Goal: Task Accomplishment & Management: Complete application form

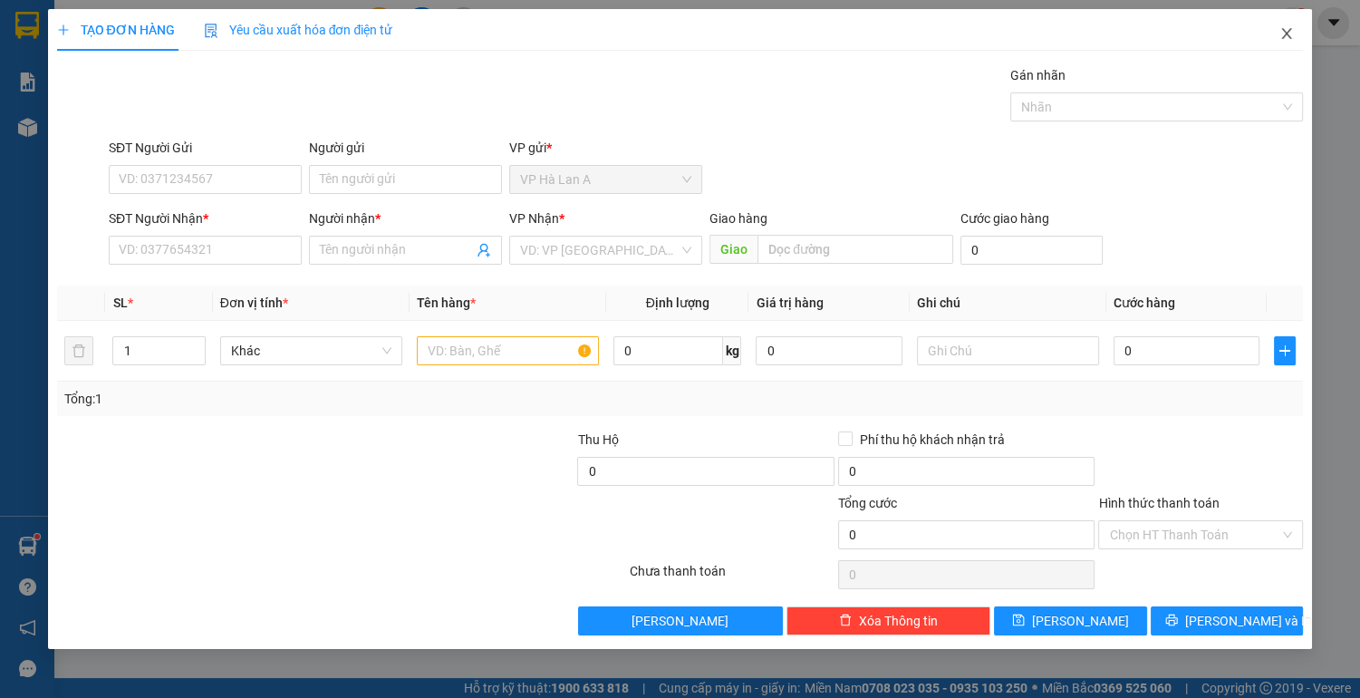
click at [1290, 35] on icon "close" at bounding box center [1287, 33] width 14 height 14
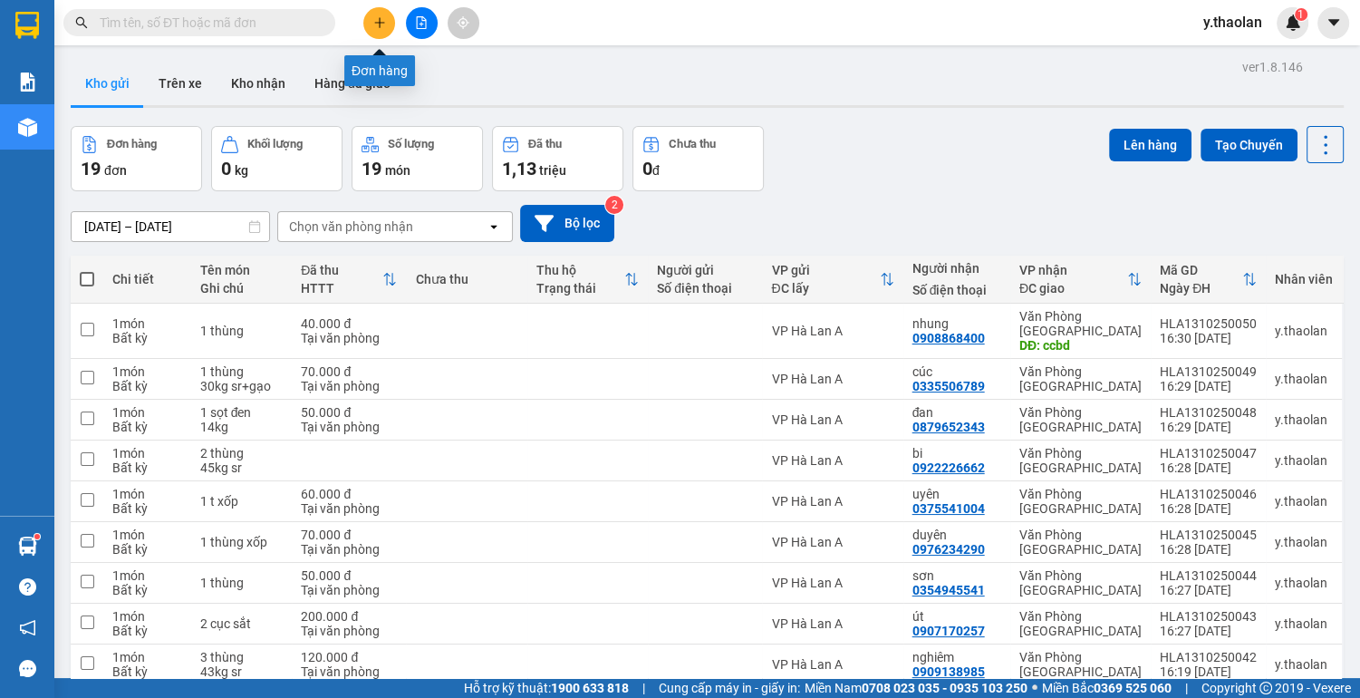
click at [379, 27] on icon "plus" at bounding box center [379, 22] width 1 height 10
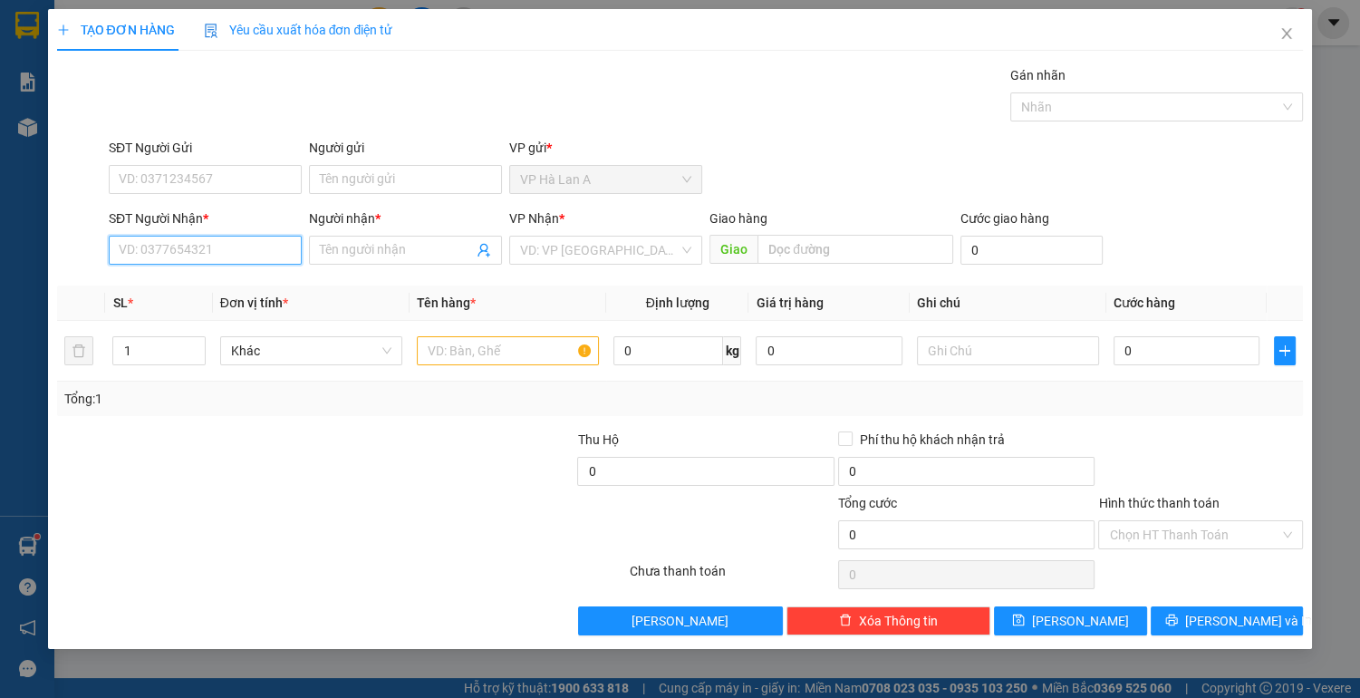
click at [200, 247] on input "SĐT Người Nhận *" at bounding box center [205, 250] width 193 height 29
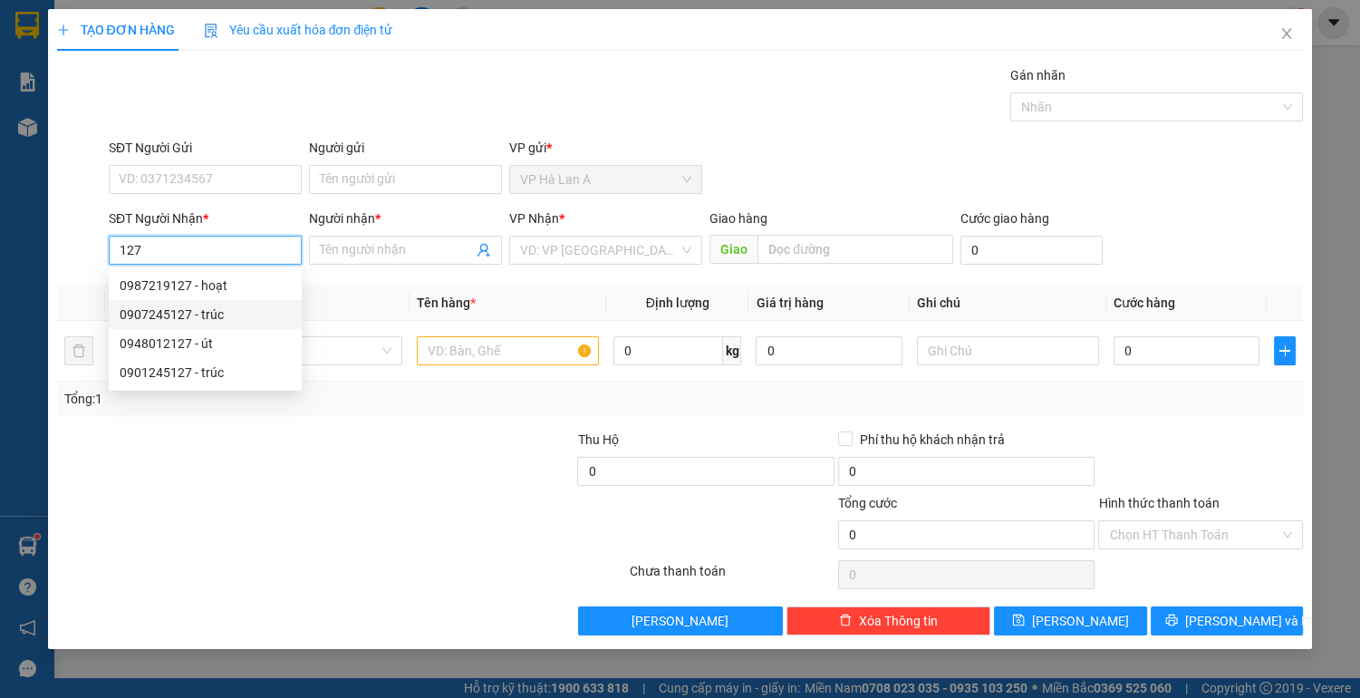
click at [206, 318] on div "0907245127 - trúc" at bounding box center [205, 314] width 171 height 20
type input "0907245127"
type input "trúc"
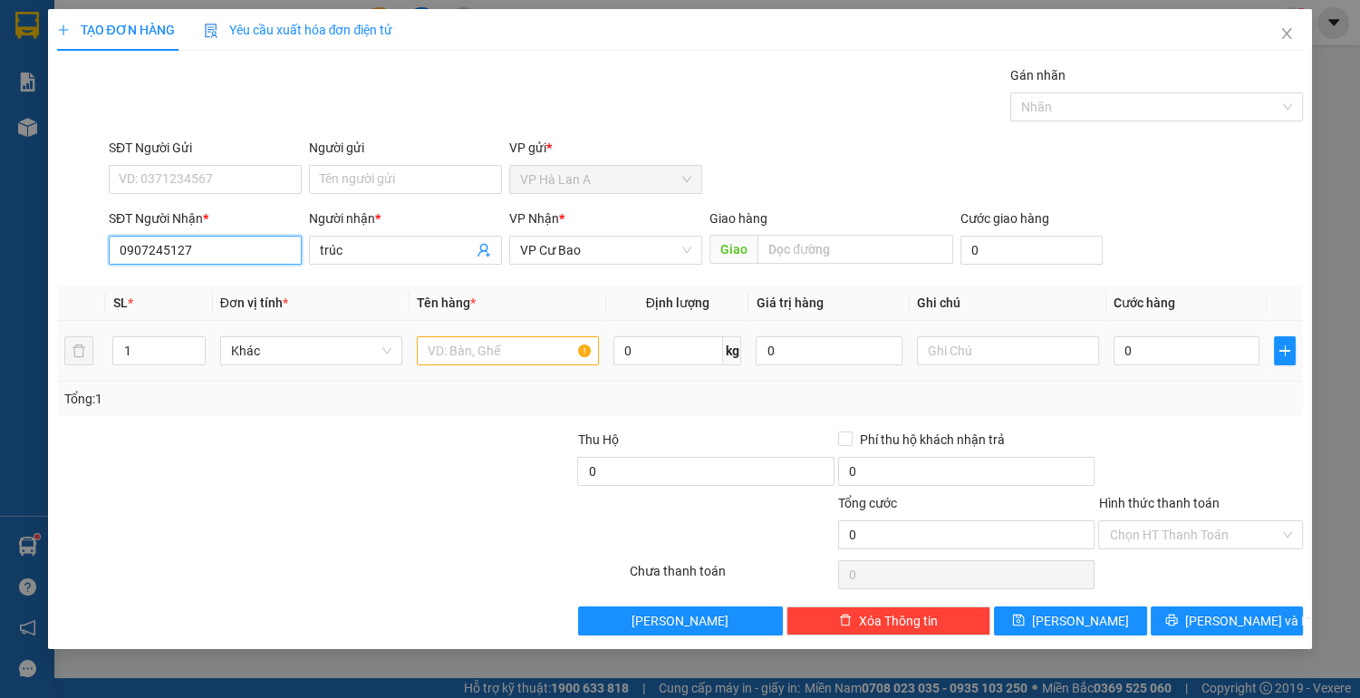
type input "0907245127"
click at [516, 344] on input "text" at bounding box center [508, 350] width 182 height 29
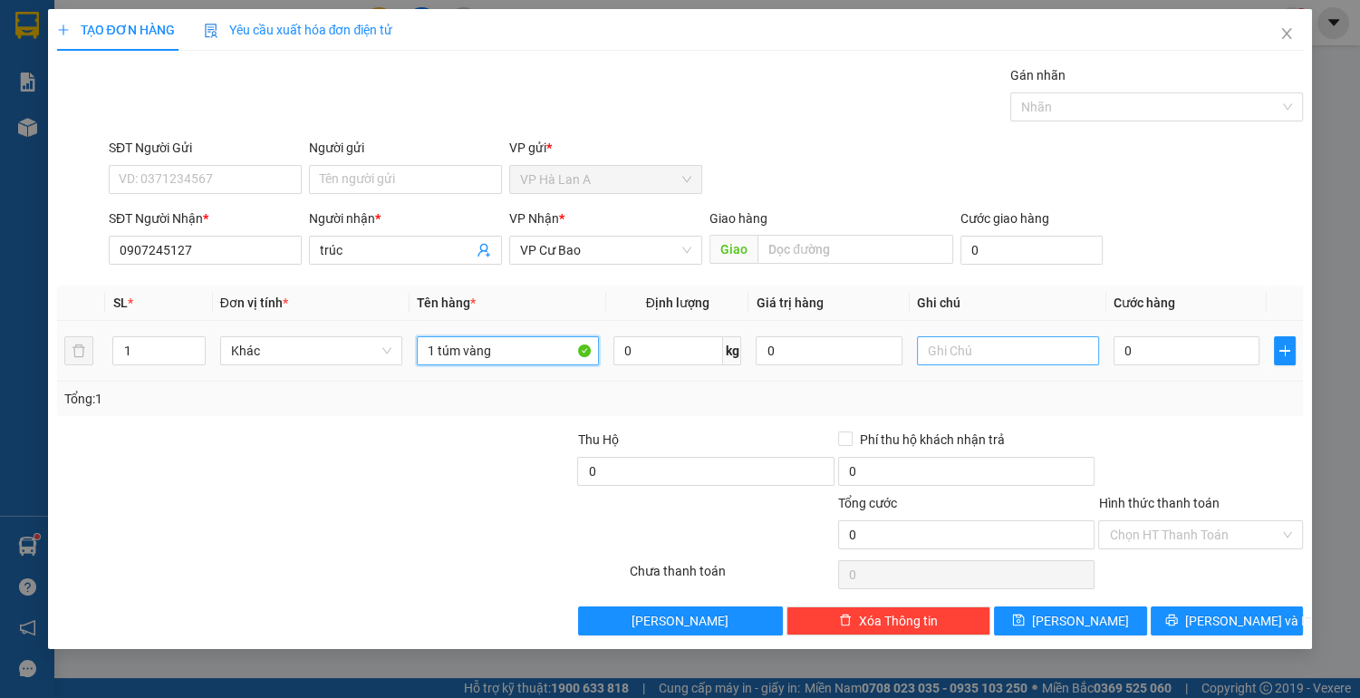
type input "1 túm vàng"
click at [987, 354] on input "text" at bounding box center [1008, 350] width 182 height 29
type input "chc"
click at [555, 350] on input "1 túm vàng" at bounding box center [508, 350] width 182 height 29
click at [506, 345] on input "1 túm vàng 2okg" at bounding box center [508, 350] width 182 height 29
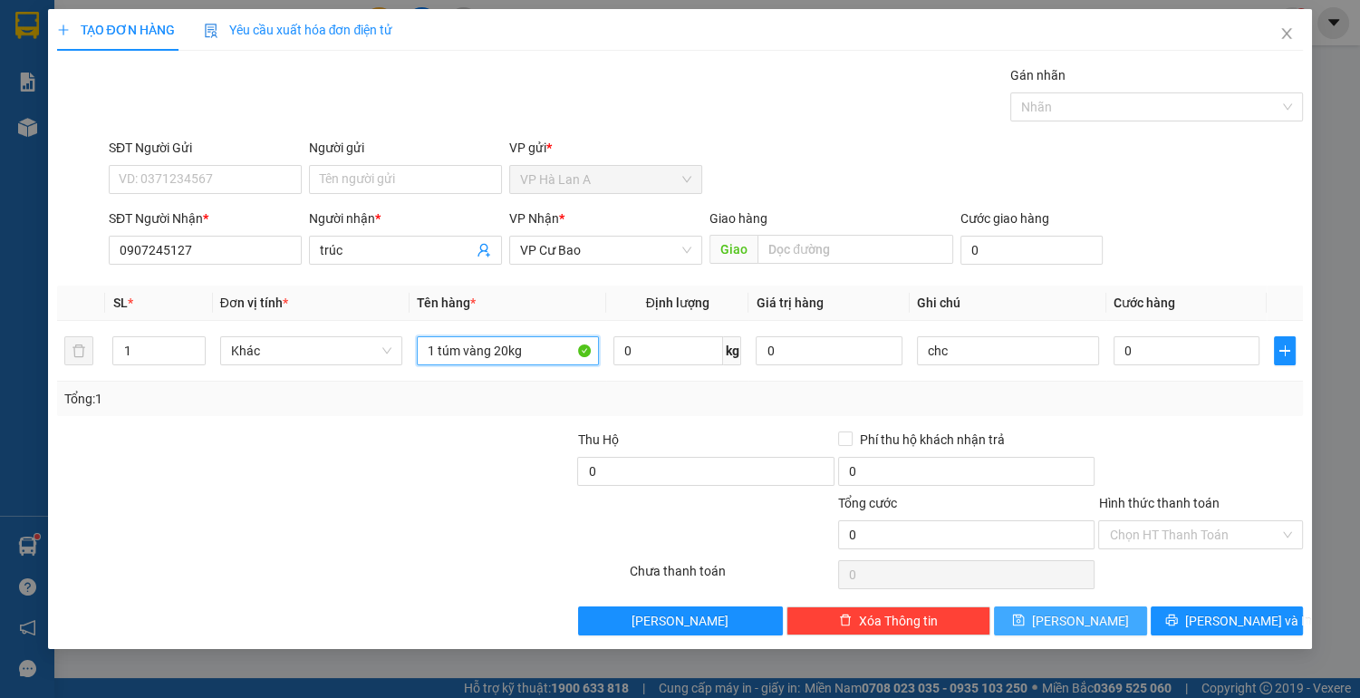
type input "1 túm vàng 20kg"
click at [1091, 618] on button "[PERSON_NAME]" at bounding box center [1070, 620] width 152 height 29
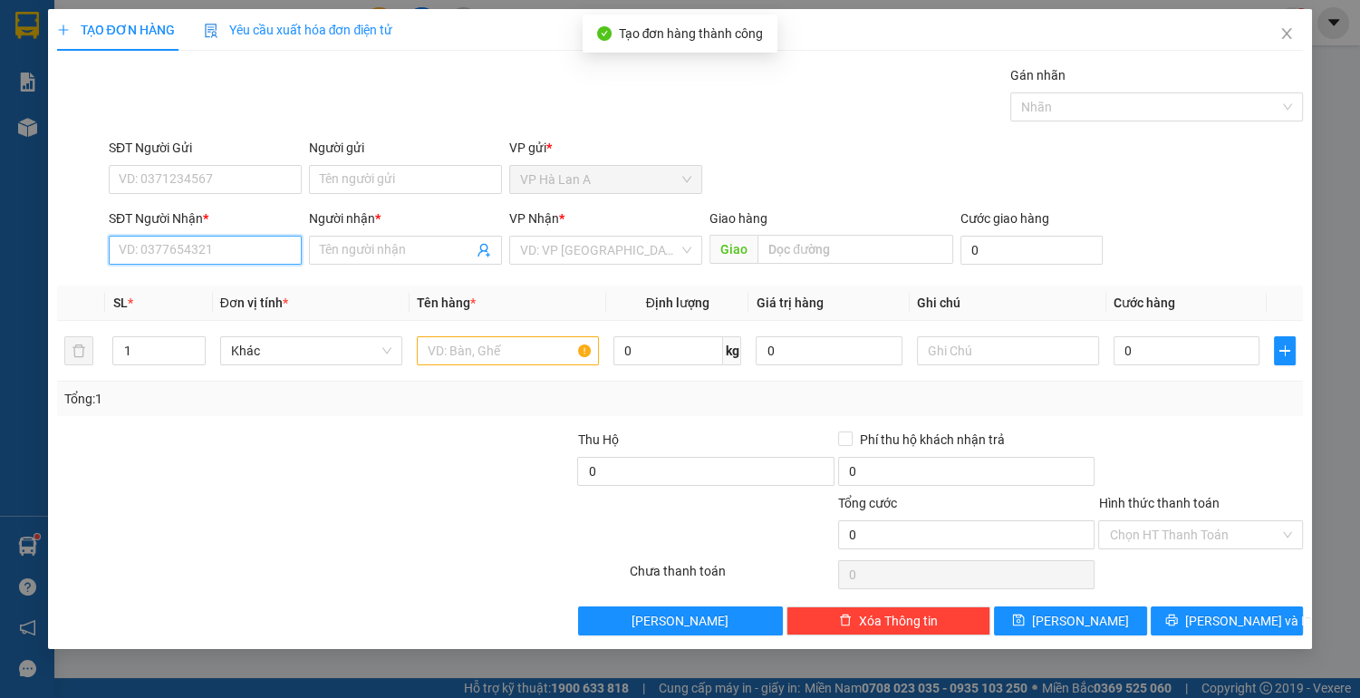
click at [176, 244] on input "SĐT Người Nhận *" at bounding box center [205, 250] width 193 height 29
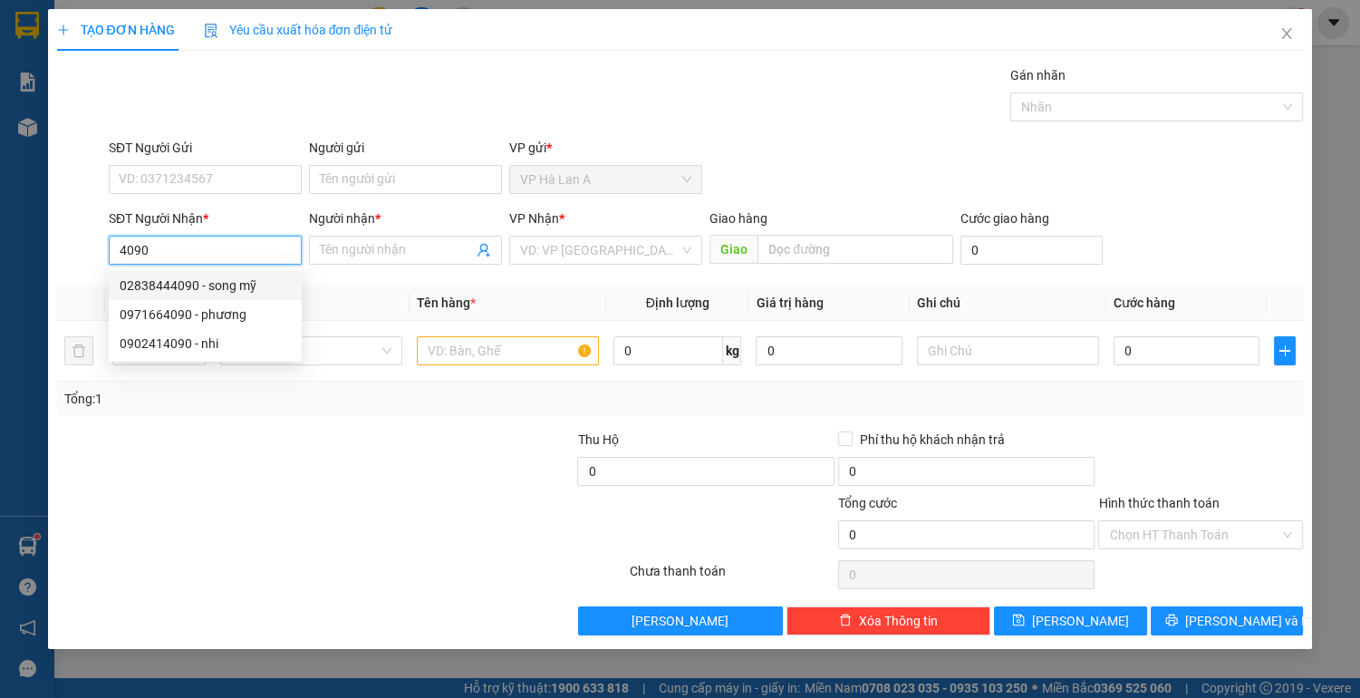
click at [197, 286] on div "02838444090 - song mỹ" at bounding box center [205, 285] width 171 height 20
type input "02838444090"
type input "song mỹ"
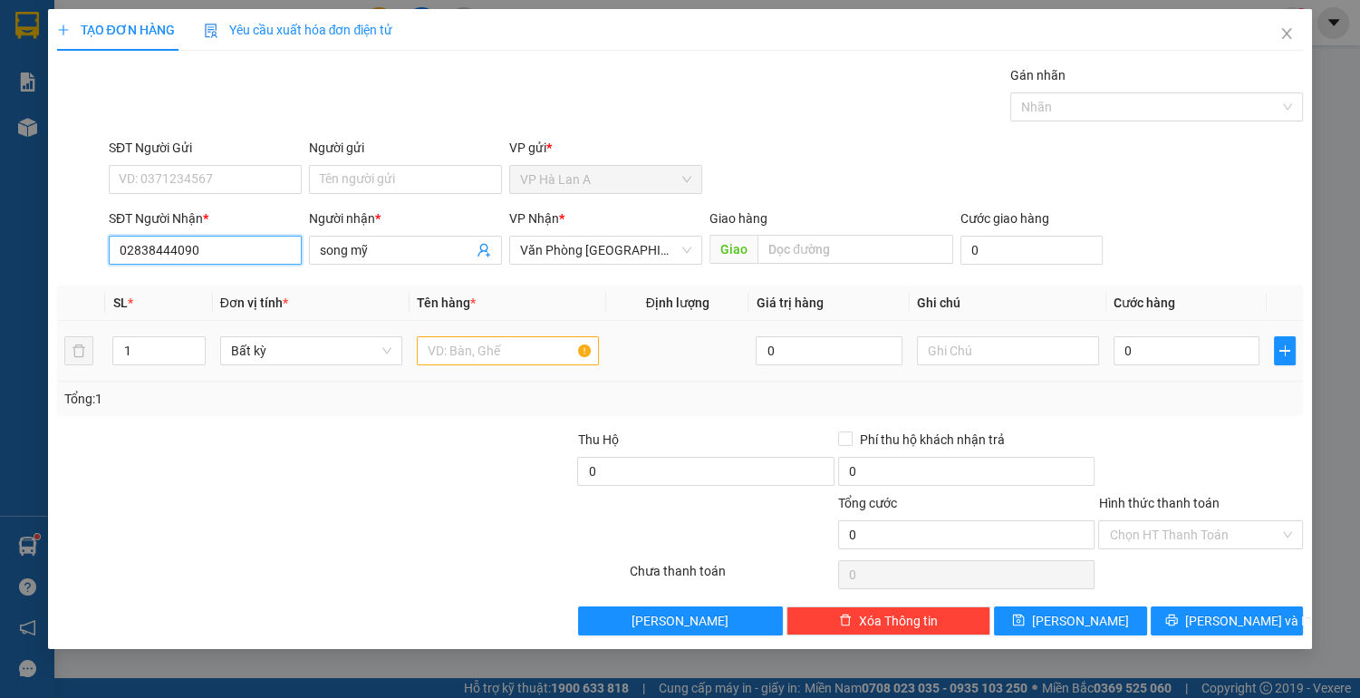
type input "02838444090"
click at [502, 351] on input "text" at bounding box center [508, 350] width 182 height 29
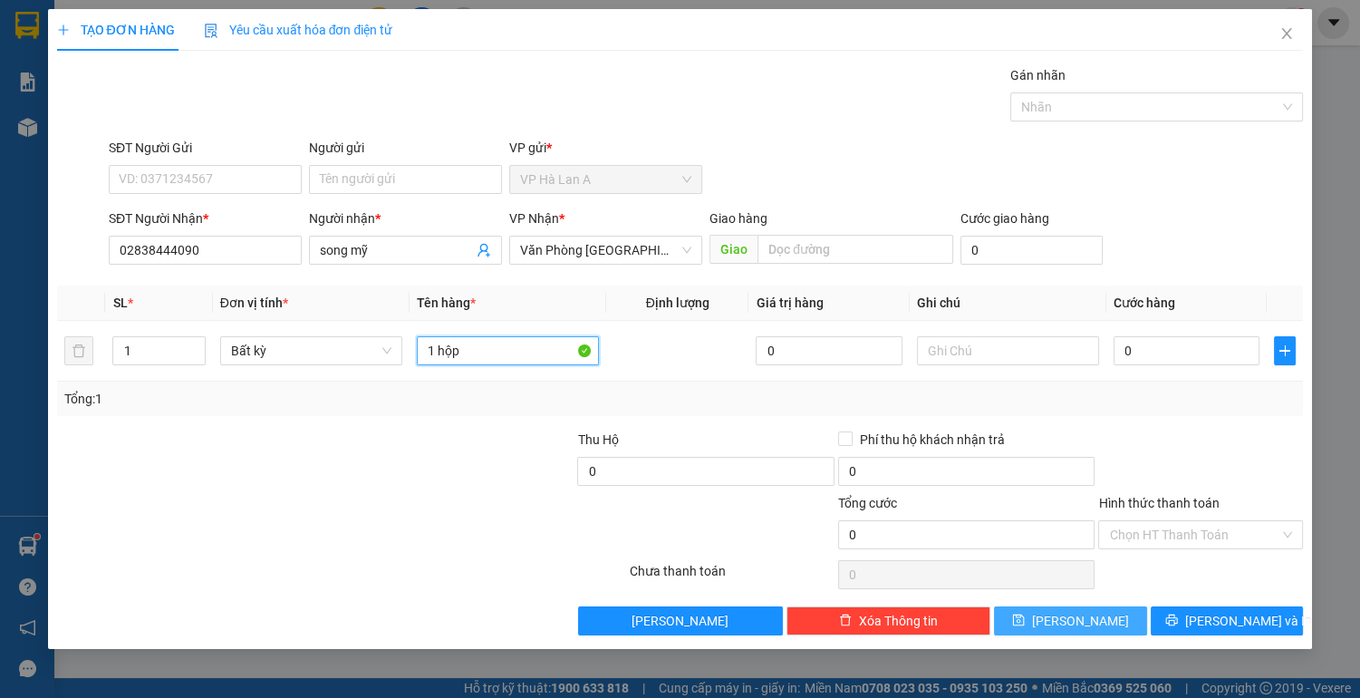
type input "1 hộp"
click at [1082, 613] on span "[PERSON_NAME]" at bounding box center [1080, 621] width 97 height 20
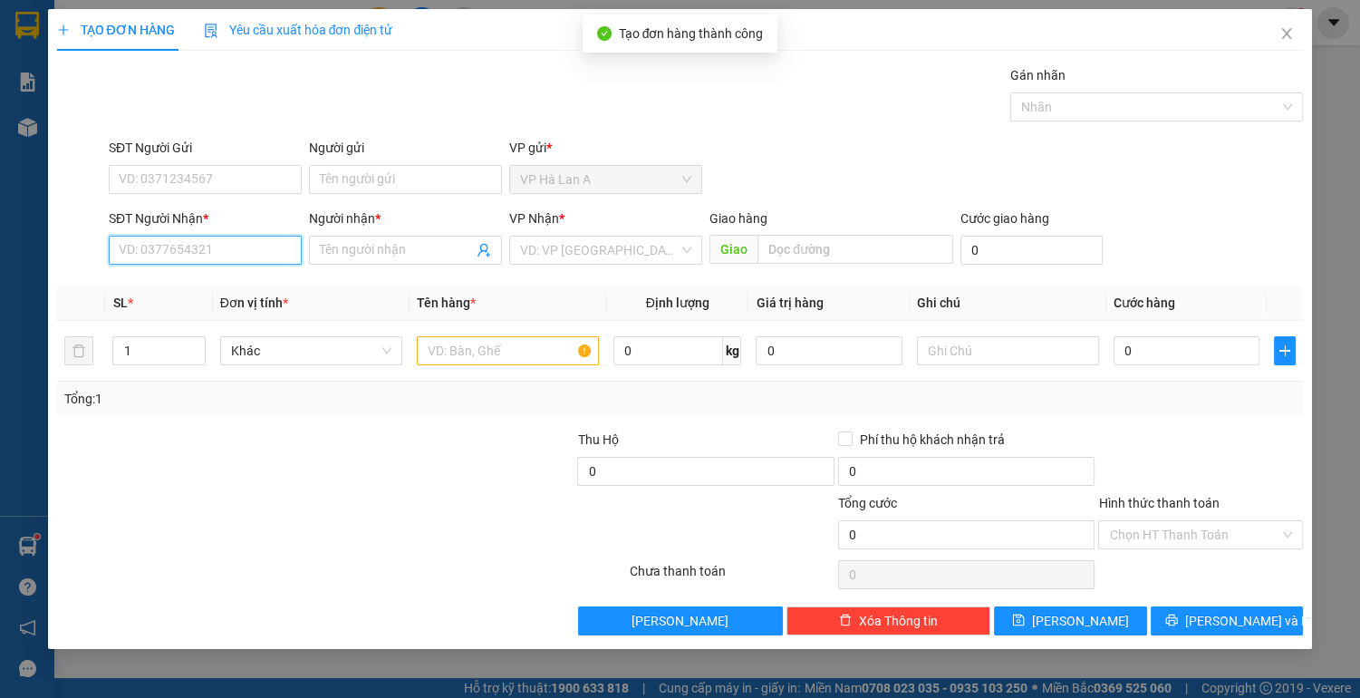
click at [197, 243] on input "SĐT Người Nhận *" at bounding box center [205, 250] width 193 height 29
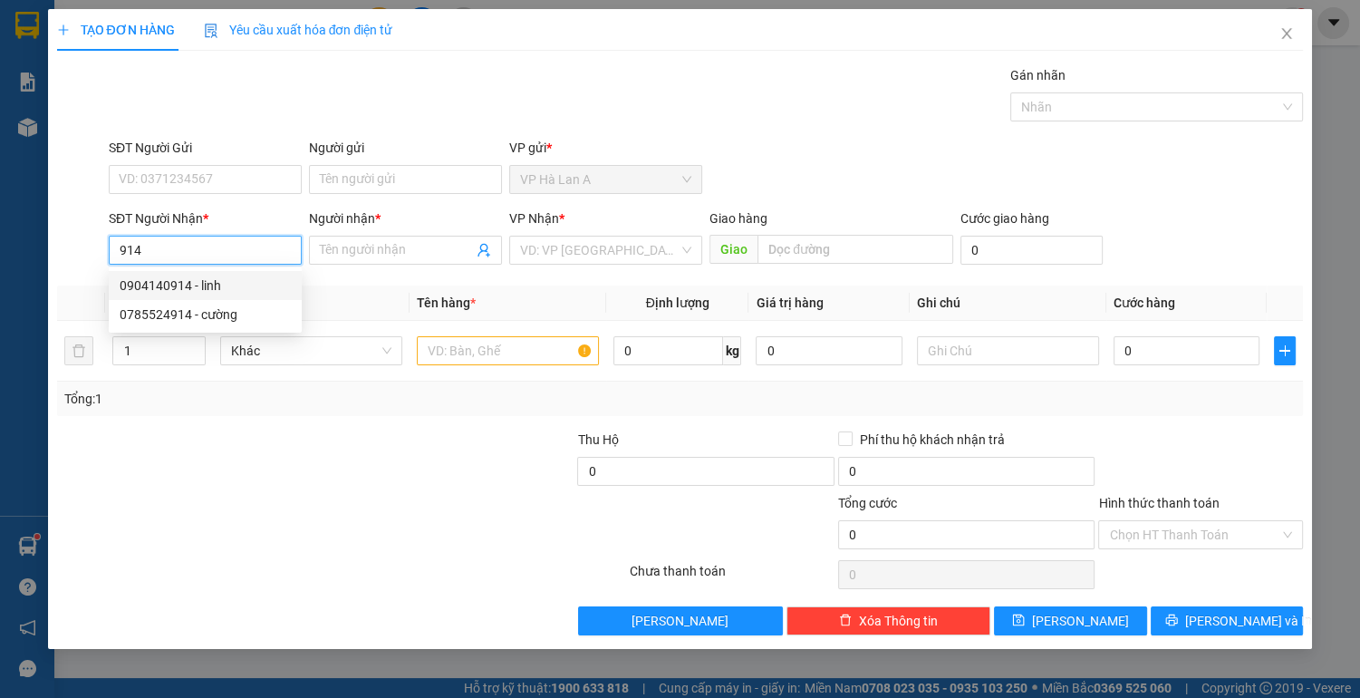
click at [180, 294] on div "0904140914 - linh" at bounding box center [205, 285] width 171 height 20
type input "0904140914"
type input "linh"
type input "chợđầumối"
type input "0904140914"
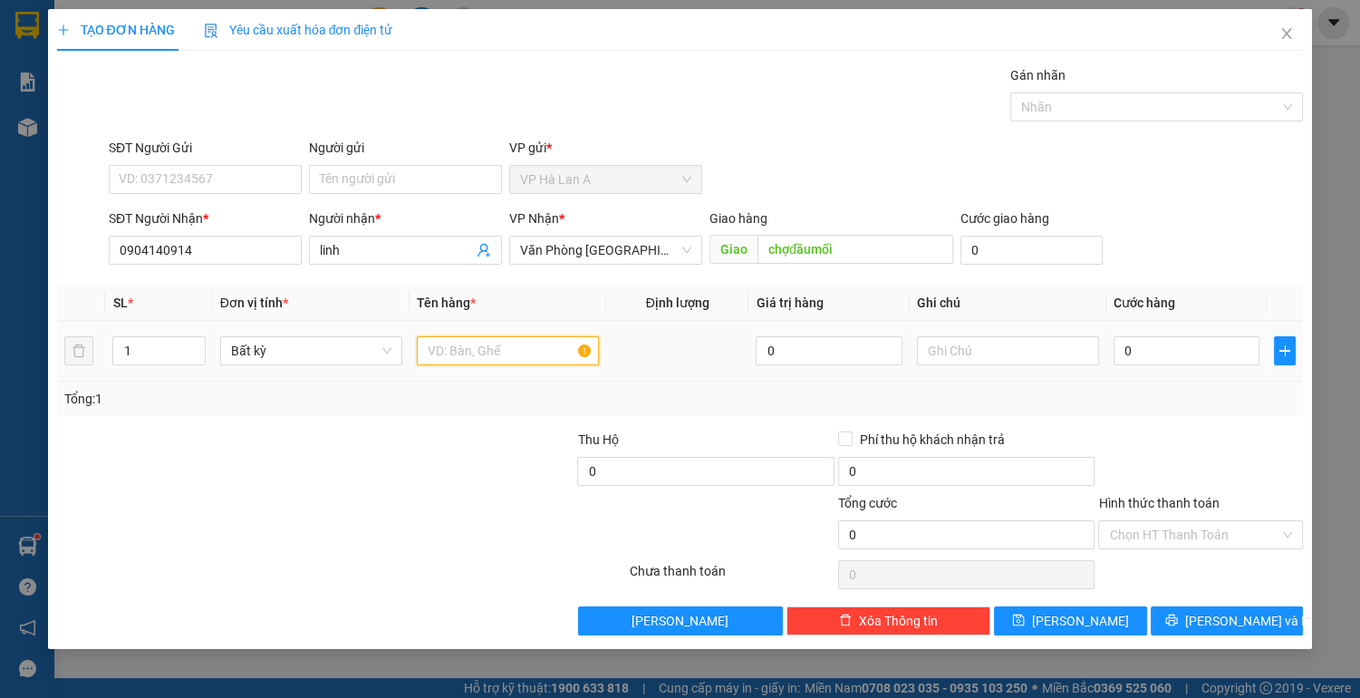
click at [464, 353] on input "text" at bounding box center [508, 350] width 182 height 29
type input "1 bao"
click at [1217, 357] on input "0" at bounding box center [1187, 350] width 147 height 29
type input "5"
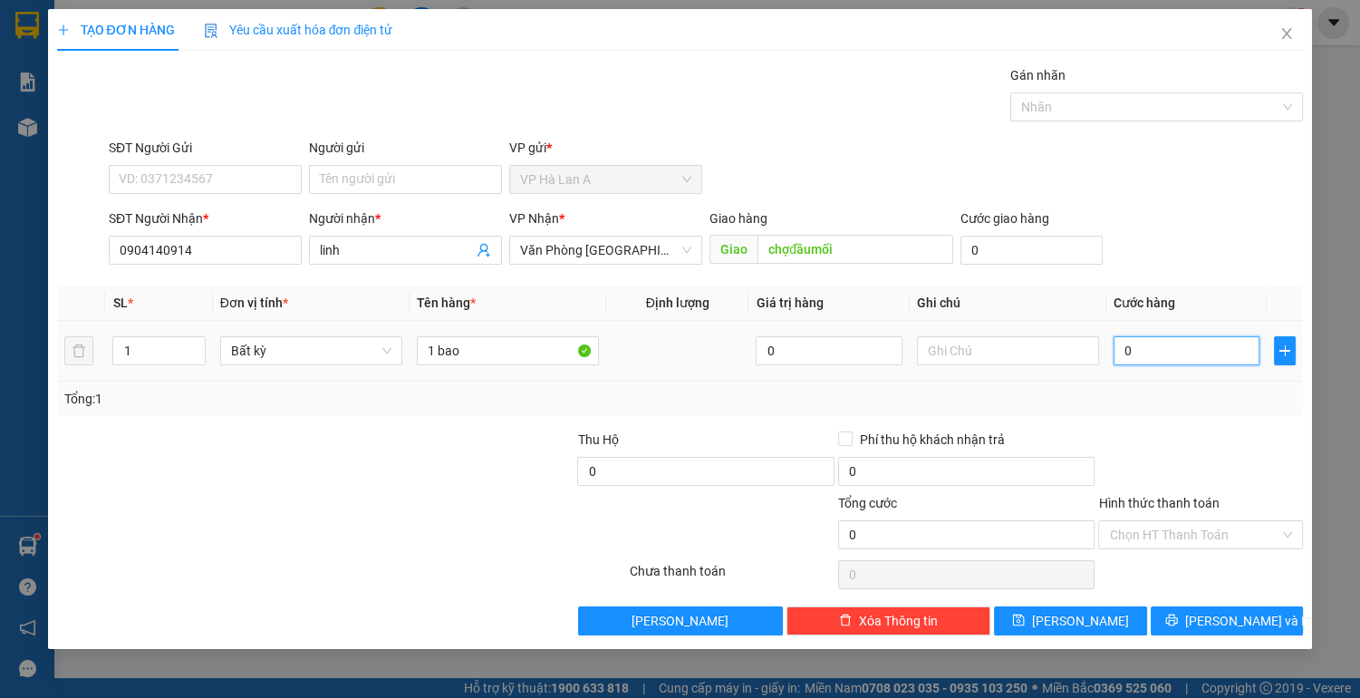
type input "5"
type input "50"
type input "50.000"
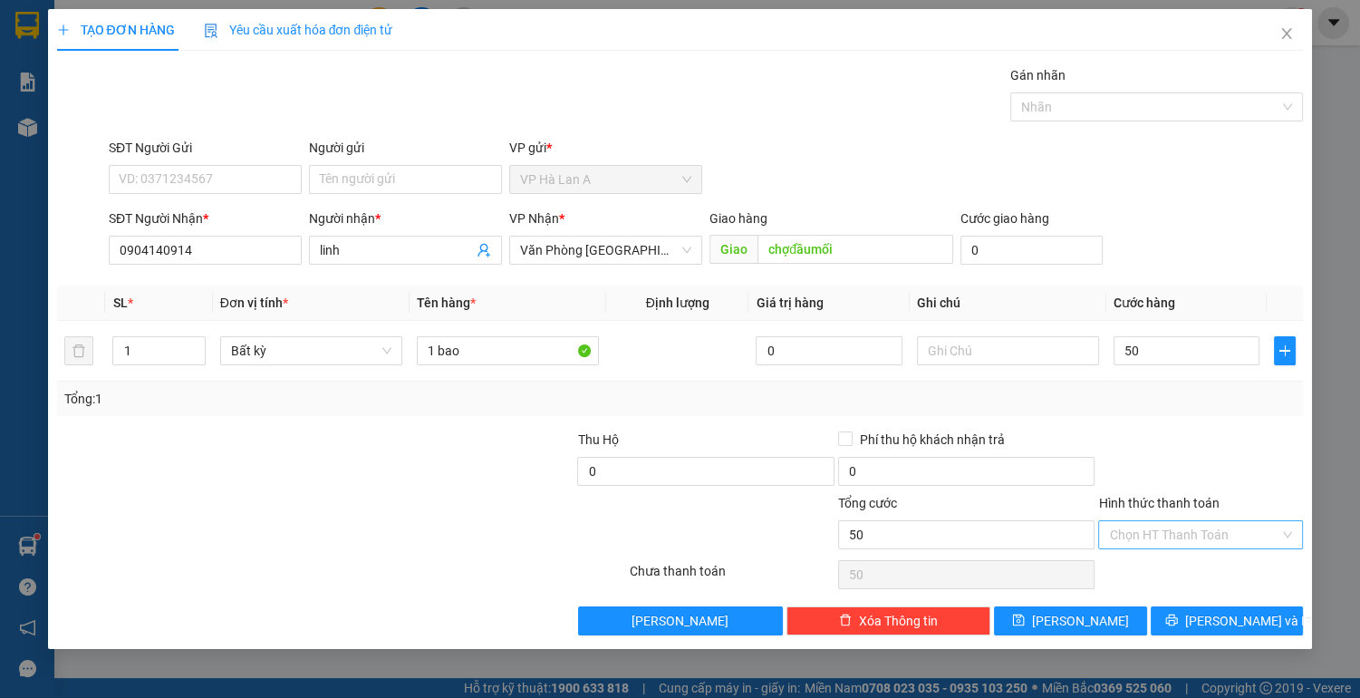
type input "50.000"
click at [1237, 531] on input "Hình thức thanh toán" at bounding box center [1194, 534] width 170 height 27
click at [1185, 575] on div "Tại văn phòng" at bounding box center [1200, 569] width 183 height 20
type input "0"
drag, startPoint x: 1087, startPoint y: 614, endPoint x: 960, endPoint y: 581, distance: 131.9
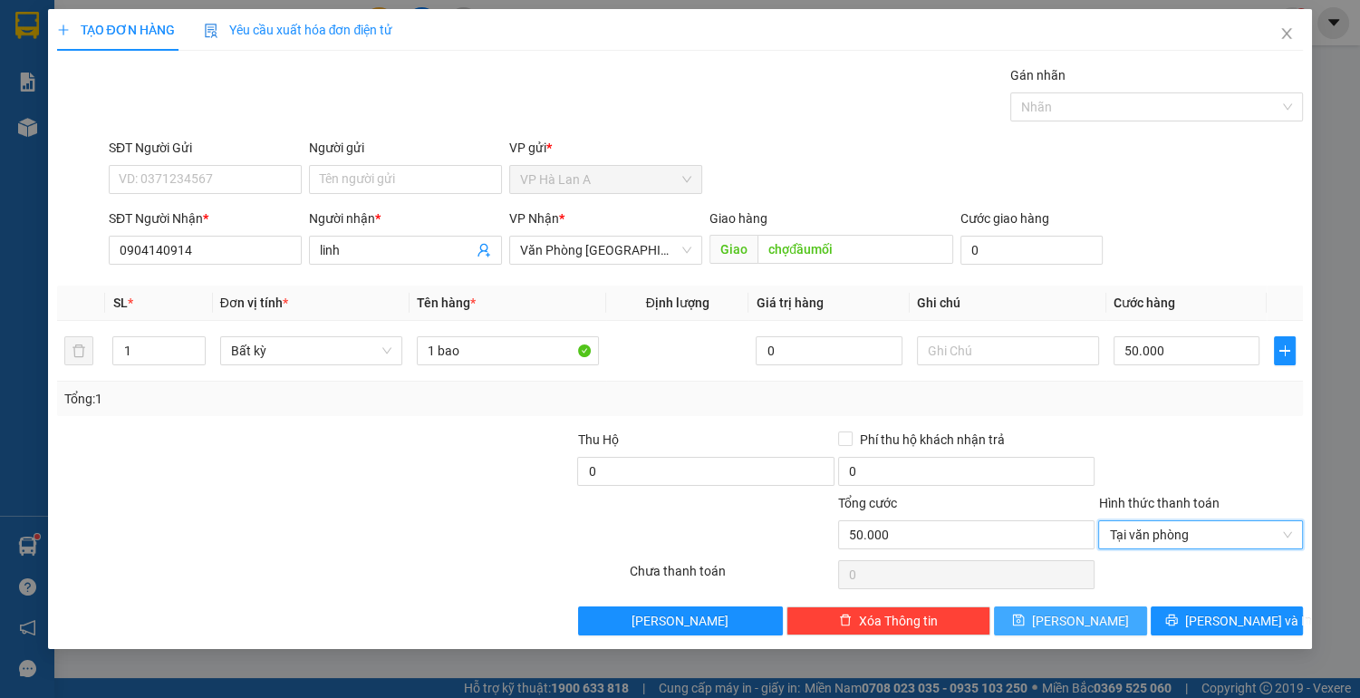
click at [1087, 614] on span "[PERSON_NAME]" at bounding box center [1080, 621] width 97 height 20
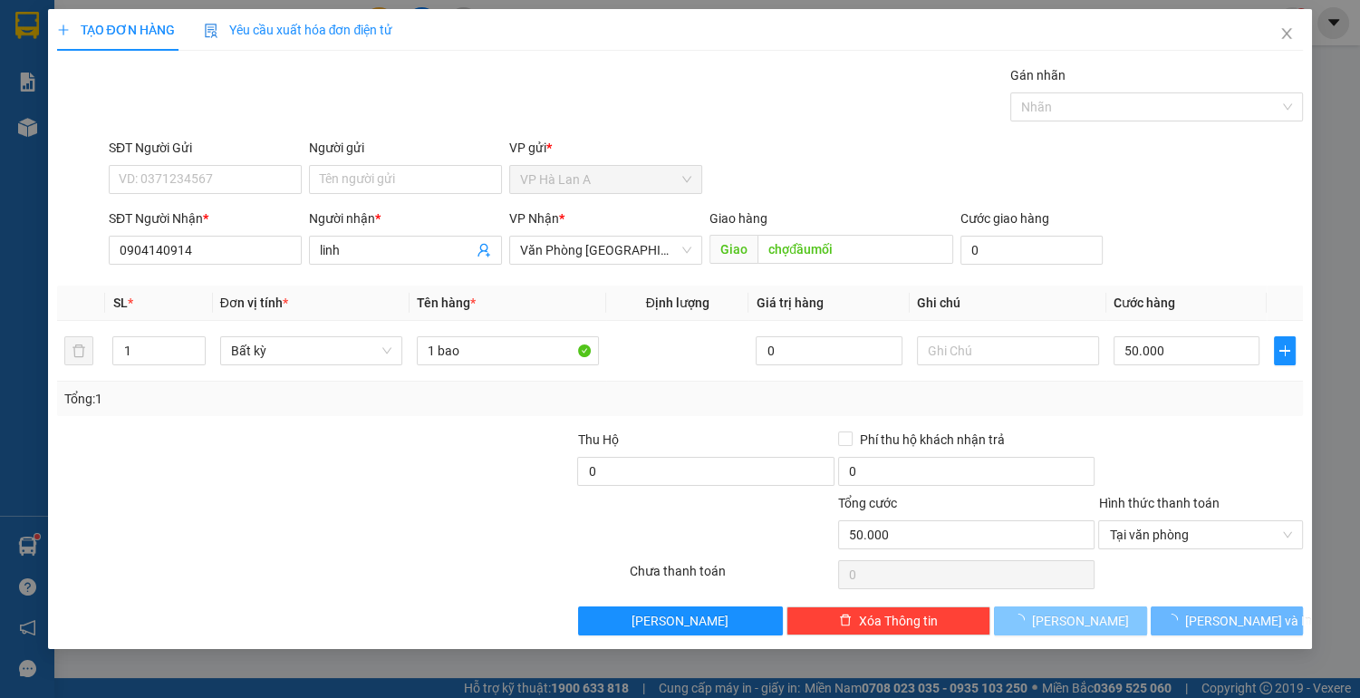
type input "0"
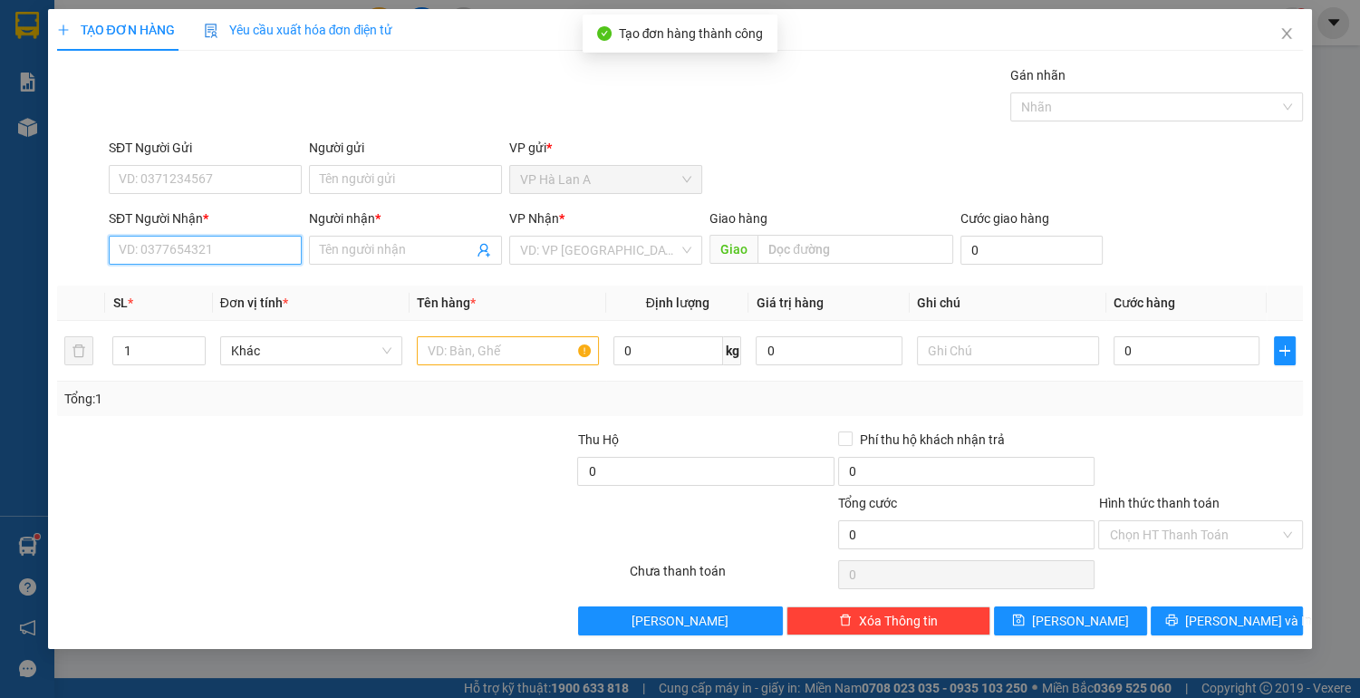
click at [217, 246] on input "SĐT Người Nhận *" at bounding box center [205, 250] width 193 height 29
type input "4"
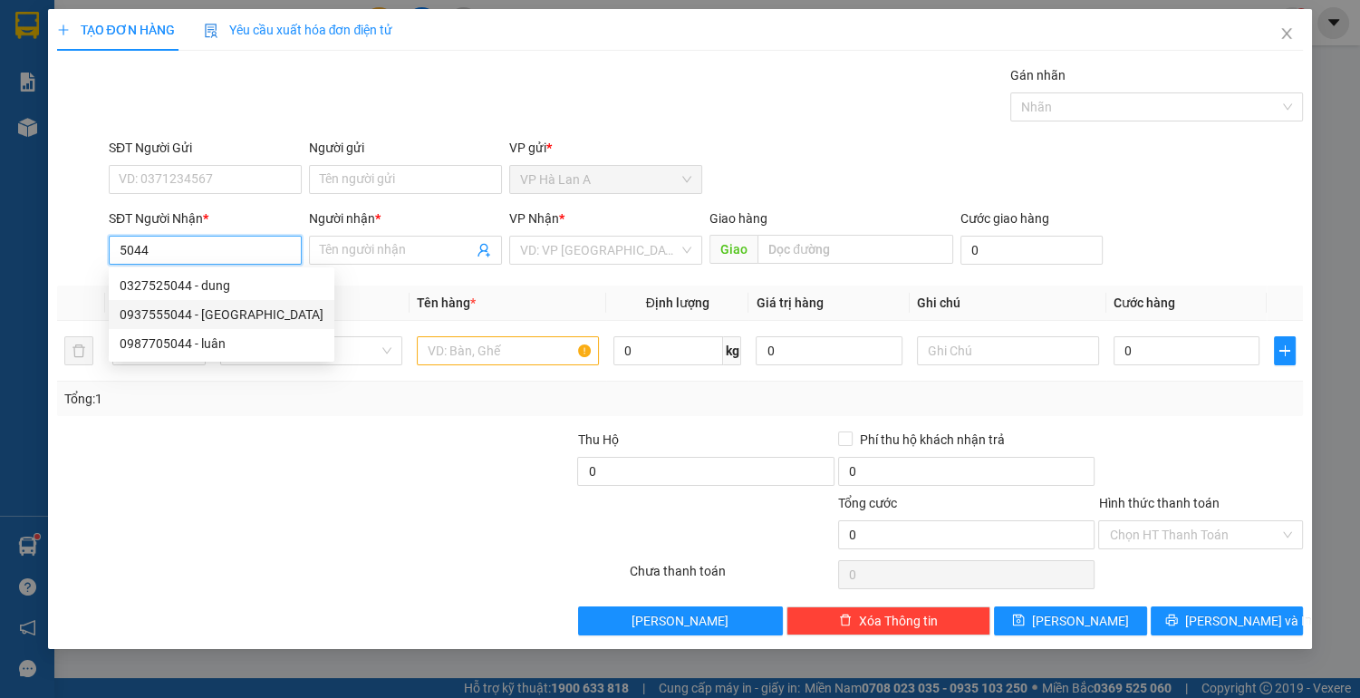
click at [188, 324] on div "0937555044 - [GEOGRAPHIC_DATA]" at bounding box center [222, 314] width 204 height 20
type input "0937555044"
type input "[PERSON_NAME]"
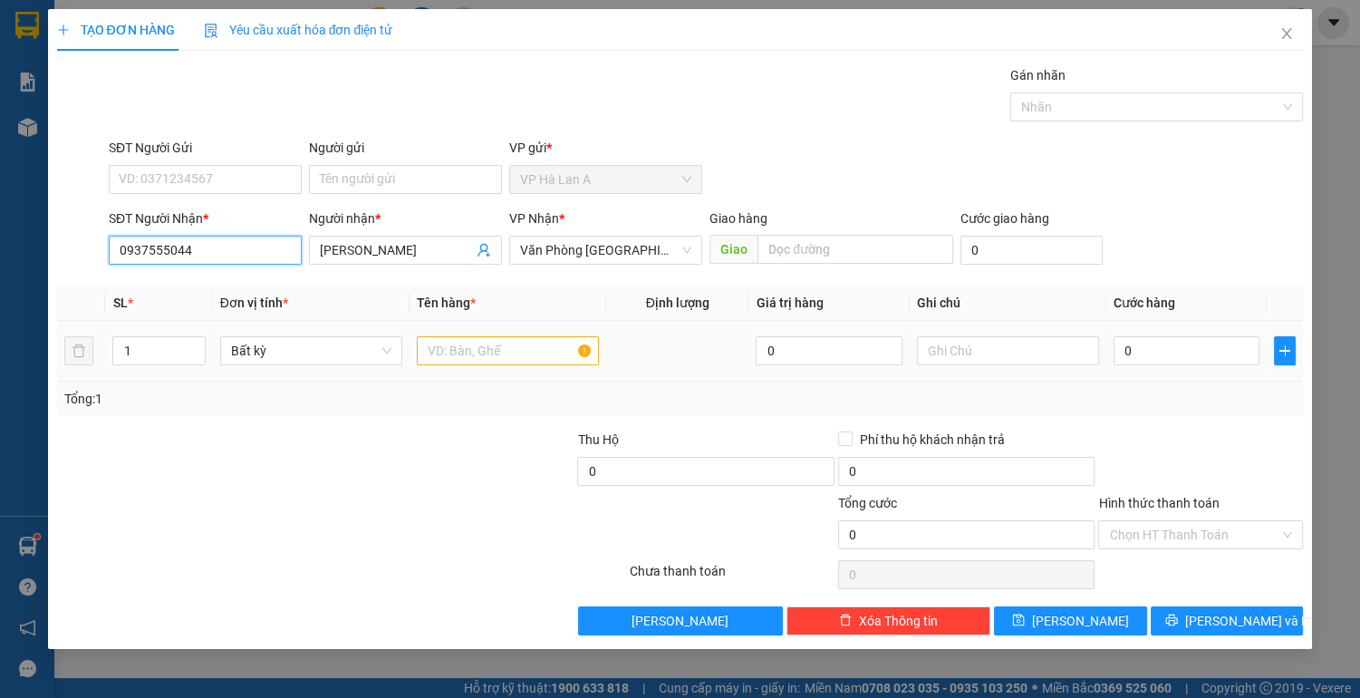
type input "0937555044"
click at [517, 353] on input "text" at bounding box center [508, 350] width 182 height 29
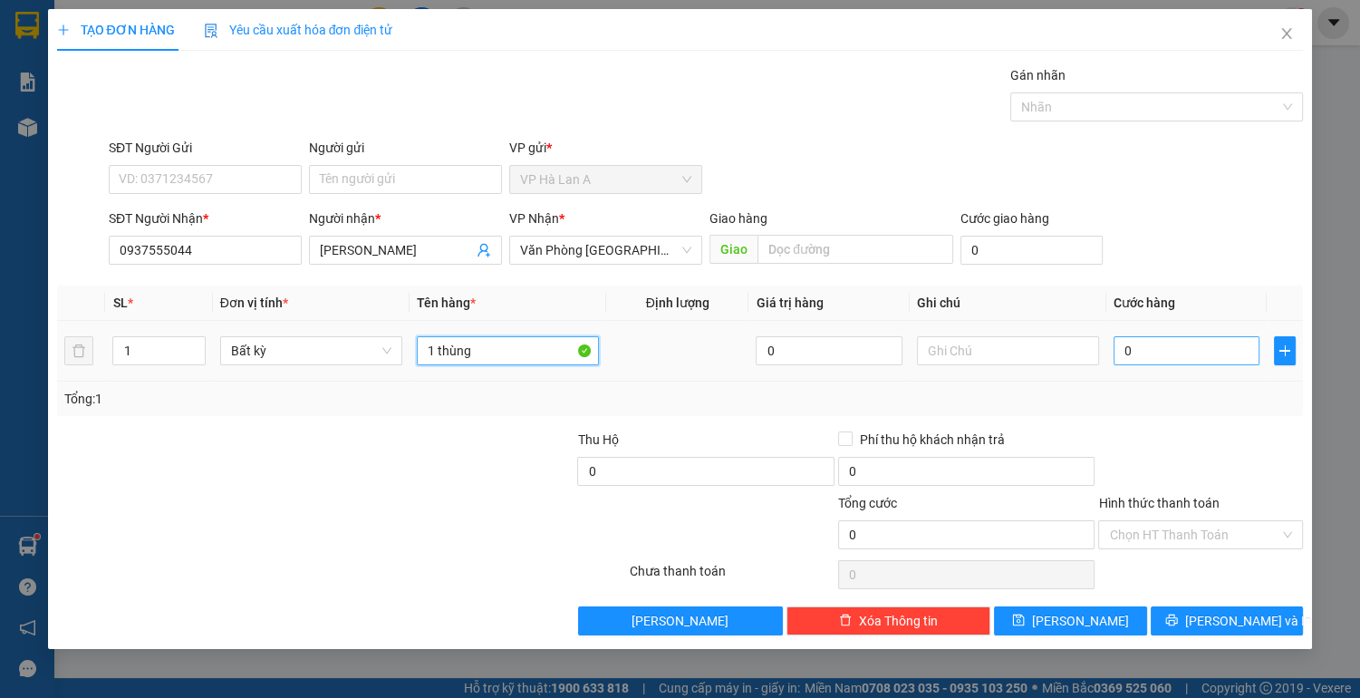
type input "1 thùng"
click at [1193, 354] on input "0" at bounding box center [1187, 350] width 147 height 29
type input "1"
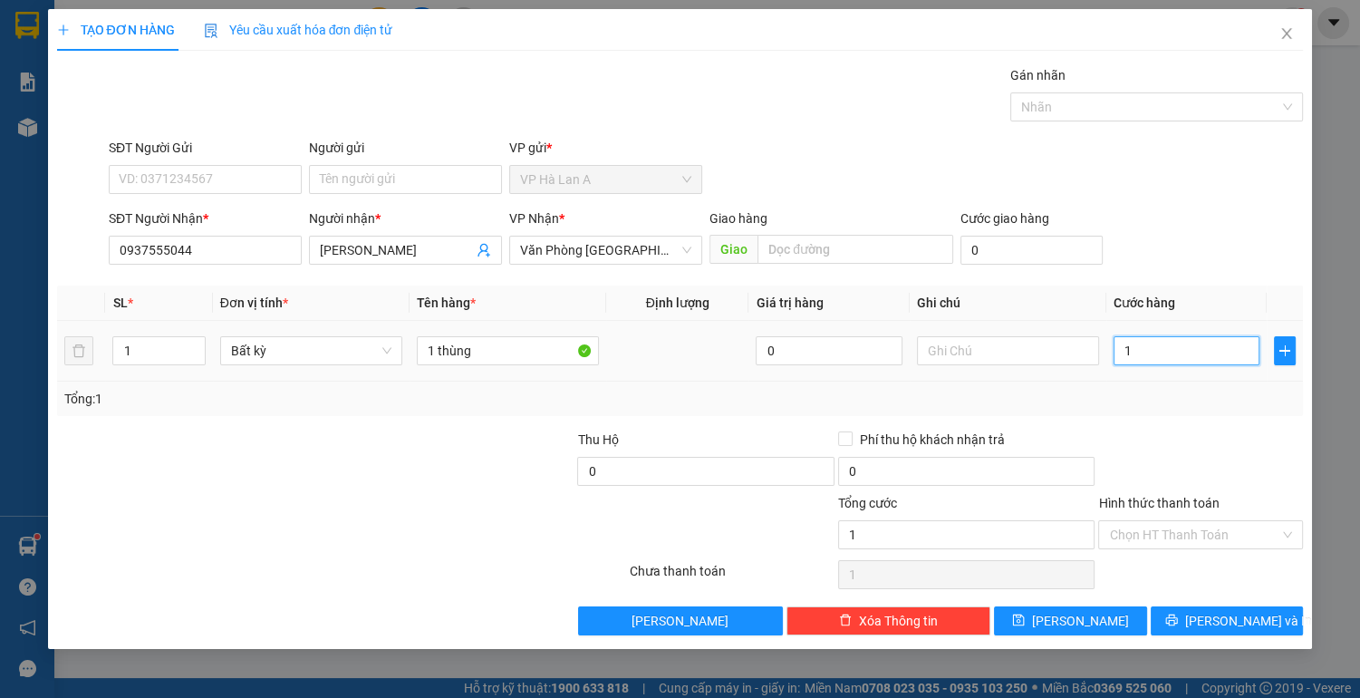
type input "10"
type input "100"
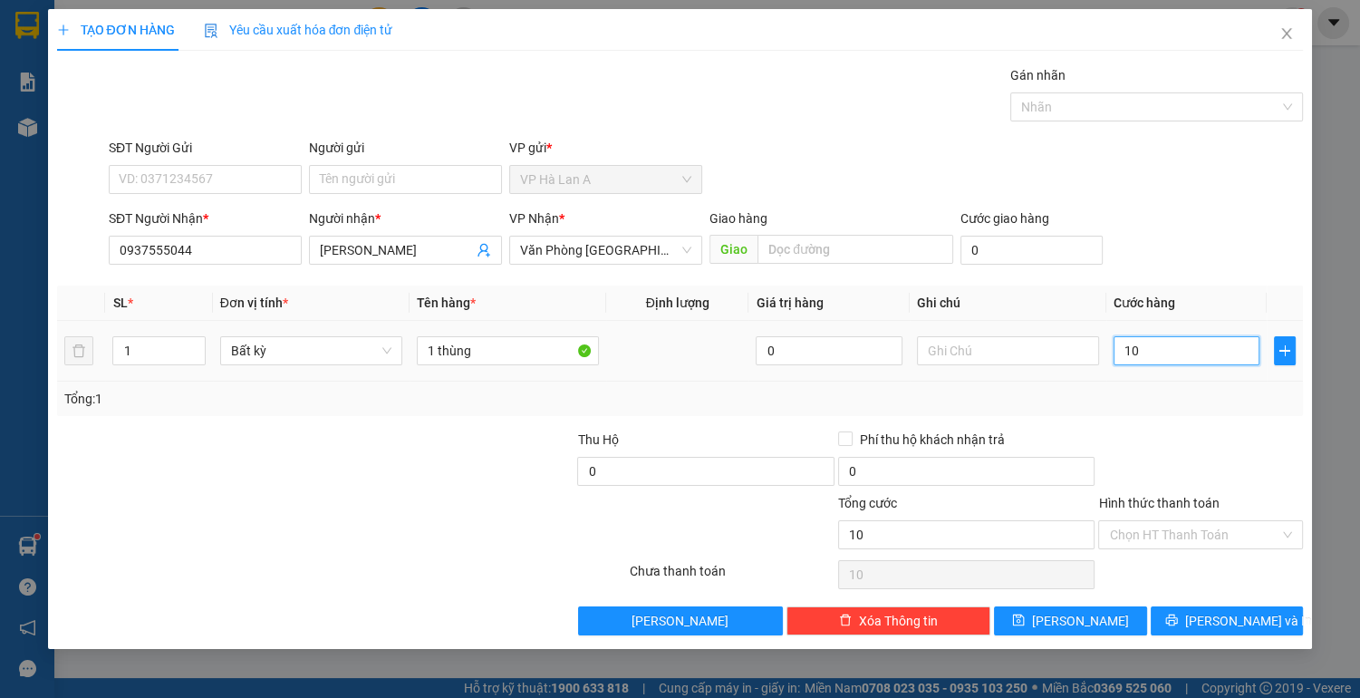
type input "100"
type input "100.000"
click at [1171, 530] on input "Hình thức thanh toán" at bounding box center [1194, 534] width 170 height 27
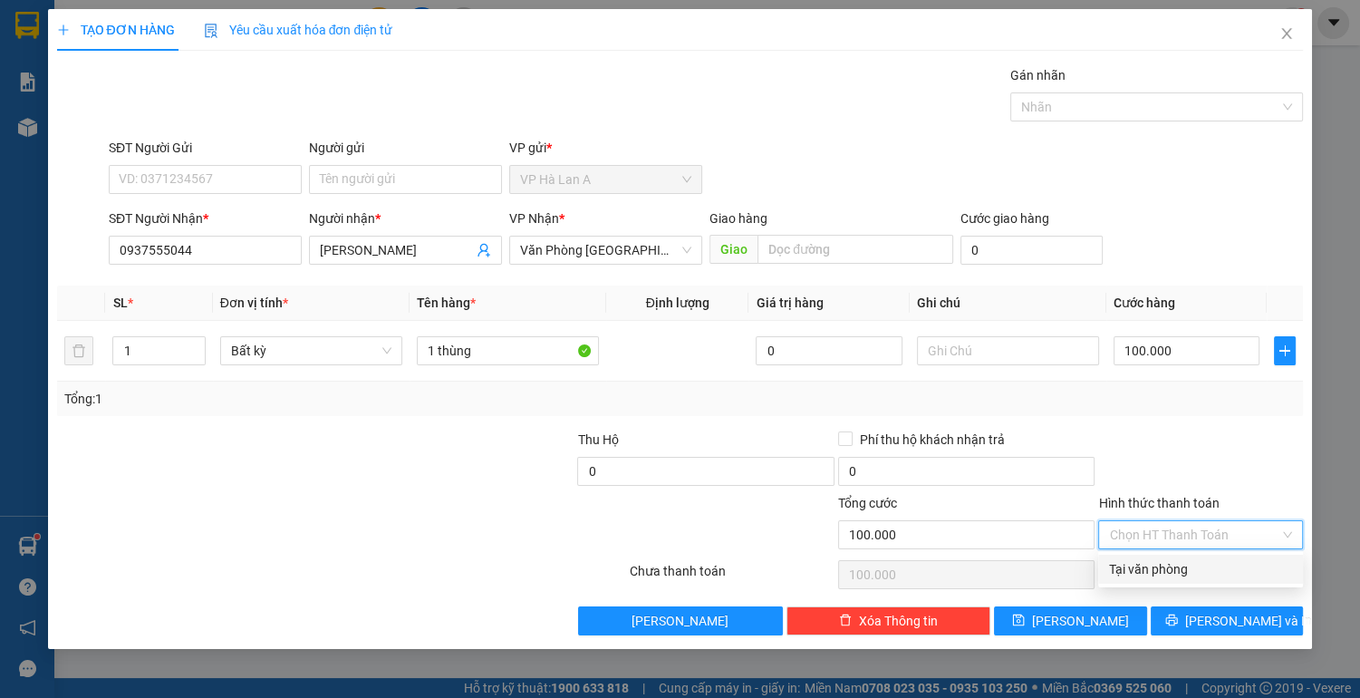
click at [1163, 571] on div "Tại văn phòng" at bounding box center [1200, 569] width 183 height 20
type input "0"
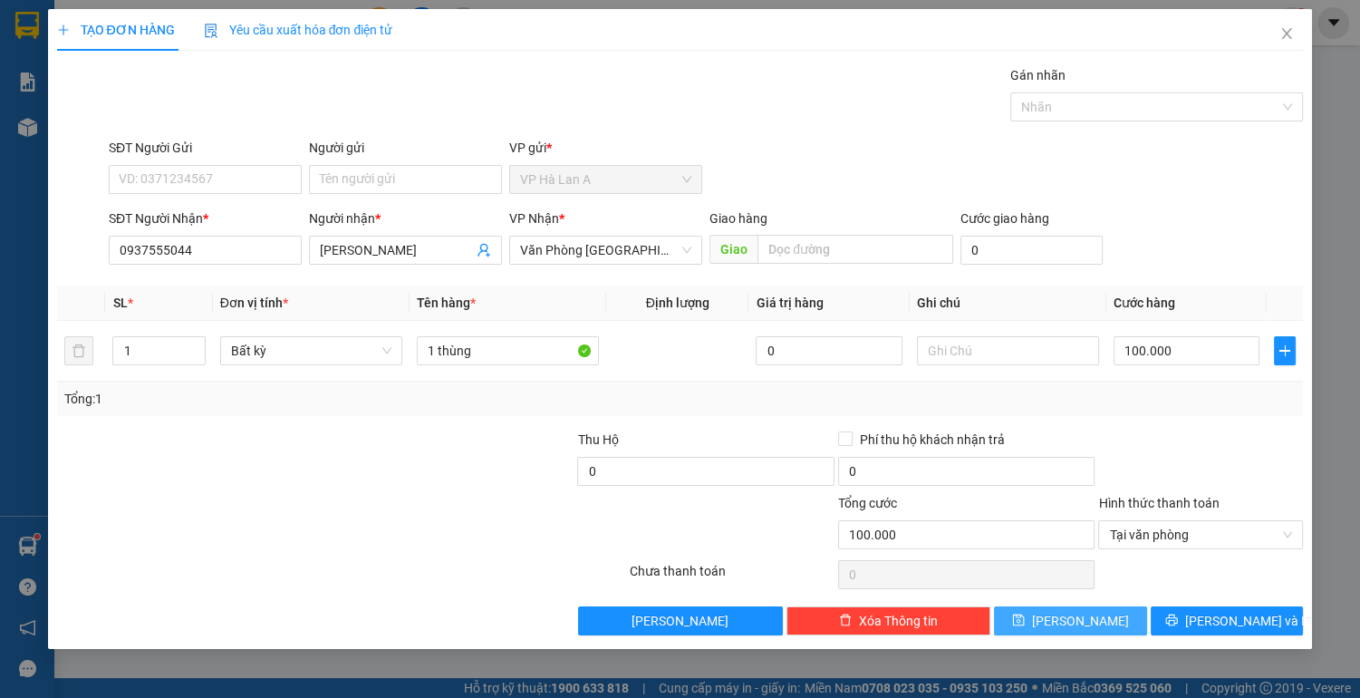
click at [1098, 622] on button "[PERSON_NAME]" at bounding box center [1070, 620] width 152 height 29
type input "0"
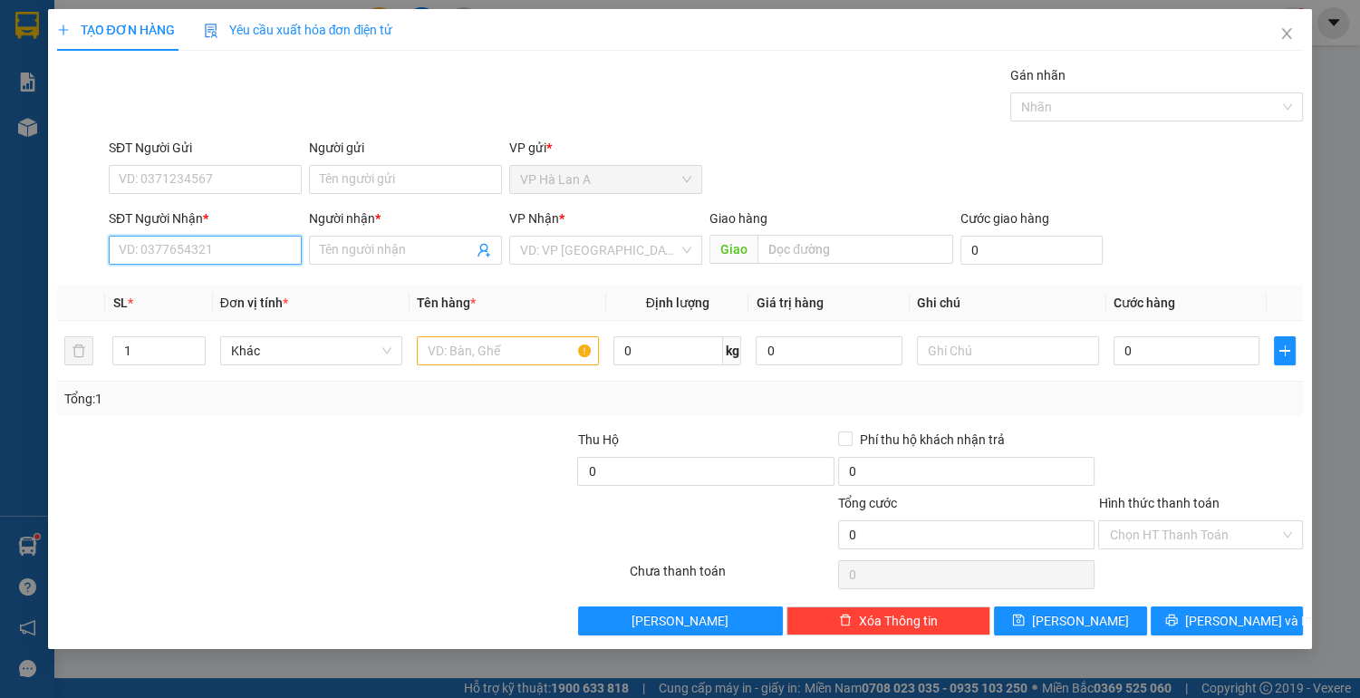
click at [256, 257] on input "SĐT Người Nhận *" at bounding box center [205, 250] width 193 height 29
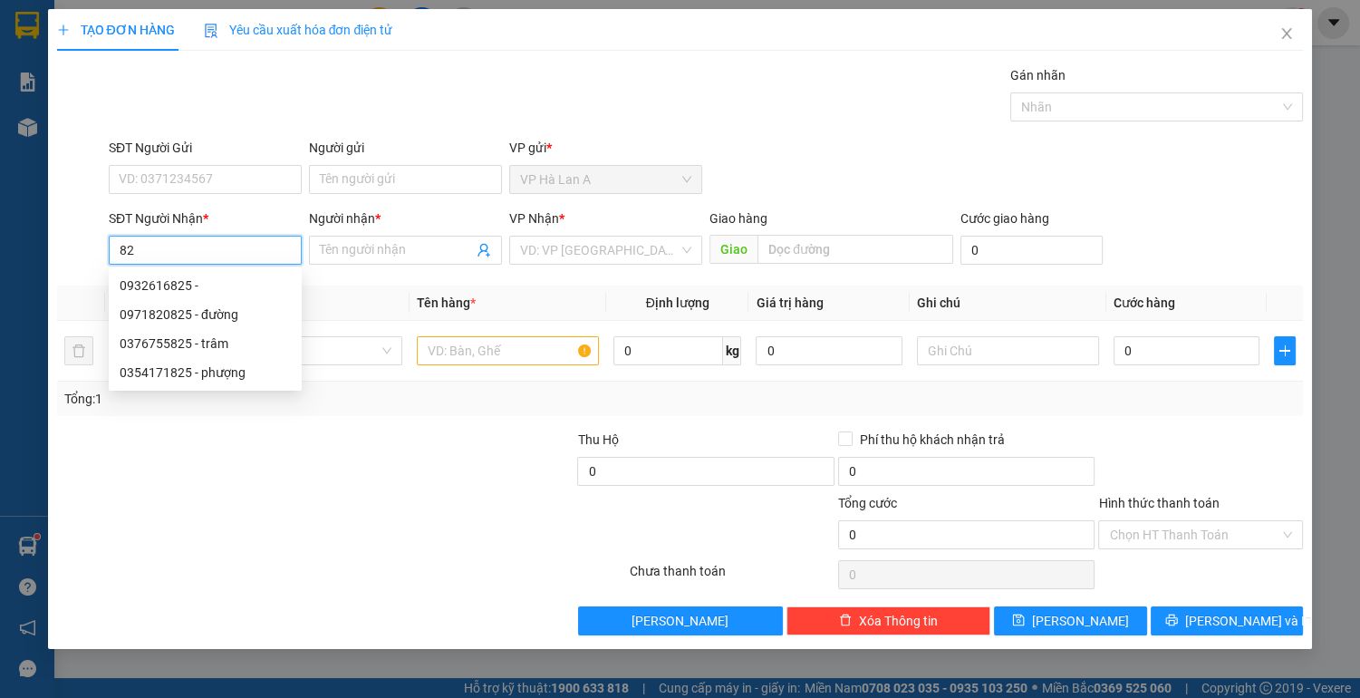
type input "8"
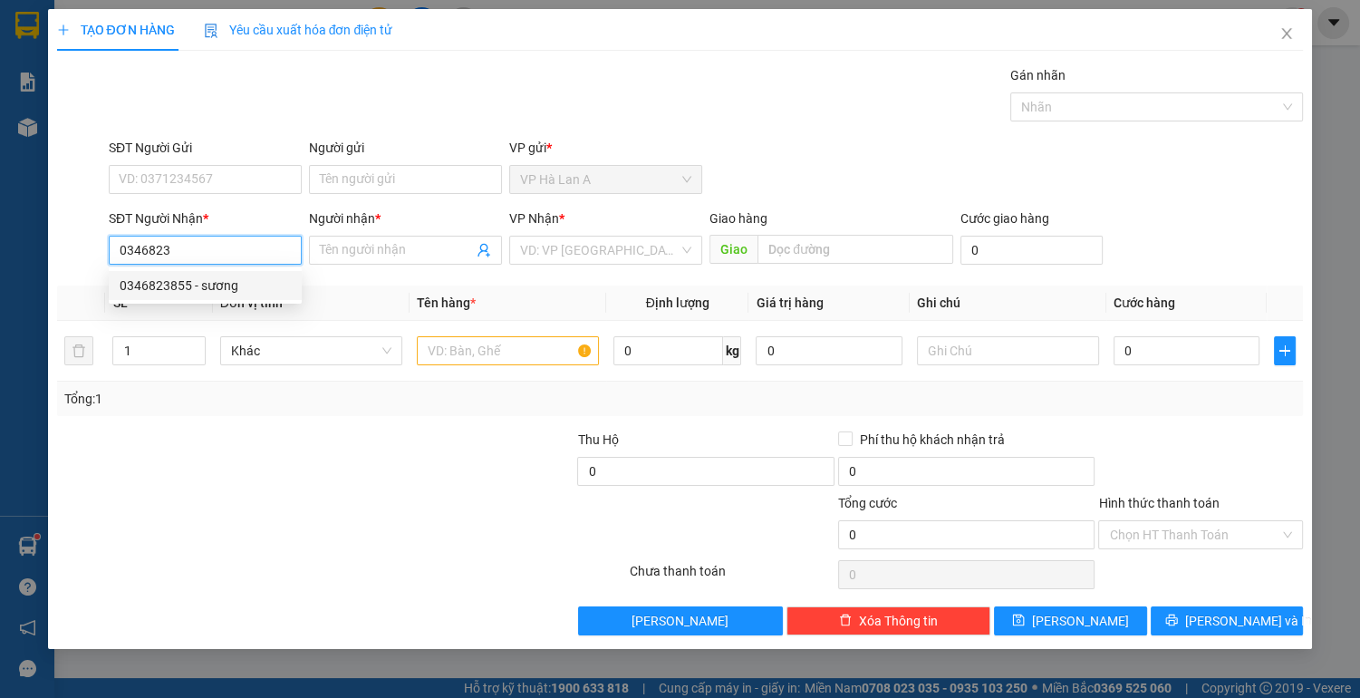
click at [217, 286] on div "0346823855 - sương" at bounding box center [205, 285] width 171 height 20
type input "0346823855"
type input "sương"
type input "0346823855"
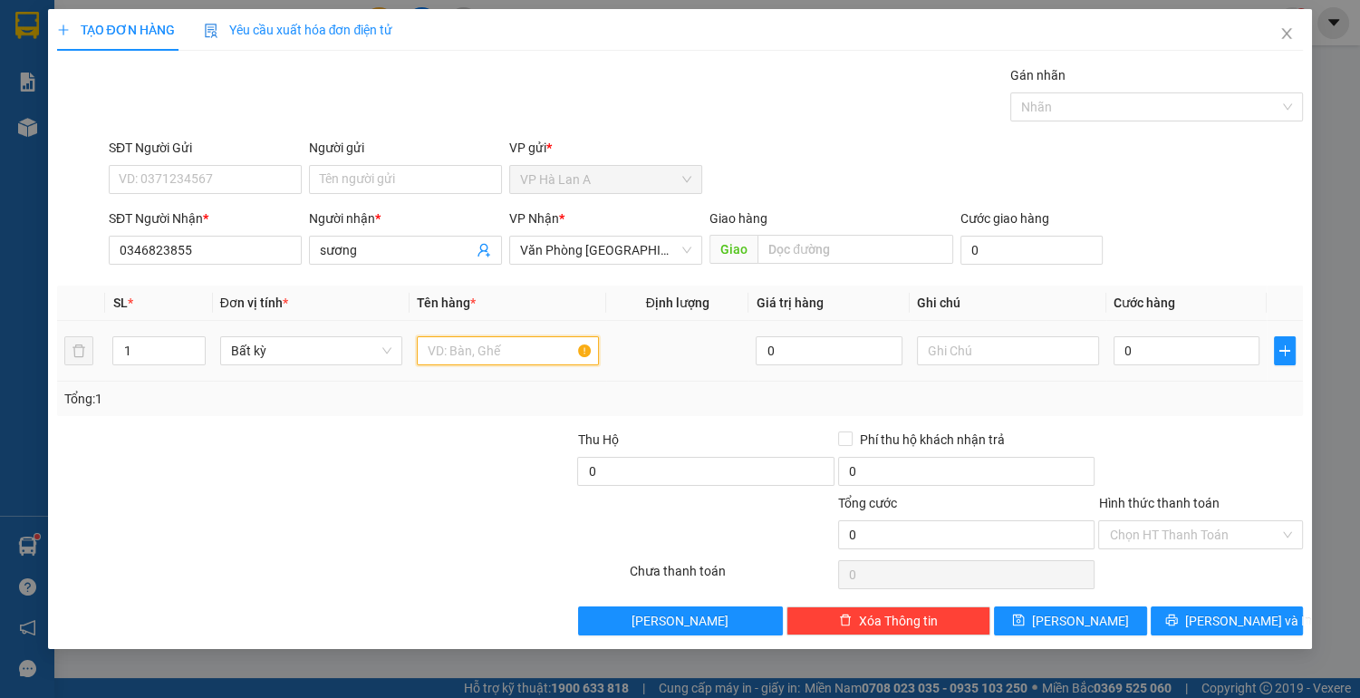
click at [446, 361] on input "text" at bounding box center [508, 350] width 182 height 29
type input "1 thung + 1 túm"
click at [959, 343] on input "text" at bounding box center [1008, 350] width 182 height 29
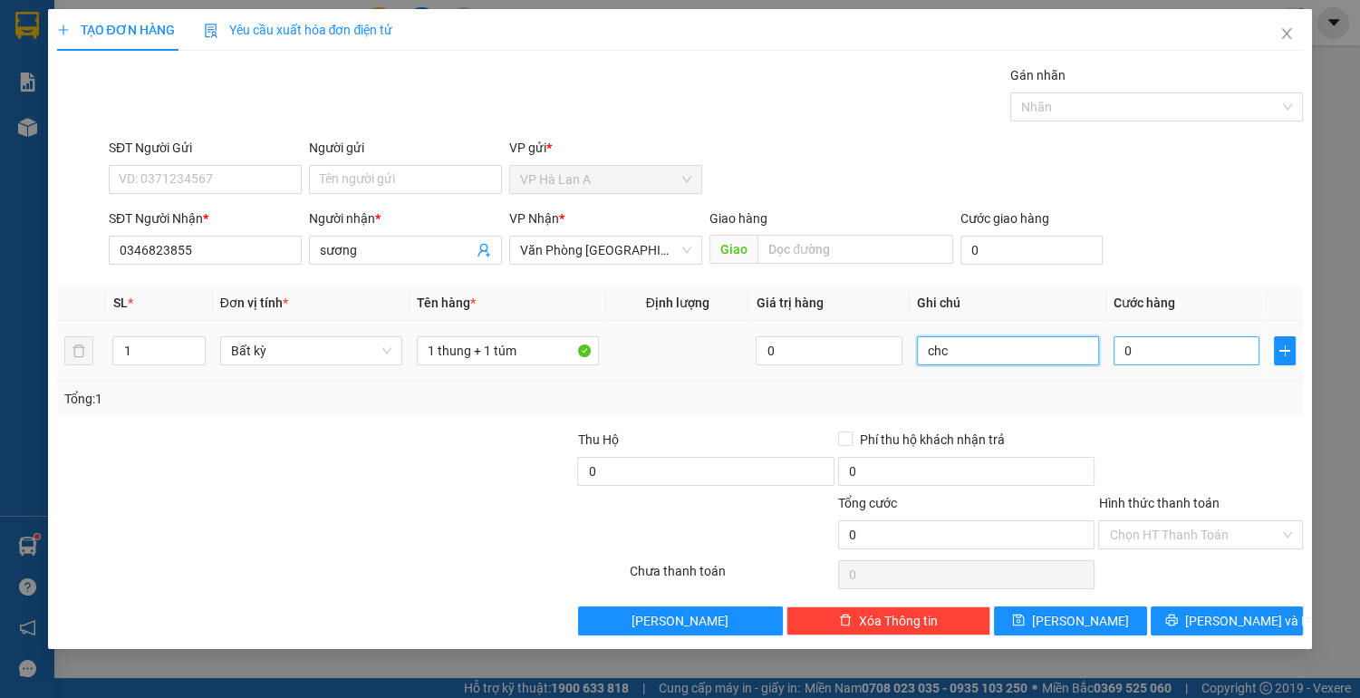
type input "chc"
click at [1184, 355] on input "0" at bounding box center [1187, 350] width 147 height 29
type input "1"
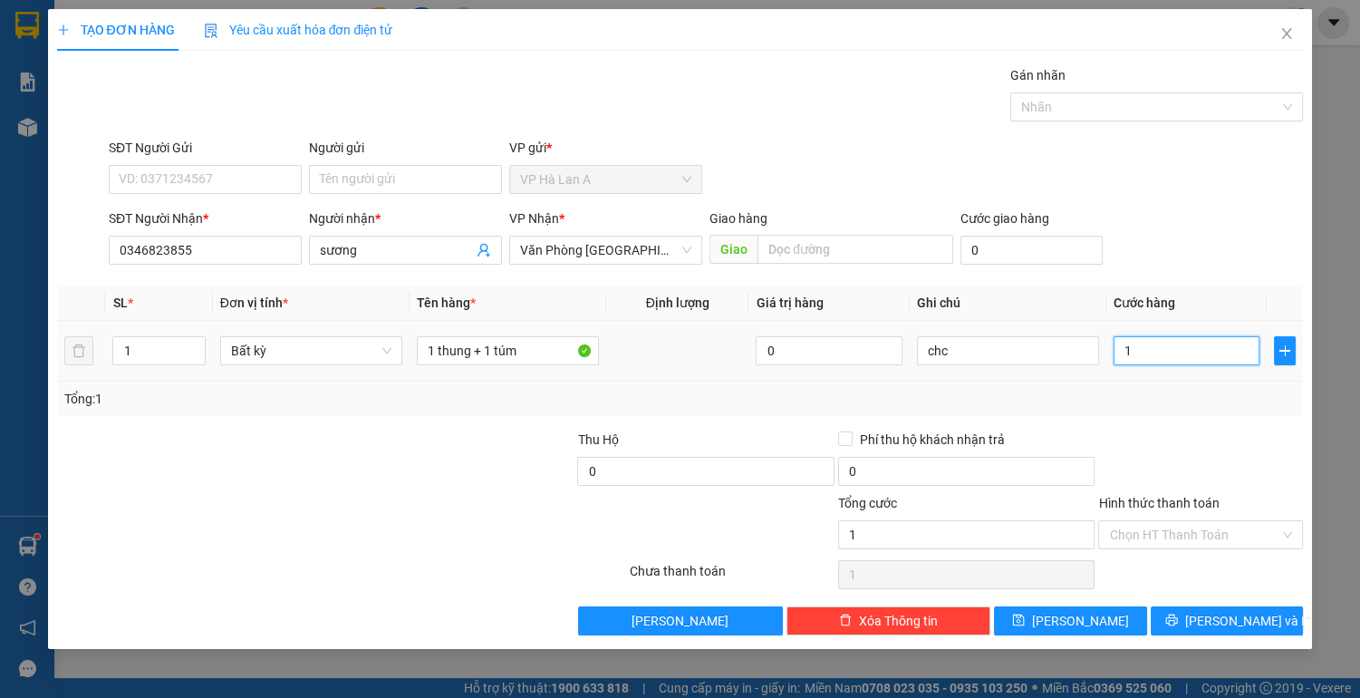
type input "16"
type input "160"
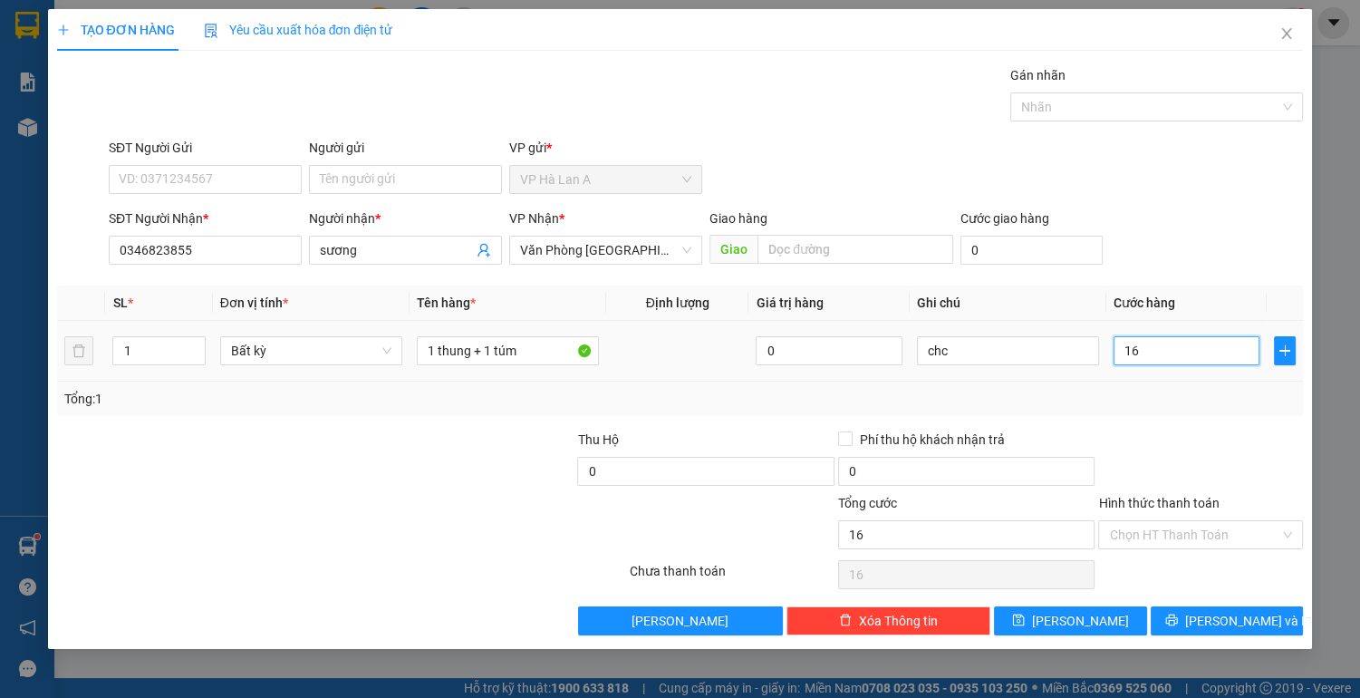
type input "160"
type input "160.000"
click at [1173, 542] on input "Hình thức thanh toán" at bounding box center [1194, 534] width 170 height 27
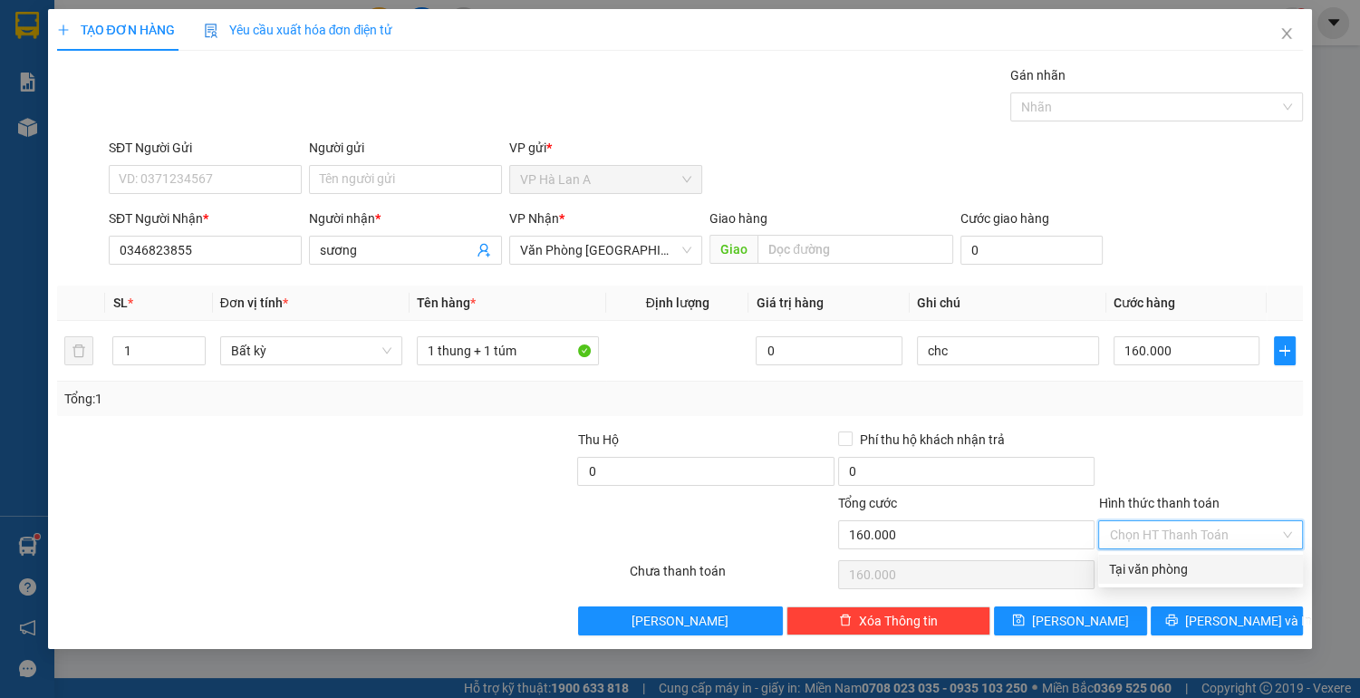
click at [1159, 569] on div "Tại văn phòng" at bounding box center [1200, 569] width 183 height 20
type input "0"
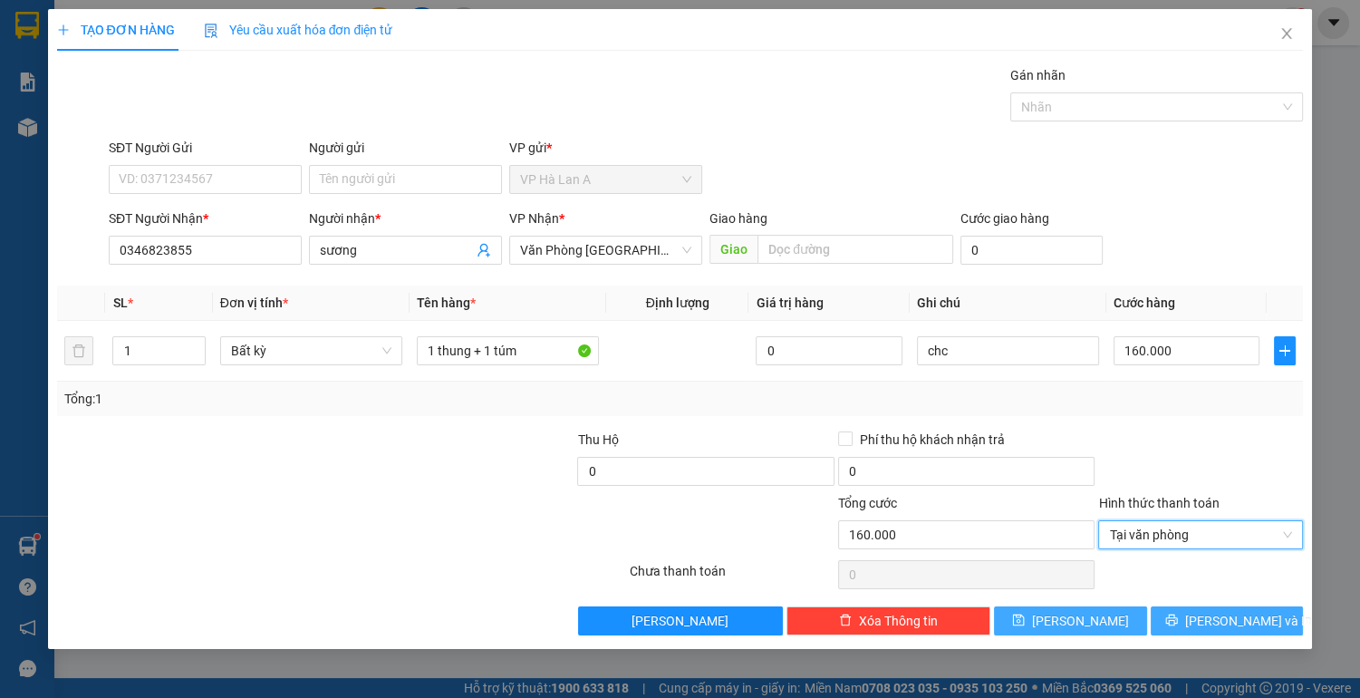
drag, startPoint x: 1117, startPoint y: 627, endPoint x: 1169, endPoint y: 631, distance: 51.8
click at [1117, 626] on button "[PERSON_NAME]" at bounding box center [1070, 620] width 152 height 29
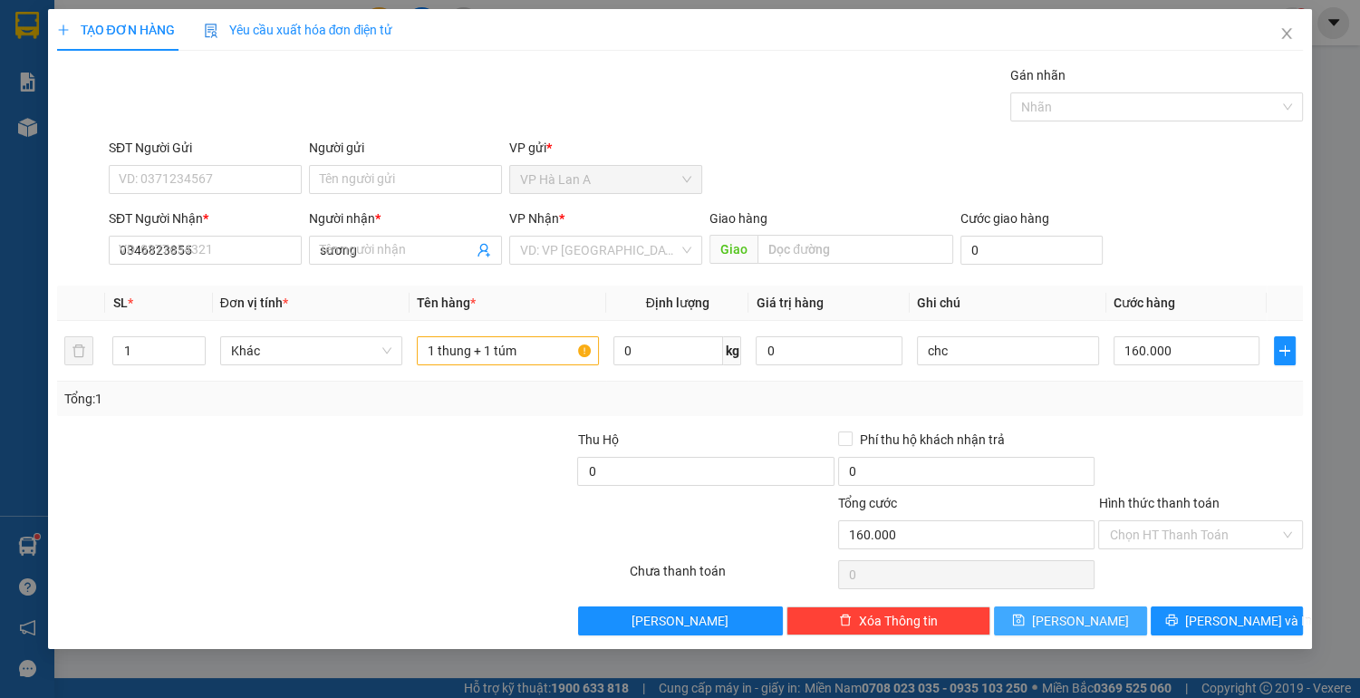
type input "0"
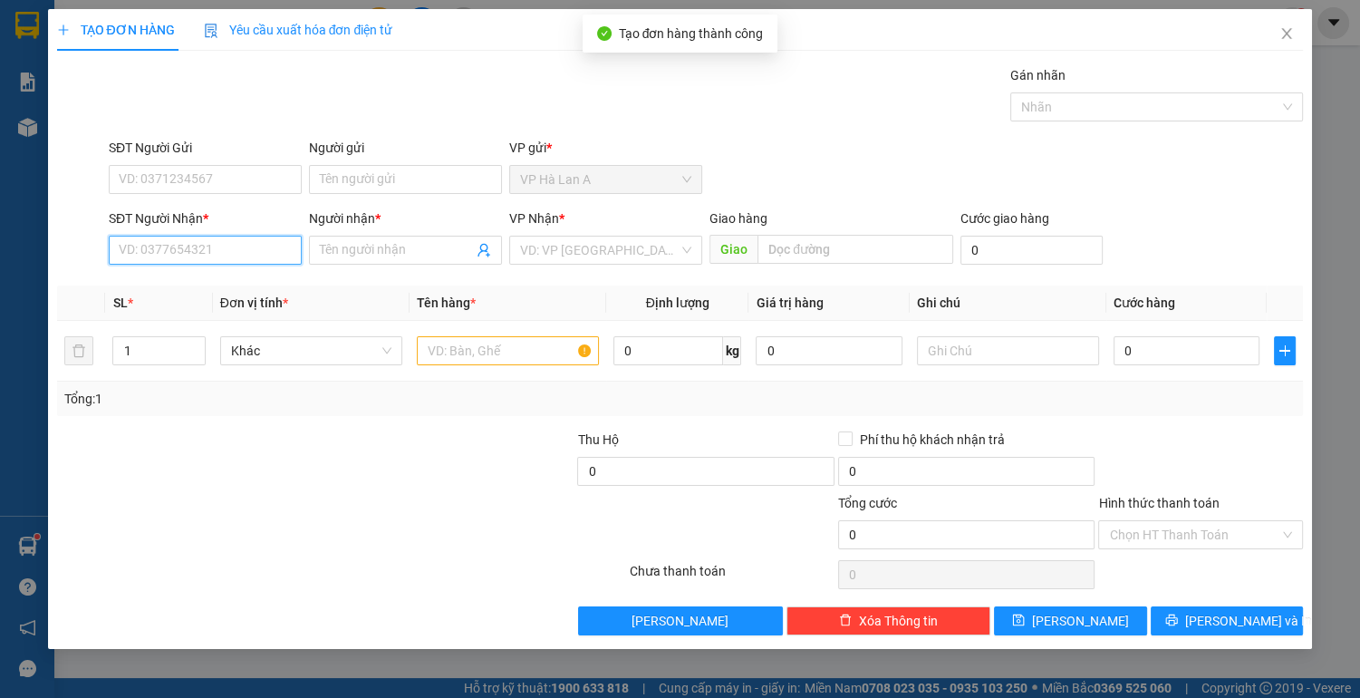
click at [217, 247] on input "SĐT Người Nhận *" at bounding box center [205, 250] width 193 height 29
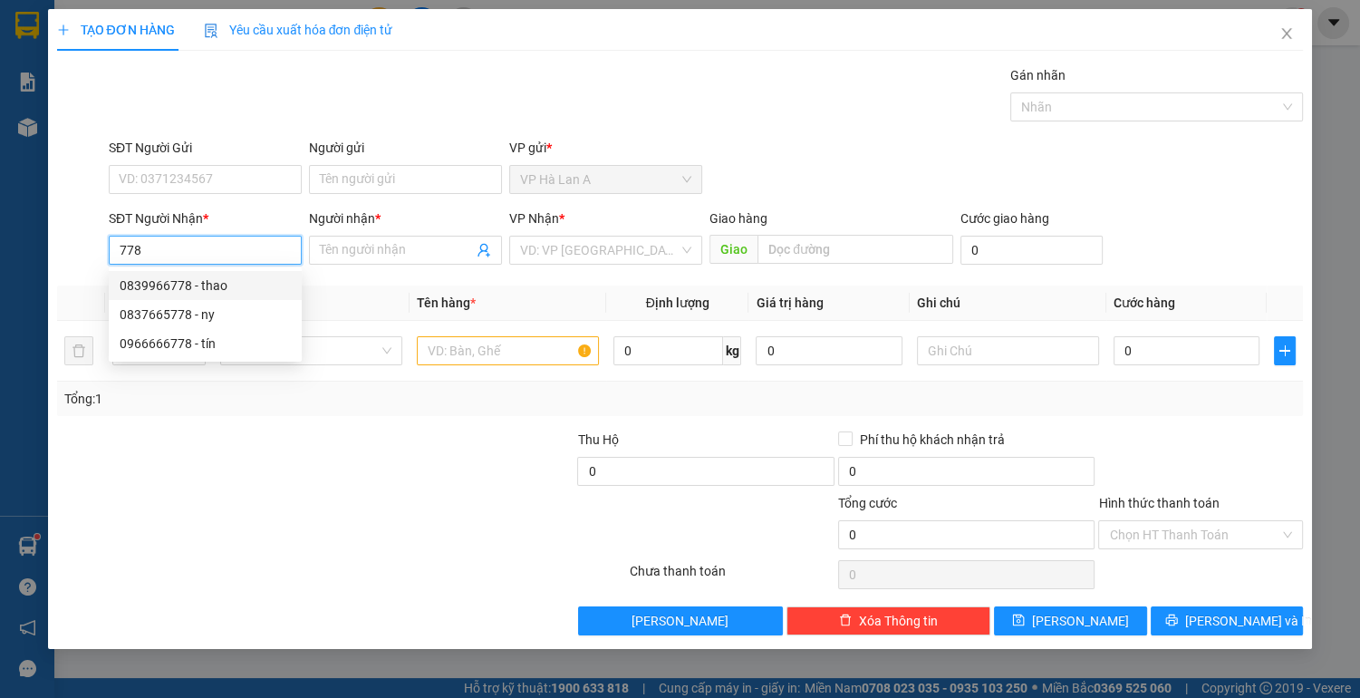
click at [184, 291] on div "0839966778 - thao" at bounding box center [205, 285] width 171 height 20
type input "0839966778"
type input "thao"
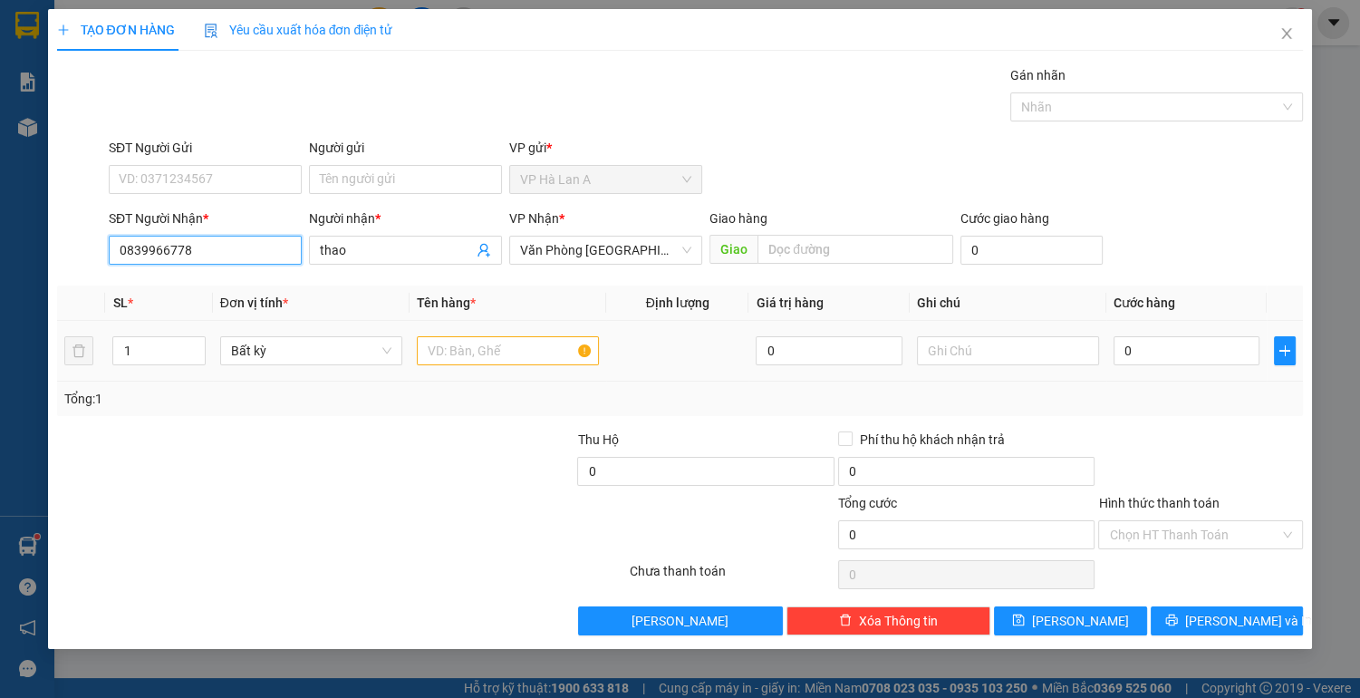
type input "0839966778"
click at [551, 354] on input "text" at bounding box center [508, 350] width 182 height 29
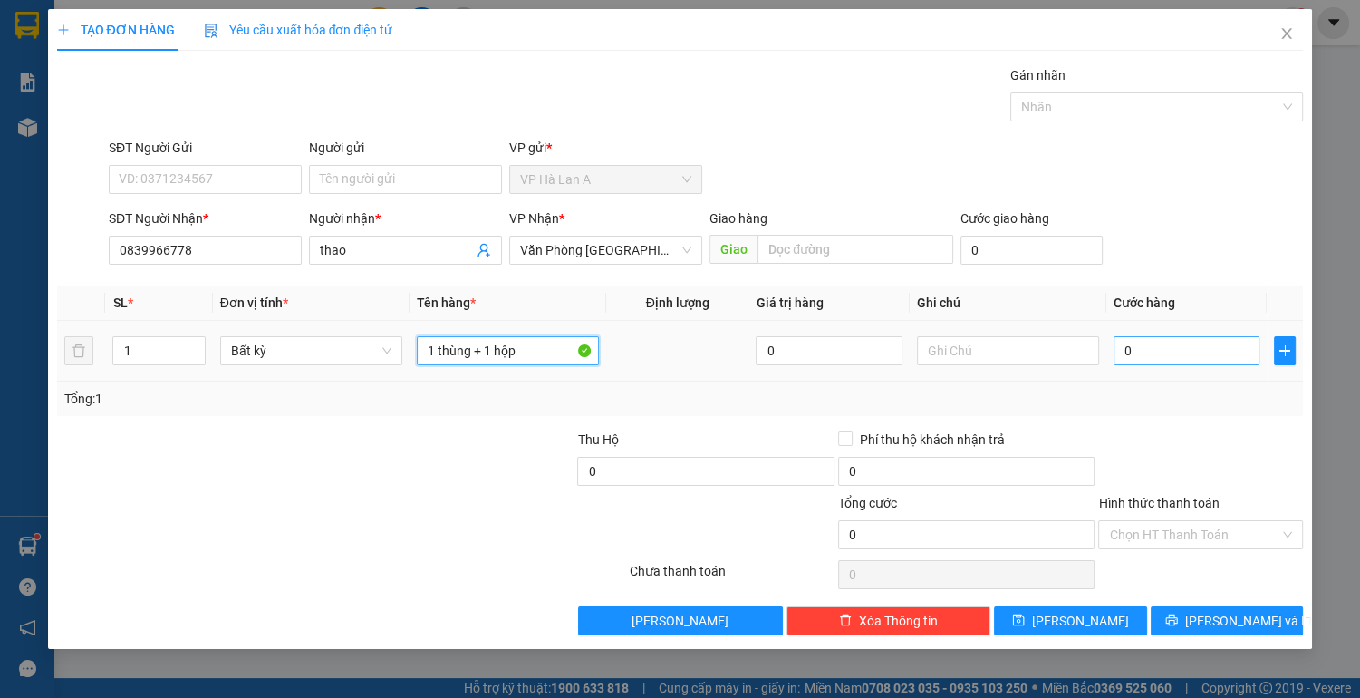
type input "1 thùng + 1 hộp"
click at [1199, 352] on input "0" at bounding box center [1187, 350] width 147 height 29
type input "1"
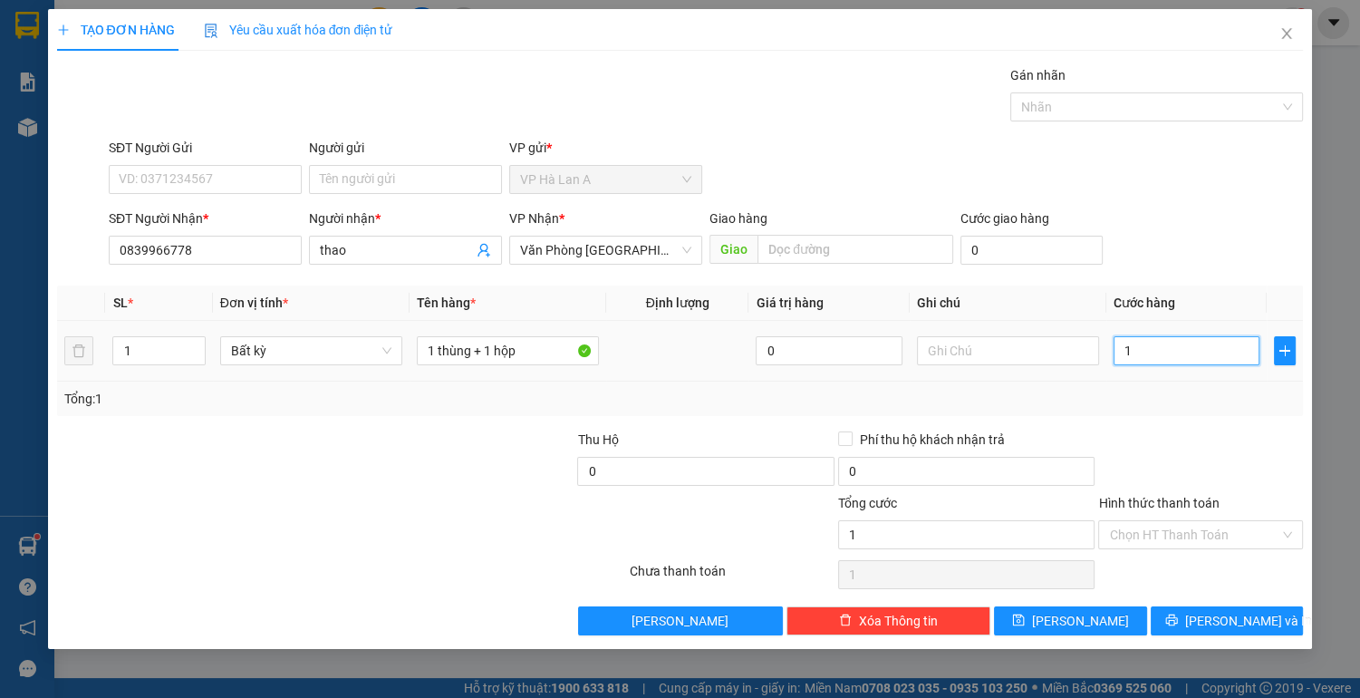
type input "15"
type input "150"
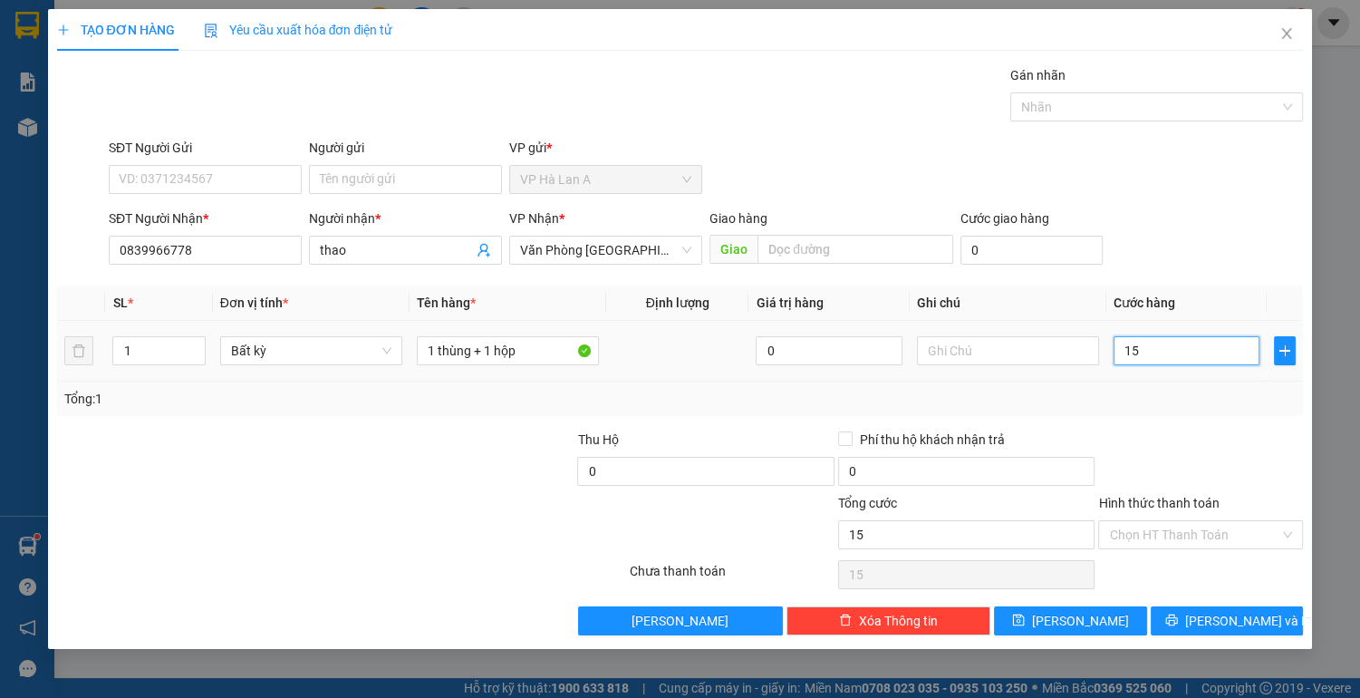
type input "150"
type input "150.000"
click at [1202, 533] on input "Hình thức thanh toán" at bounding box center [1194, 534] width 170 height 27
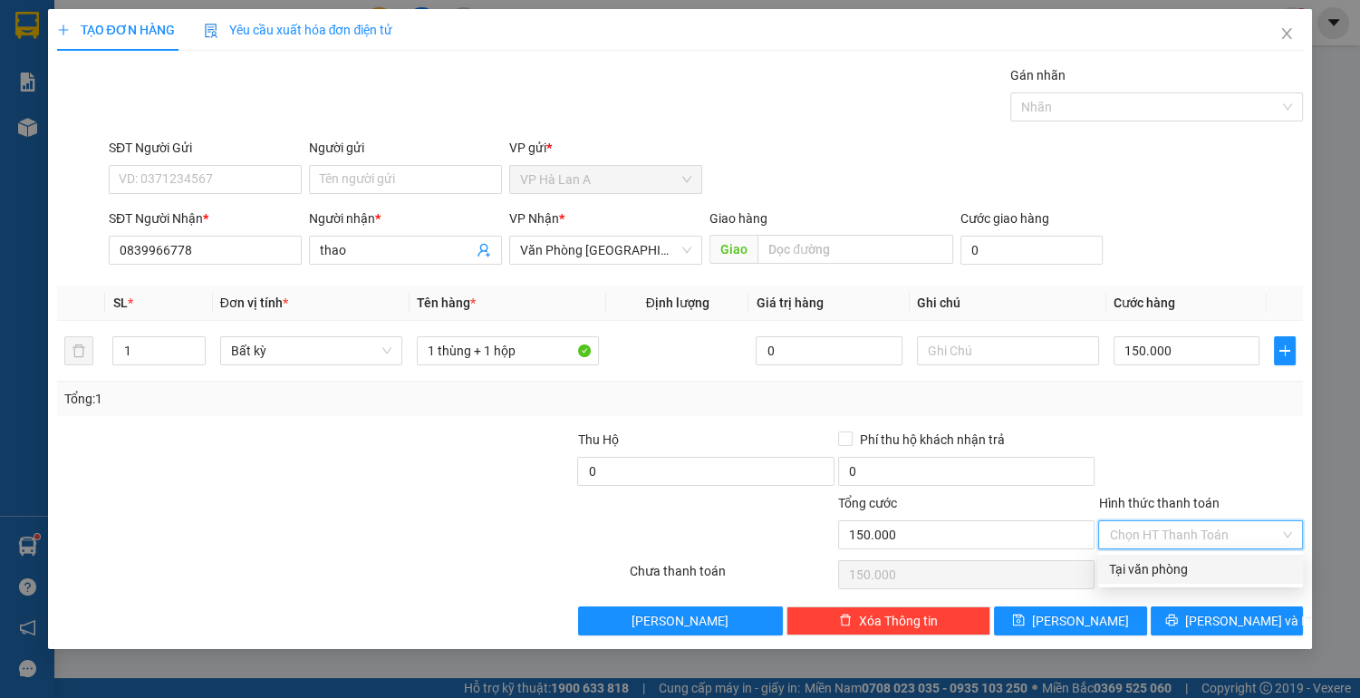
click at [1193, 569] on div "Tại văn phòng" at bounding box center [1200, 569] width 183 height 20
type input "0"
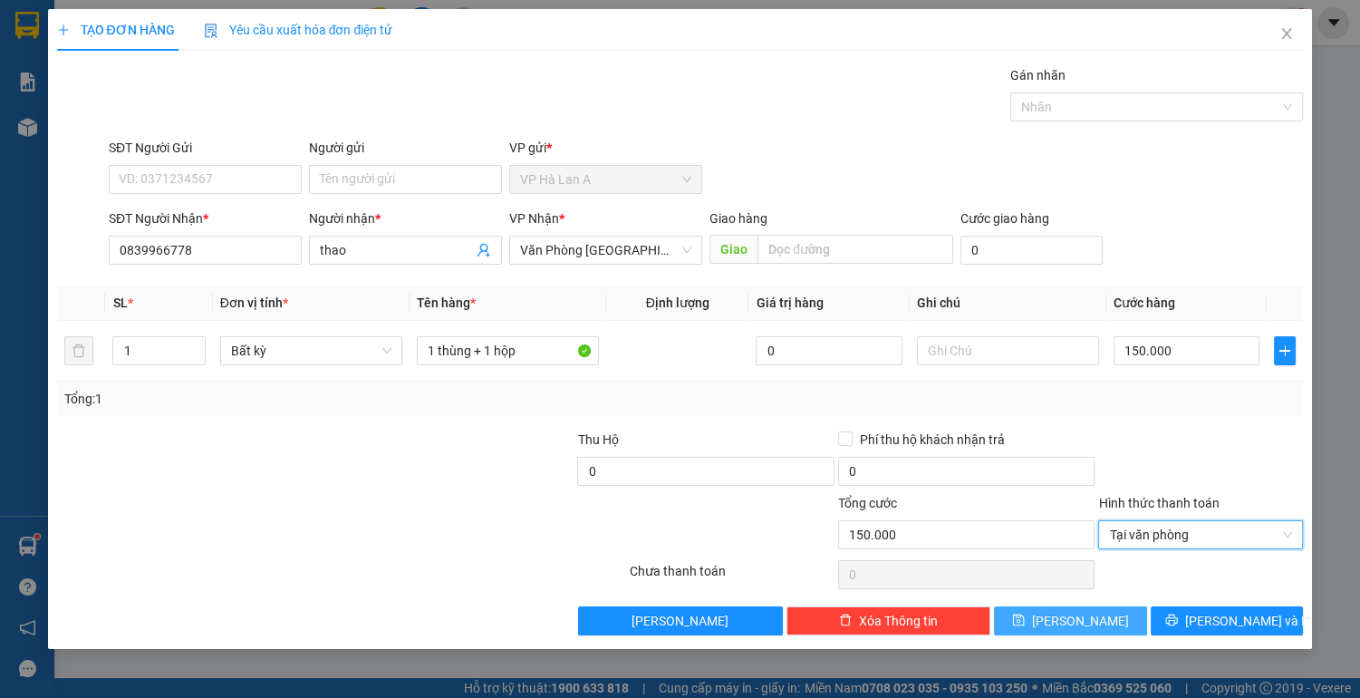
click at [1066, 620] on button "[PERSON_NAME]" at bounding box center [1070, 620] width 152 height 29
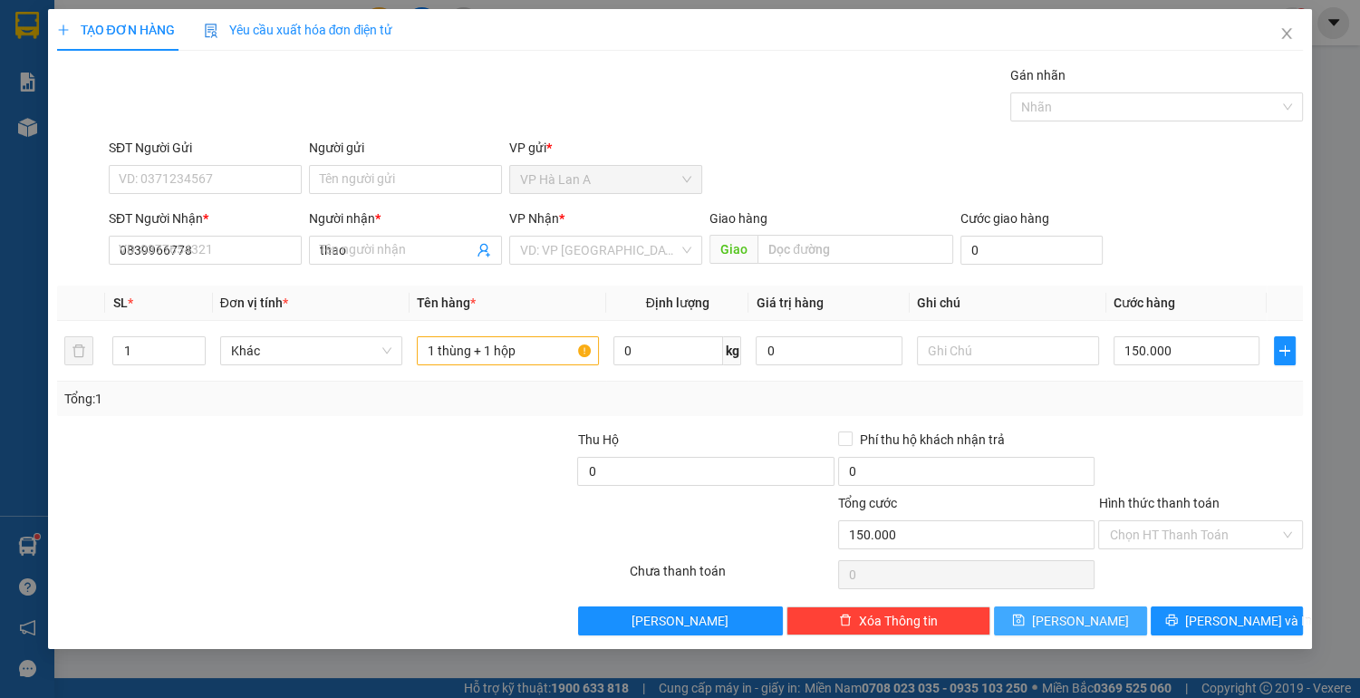
type input "0"
click at [100, 410] on div "Tổng: 1" at bounding box center [680, 399] width 1247 height 34
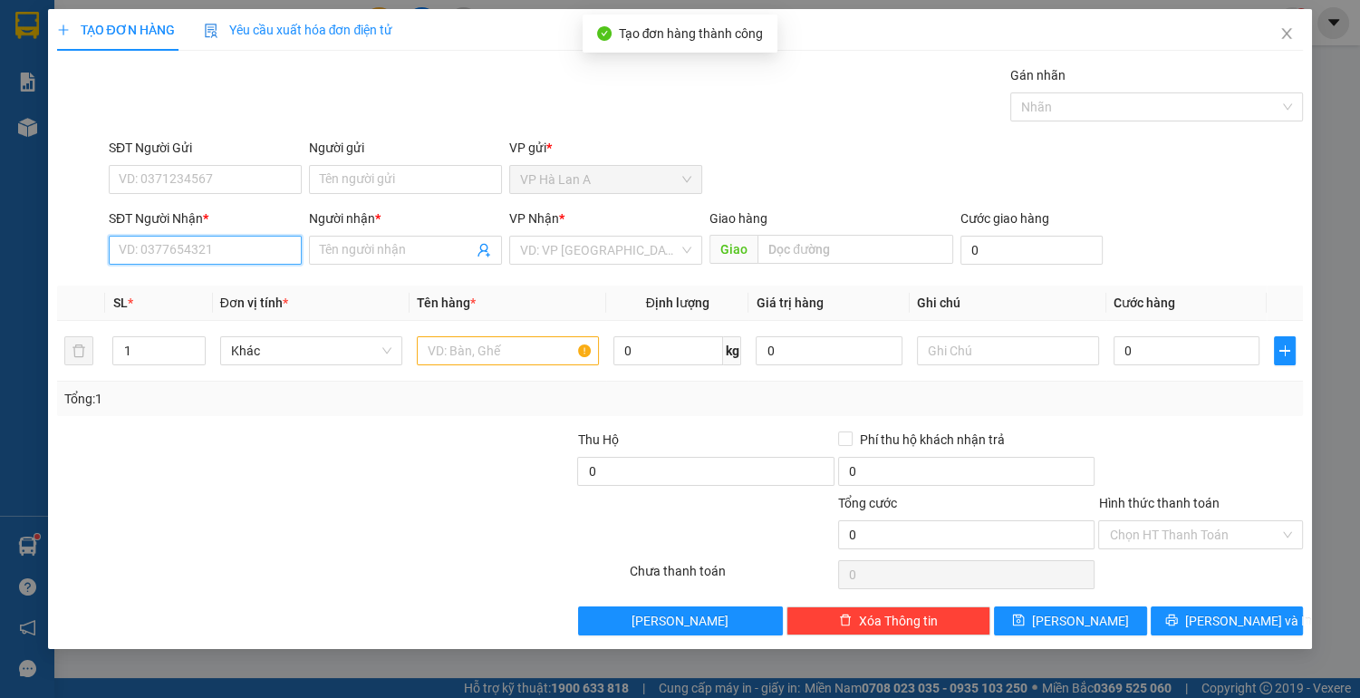
click at [210, 239] on input "SĐT Người Nhận *" at bounding box center [205, 250] width 193 height 29
type input "2"
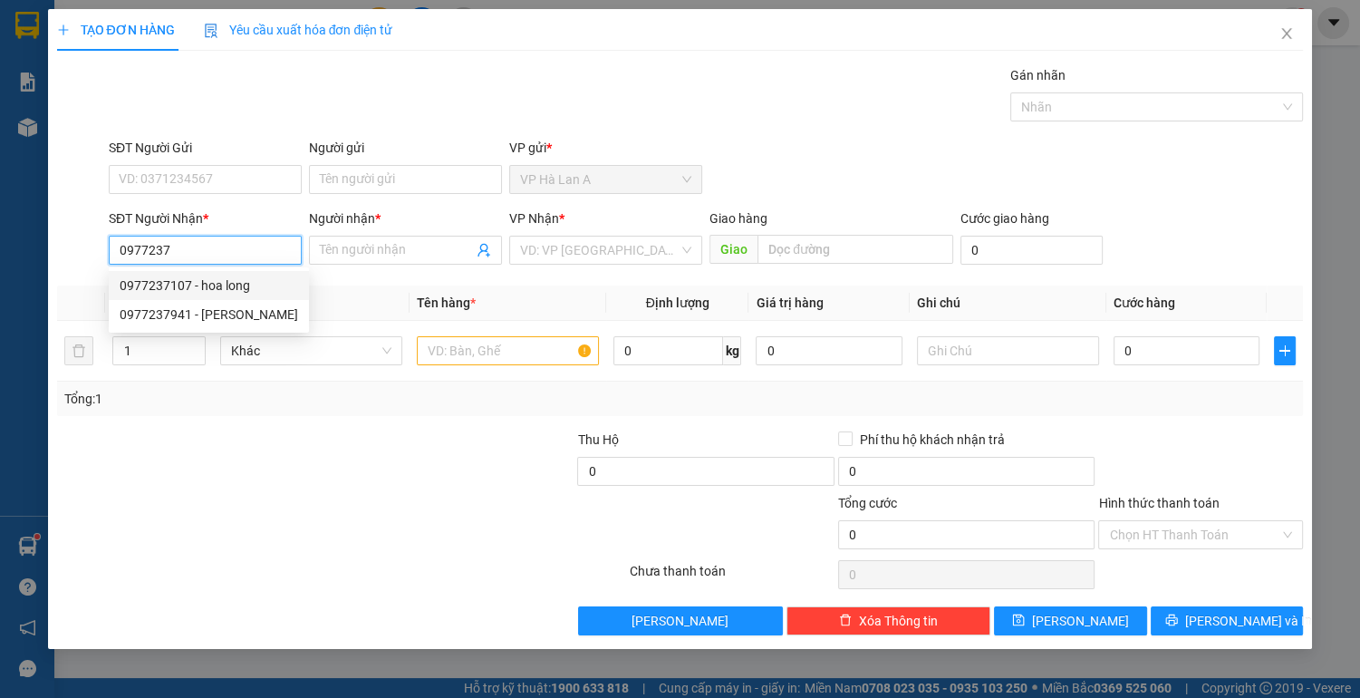
click at [182, 286] on div "0977237107 - hoa long" at bounding box center [209, 285] width 179 height 20
type input "0977237107"
type input "hoa long"
type input "an sương"
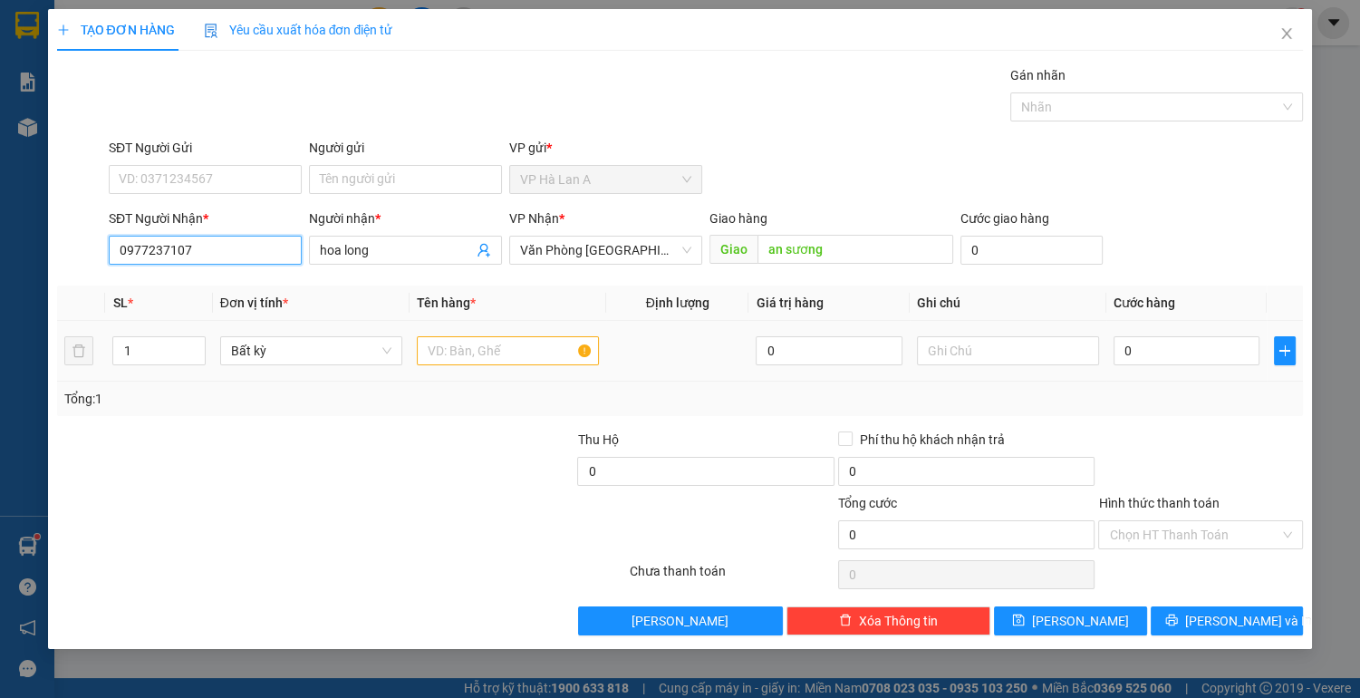
type input "0977237107"
click at [471, 354] on input "text" at bounding box center [508, 350] width 182 height 29
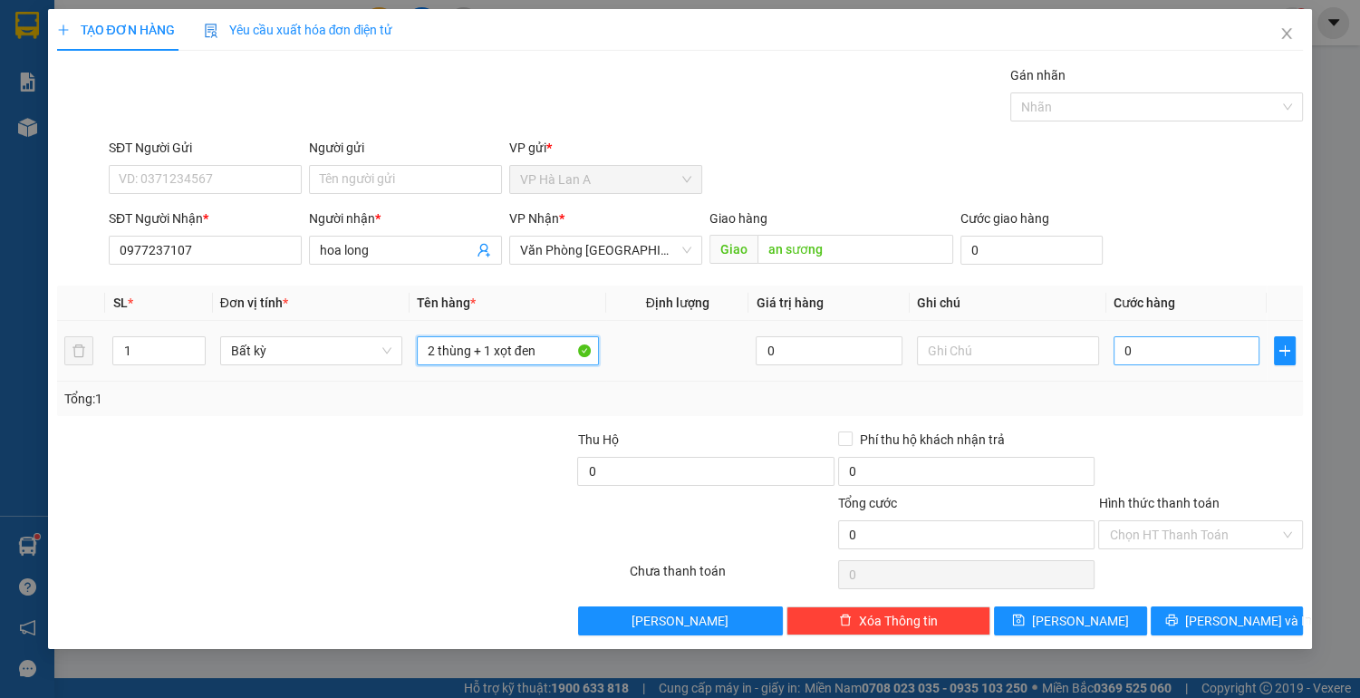
type input "2 thùng + 1 xọt đen"
click at [1160, 352] on input "0" at bounding box center [1187, 350] width 147 height 29
type input "1"
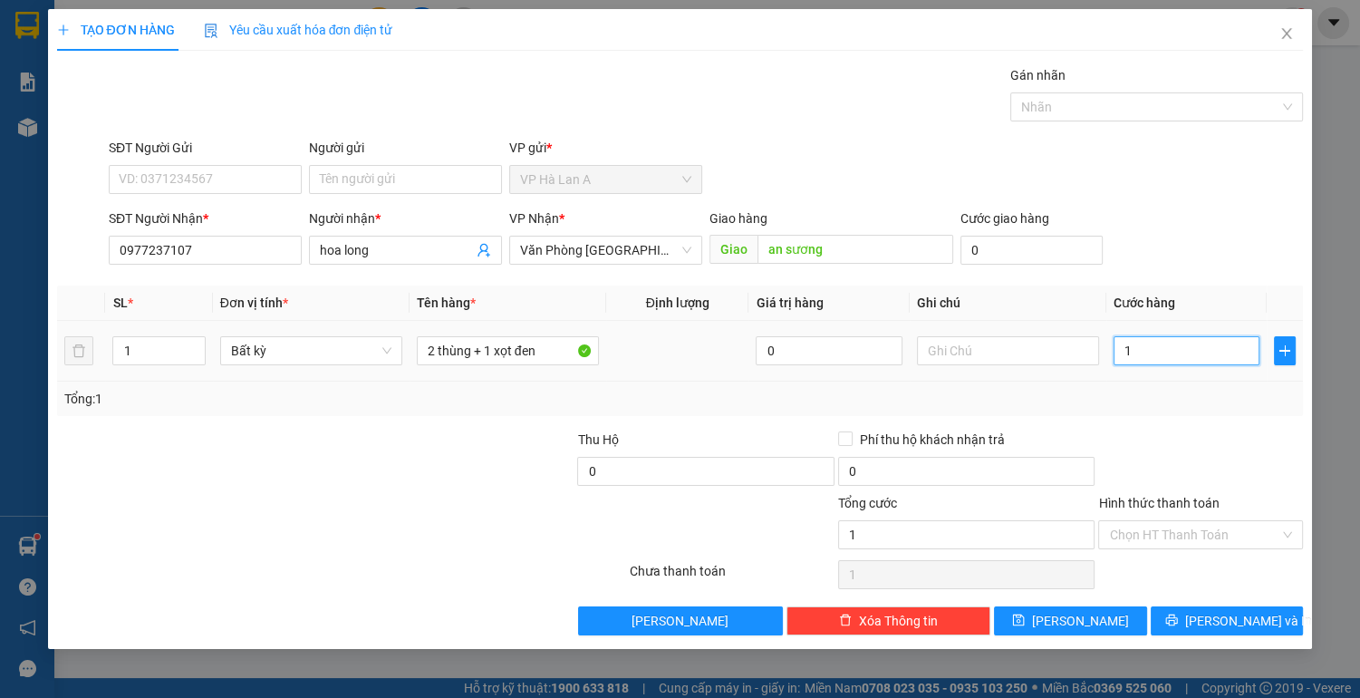
type input "14"
type input "140"
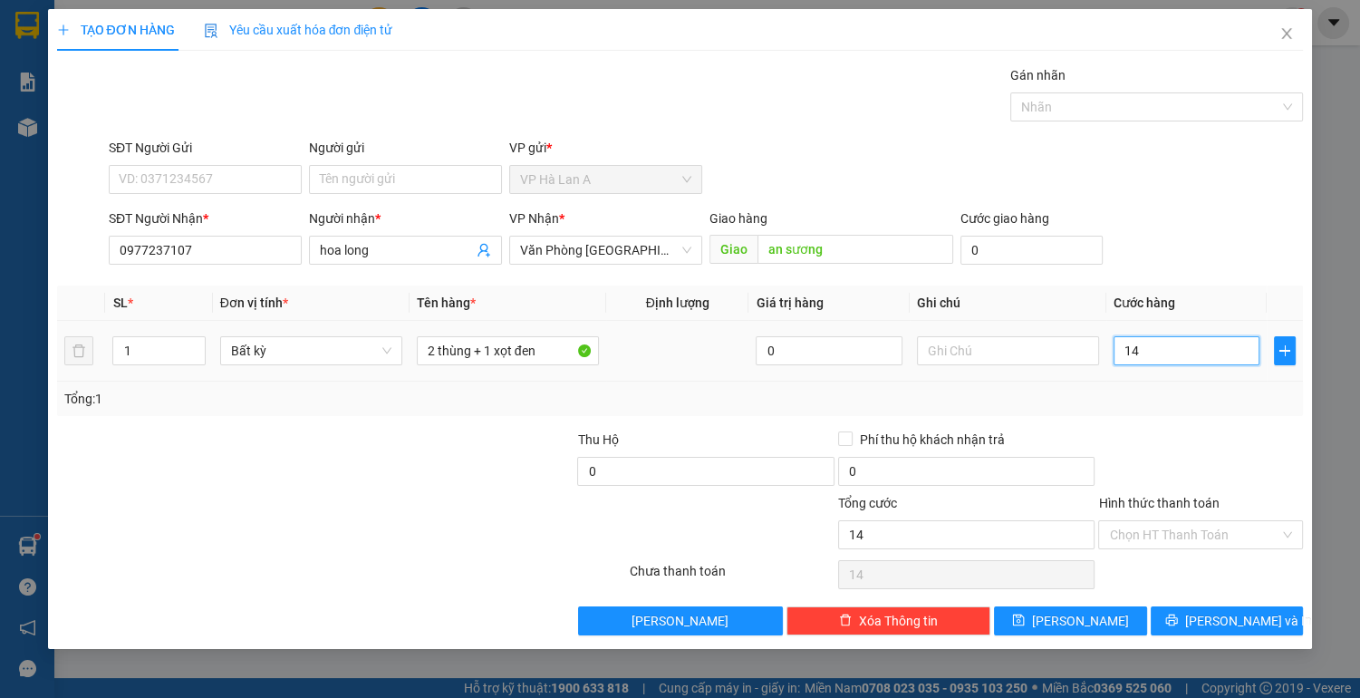
type input "140"
type input "140.000"
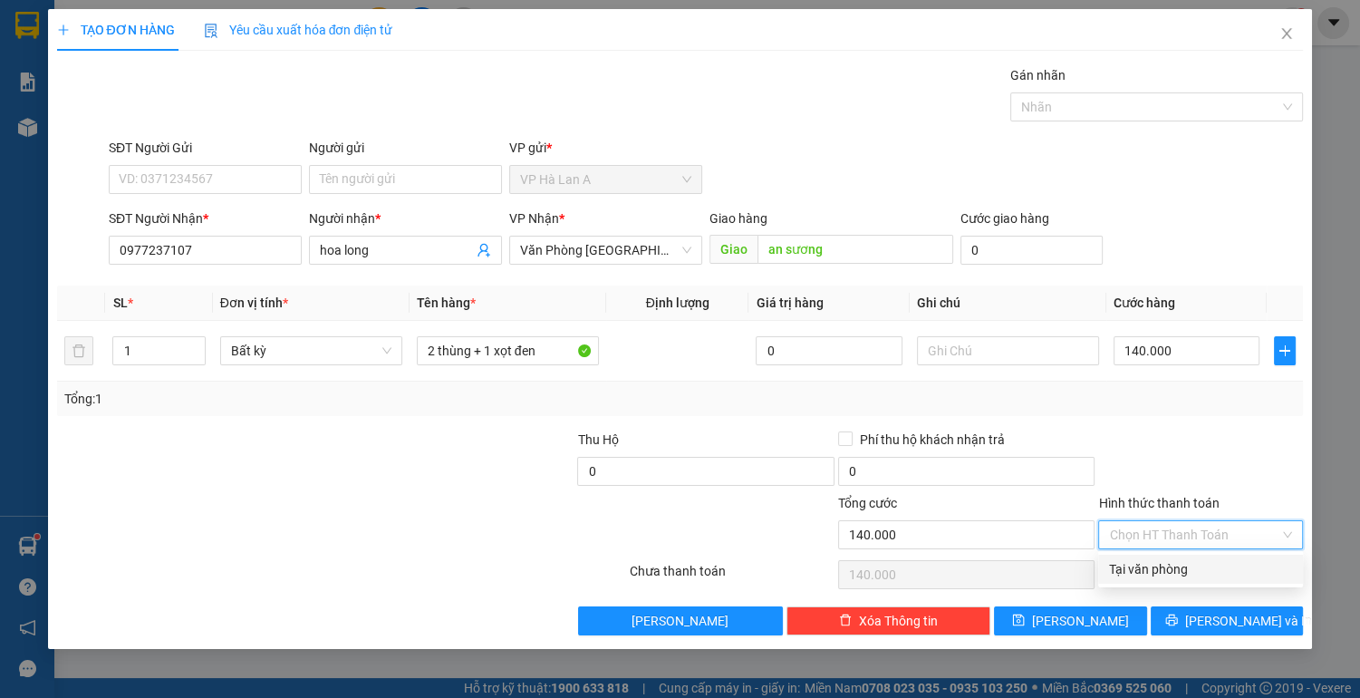
click at [1195, 529] on input "Hình thức thanh toán" at bounding box center [1194, 534] width 170 height 27
click at [1176, 569] on div "Tại văn phòng" at bounding box center [1200, 569] width 183 height 20
type input "0"
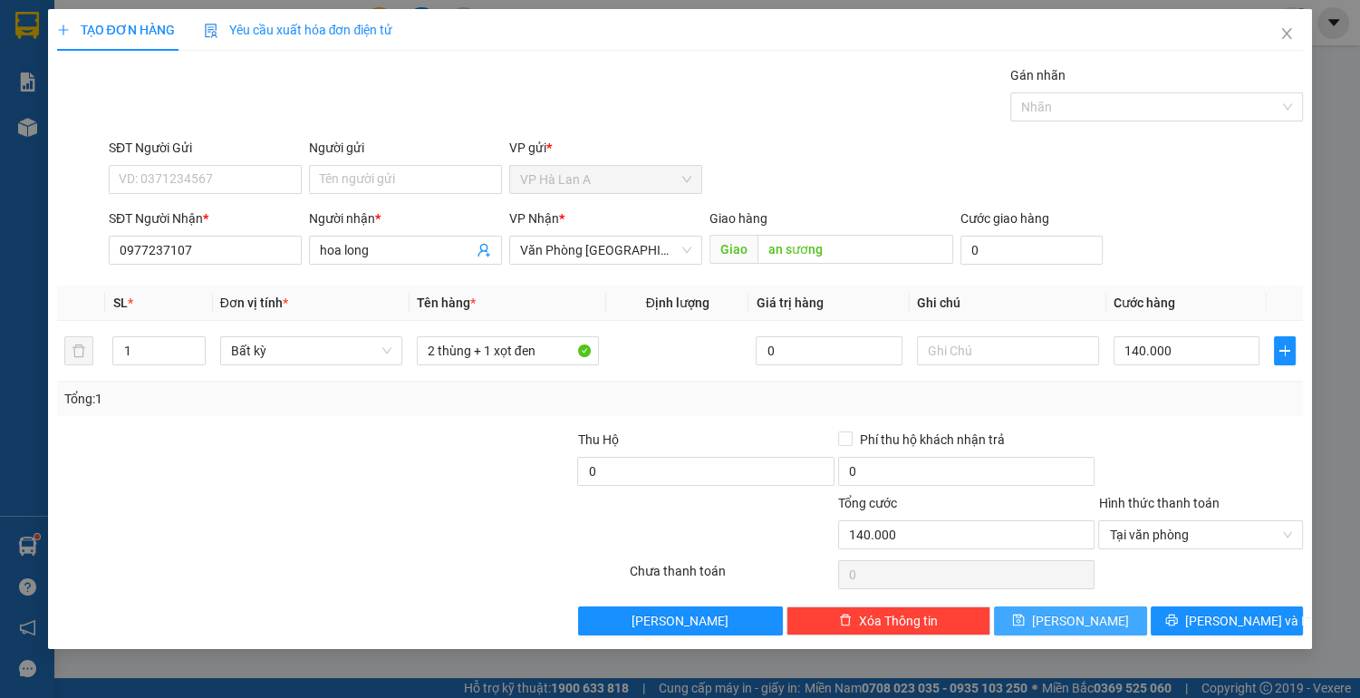
click at [1099, 623] on button "[PERSON_NAME]" at bounding box center [1070, 620] width 152 height 29
type input "0"
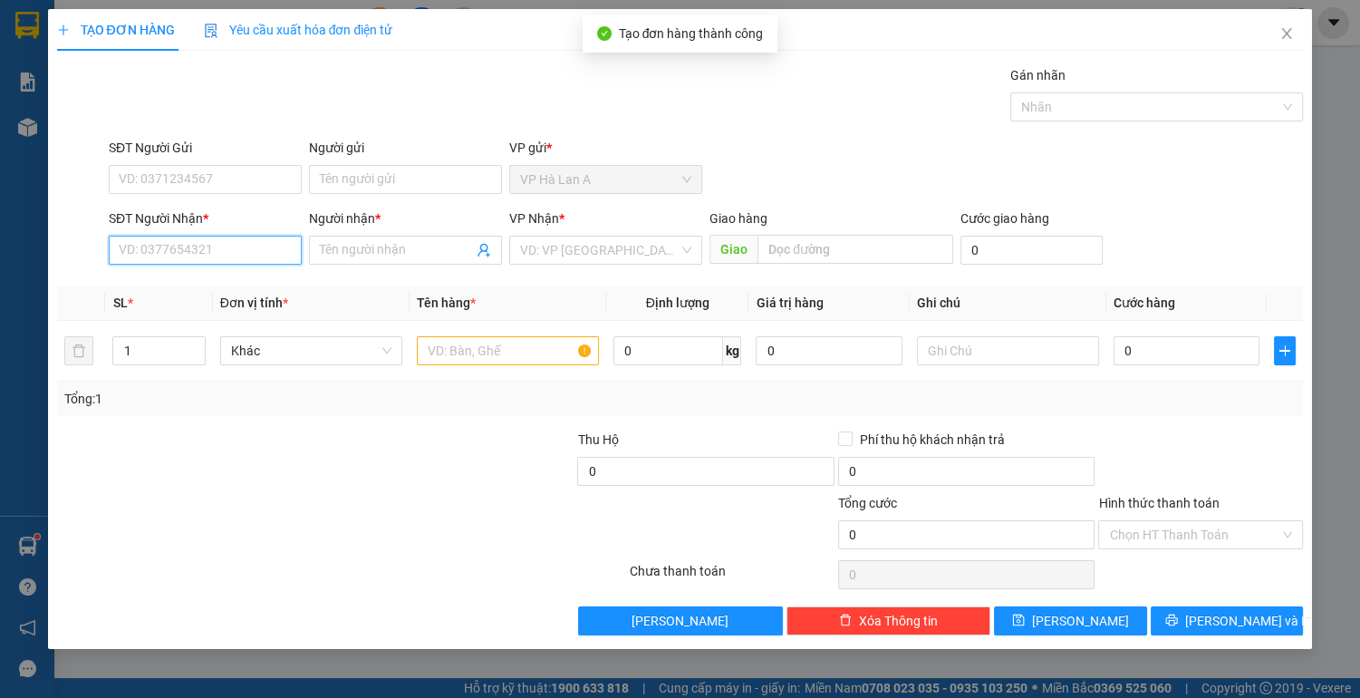
click at [206, 250] on input "SĐT Người Nhận *" at bounding box center [205, 250] width 193 height 29
type input "0969453246"
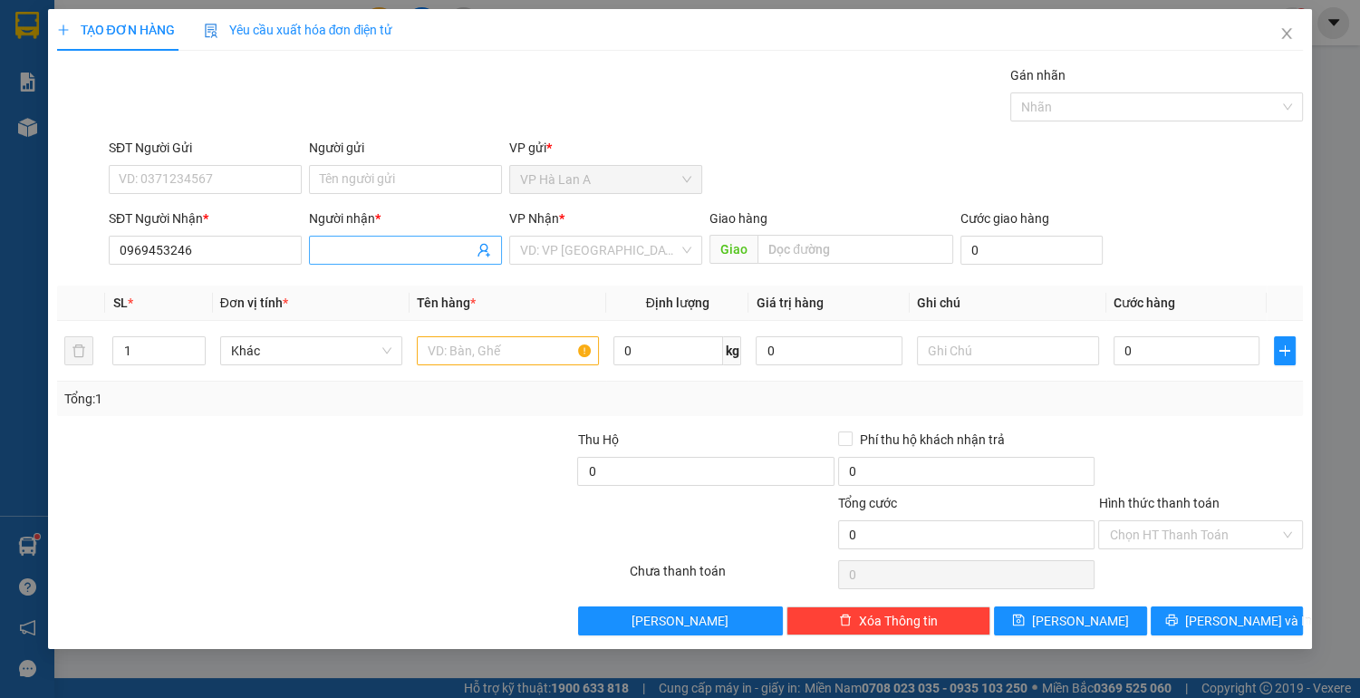
click at [364, 250] on input "Người nhận *" at bounding box center [396, 250] width 153 height 20
type input "2"
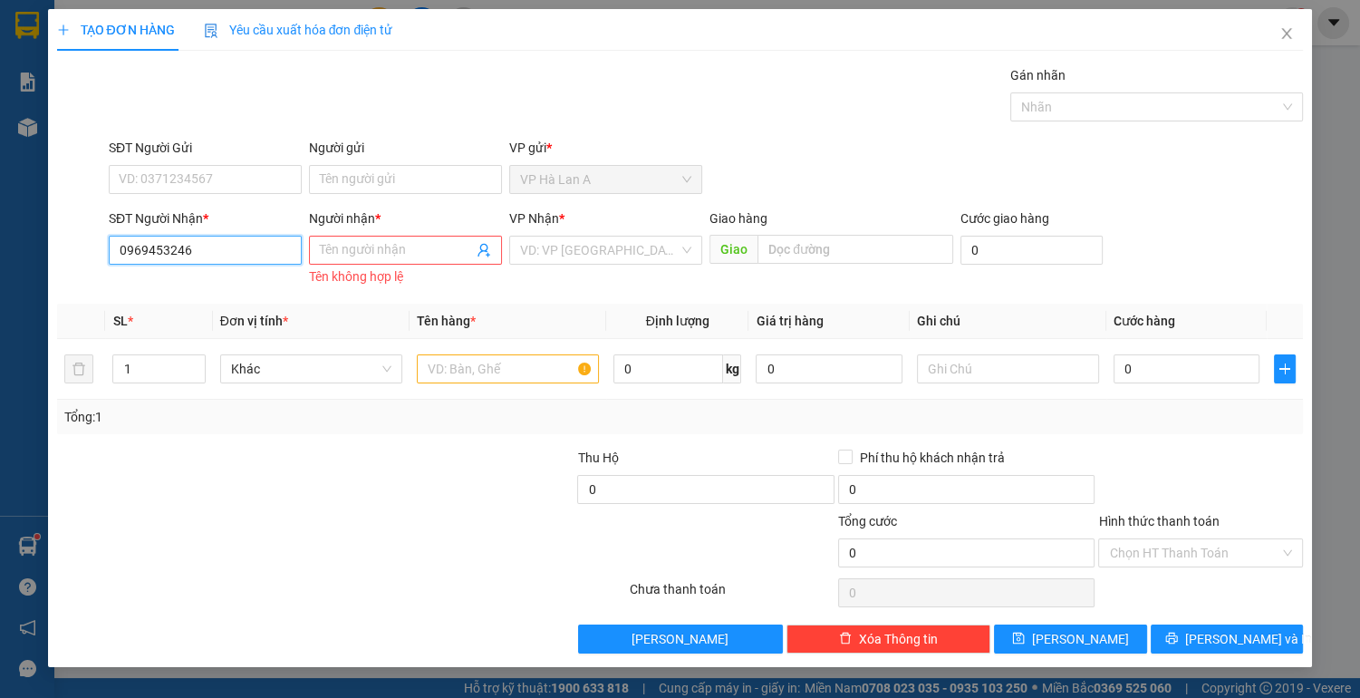
click at [225, 249] on input "0969453246" at bounding box center [205, 250] width 193 height 29
type input "0"
click at [357, 252] on input "Người nhận *" at bounding box center [396, 250] width 153 height 20
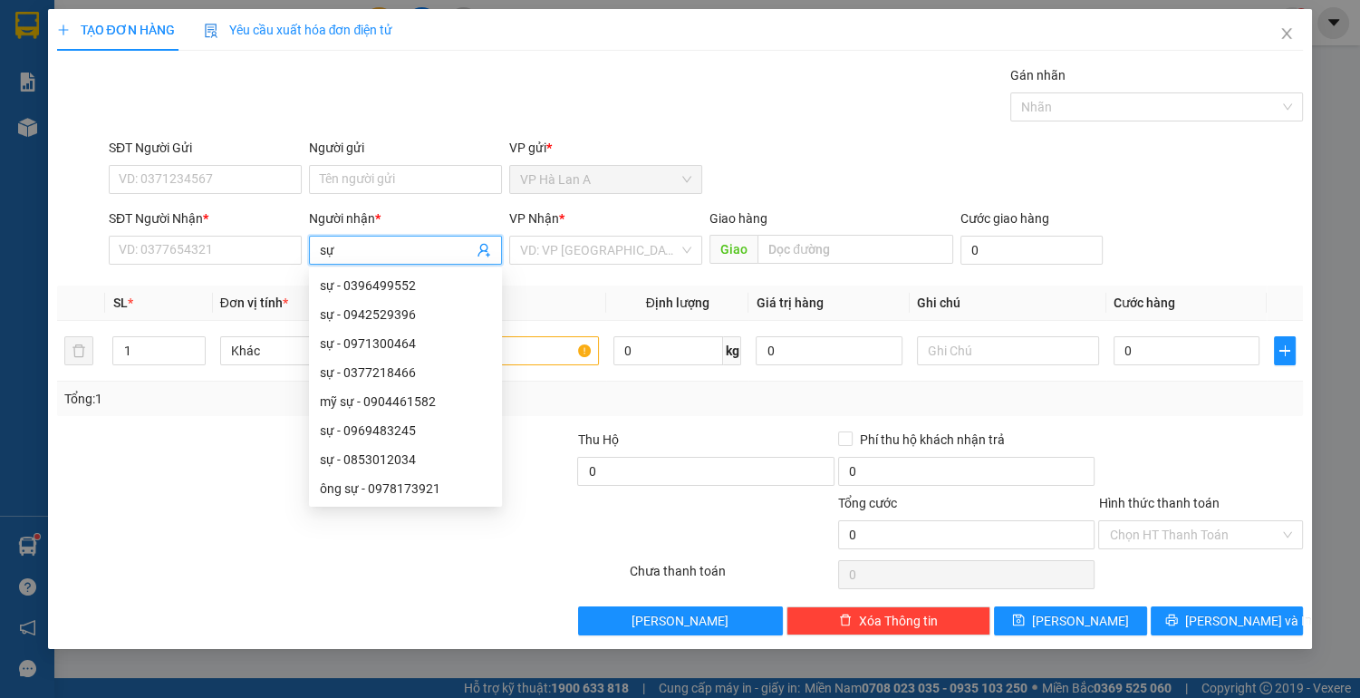
type input "s"
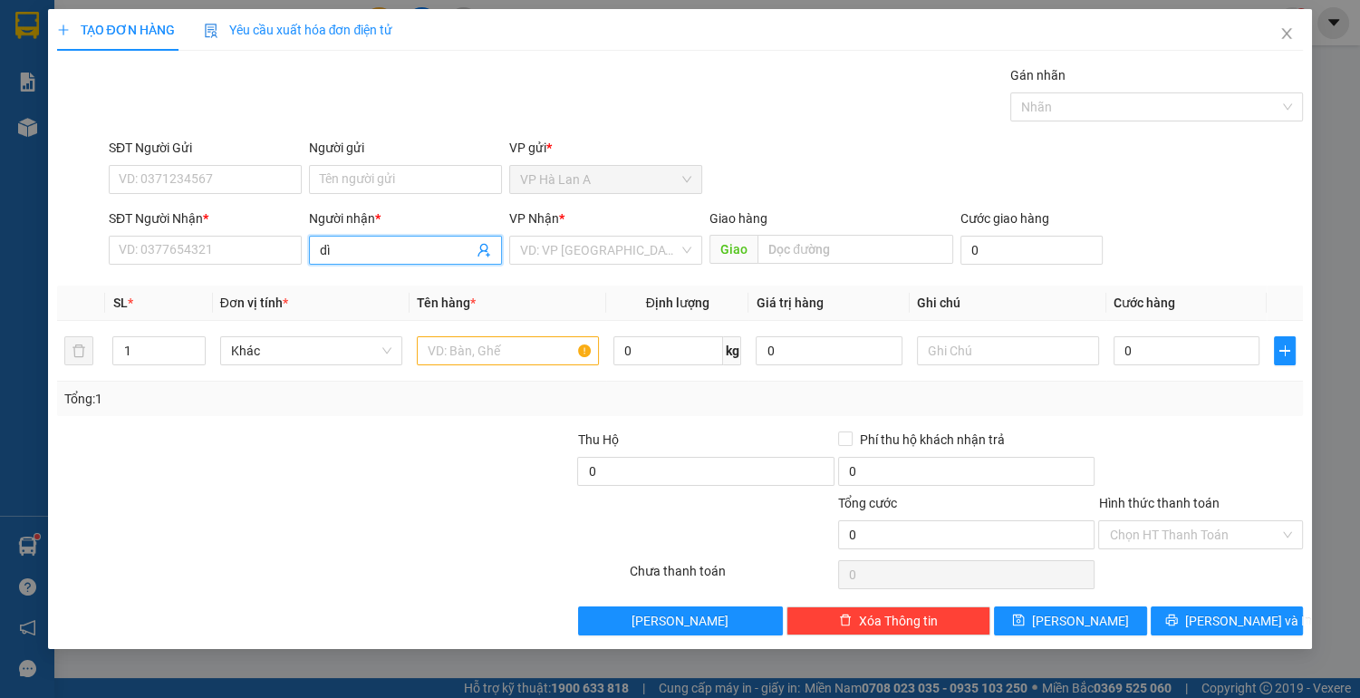
type input "d"
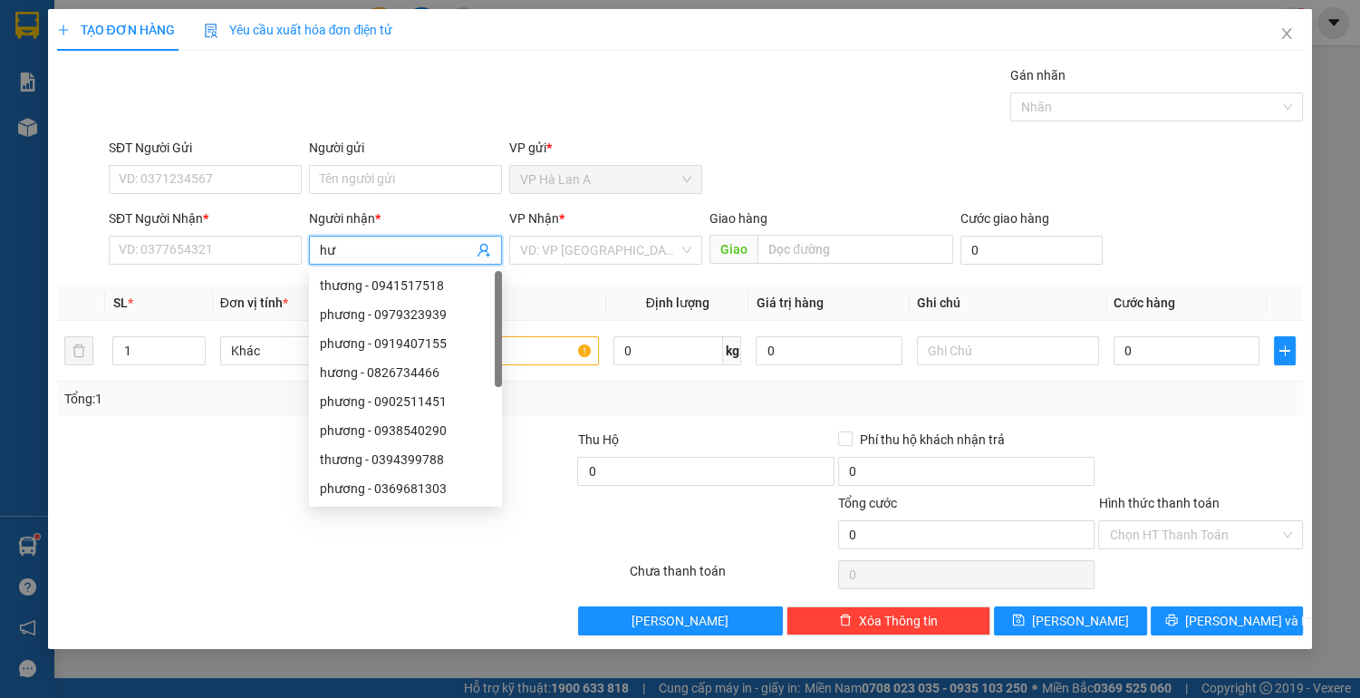
type input "h"
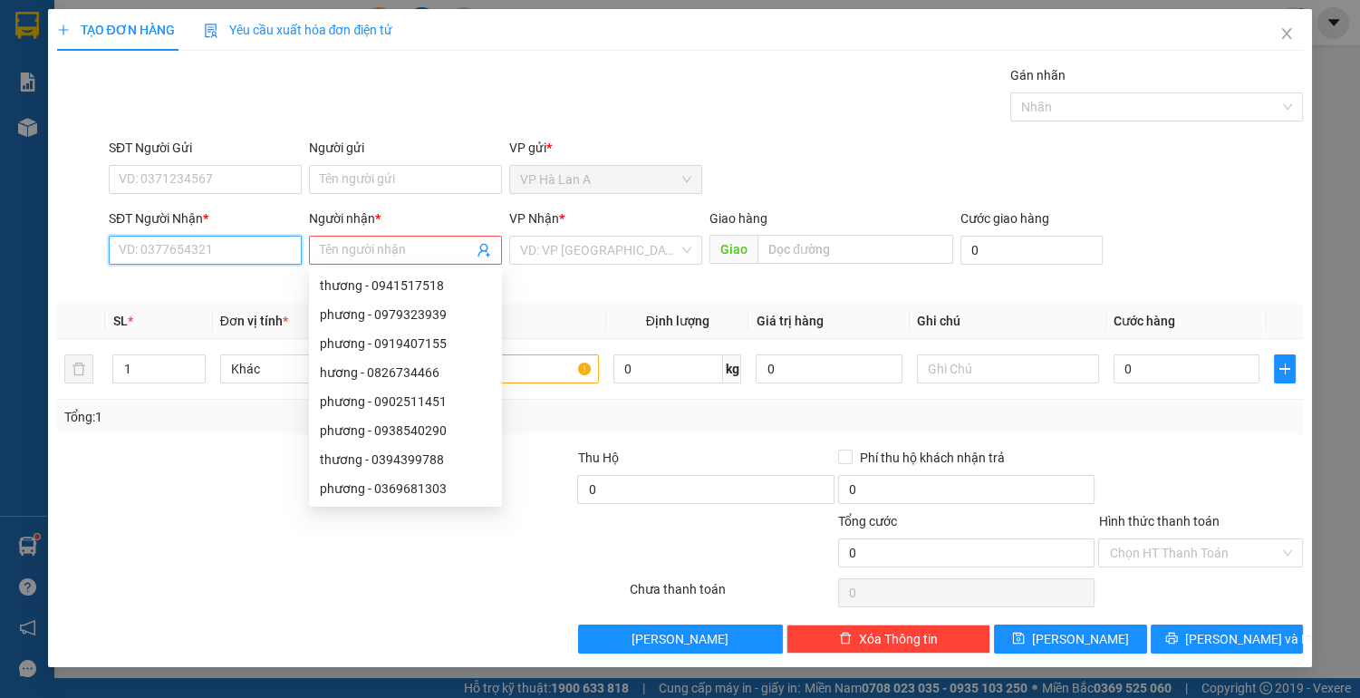
click at [193, 246] on input "SĐT Người Nhận *" at bounding box center [205, 250] width 193 height 29
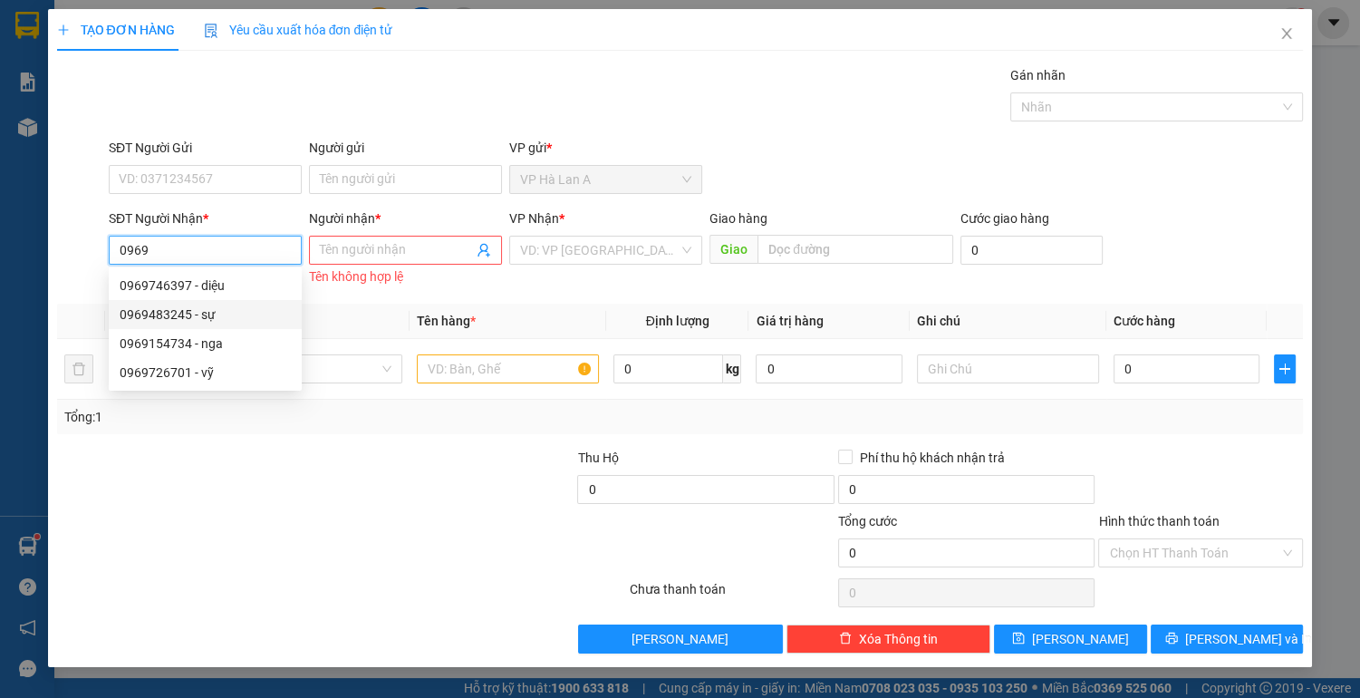
click at [152, 322] on div "0969483245 - sự" at bounding box center [205, 314] width 171 height 20
type input "0969483245"
type input "sự"
type input "cvtth"
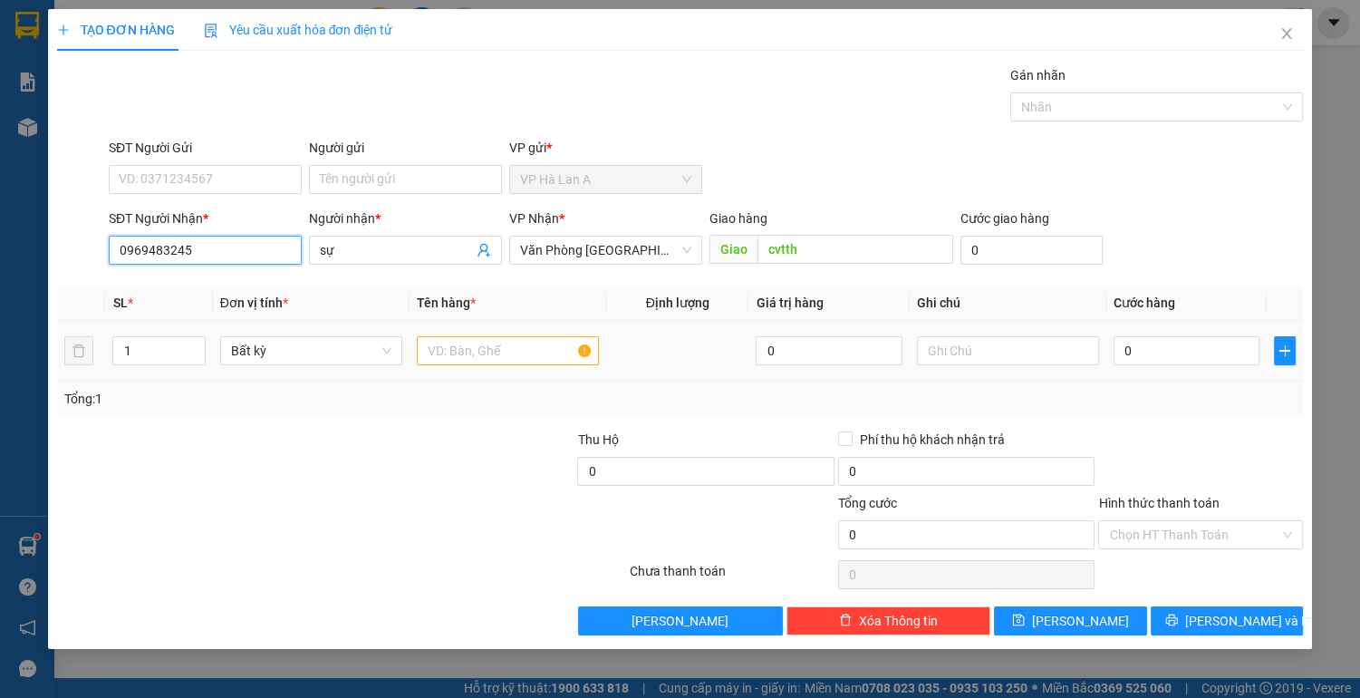
type input "0969483245"
click at [480, 352] on input "text" at bounding box center [508, 350] width 182 height 29
type input "1"
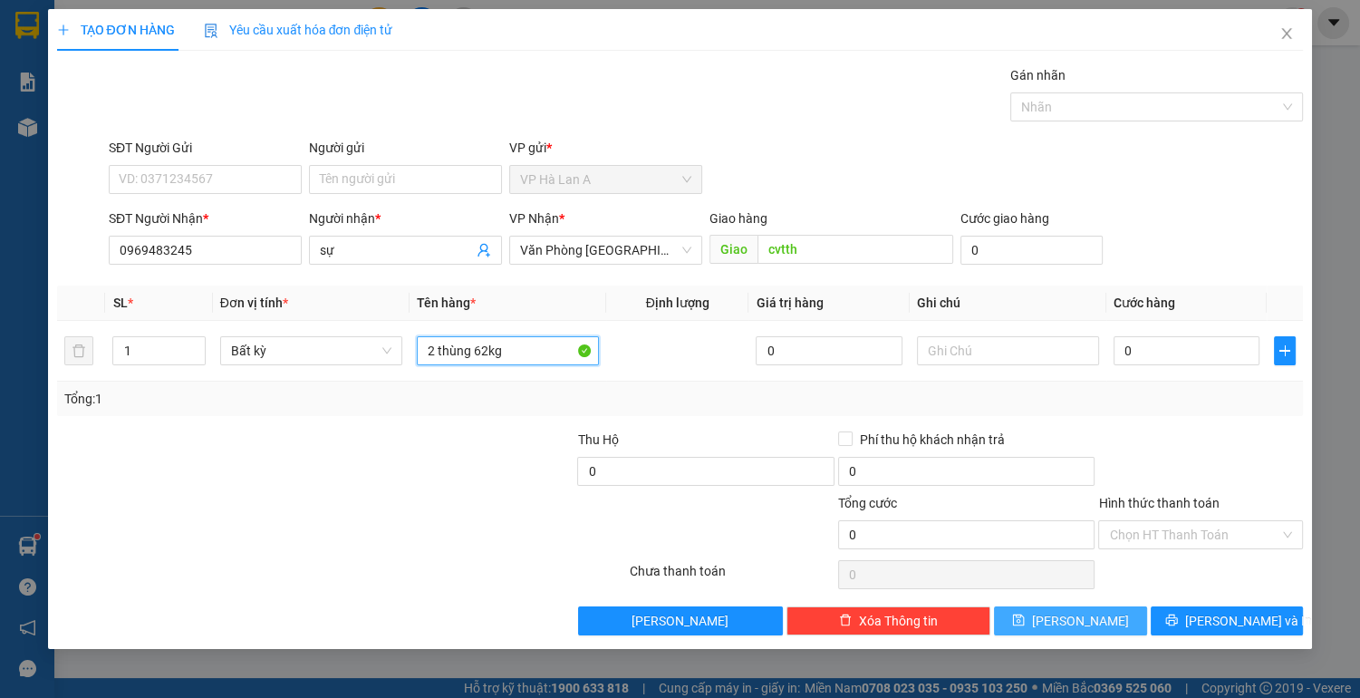
type input "2 thùng 62kg"
click at [1081, 618] on span "[PERSON_NAME]" at bounding box center [1080, 621] width 97 height 20
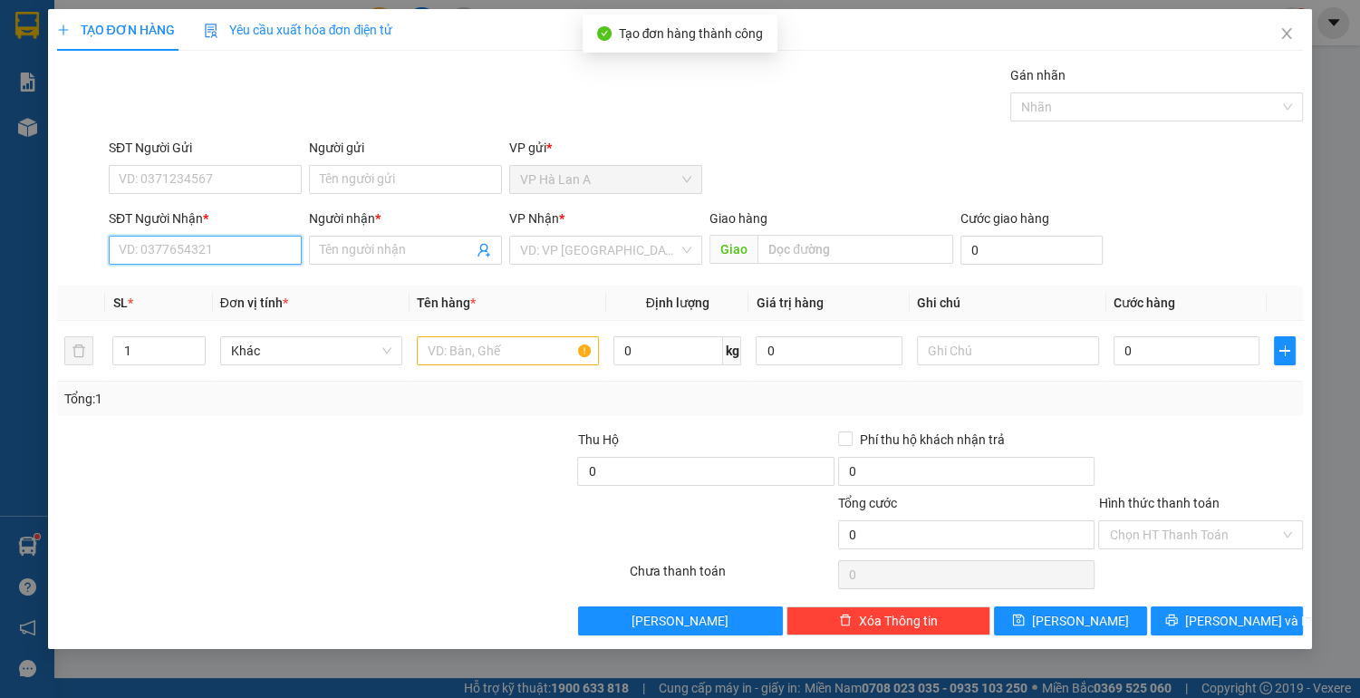
click at [248, 253] on input "SĐT Người Nhận *" at bounding box center [205, 250] width 193 height 29
click at [176, 293] on div "0985626877 - việt" at bounding box center [205, 285] width 171 height 20
type input "0985626877"
type input "việt"
type input "0985626877"
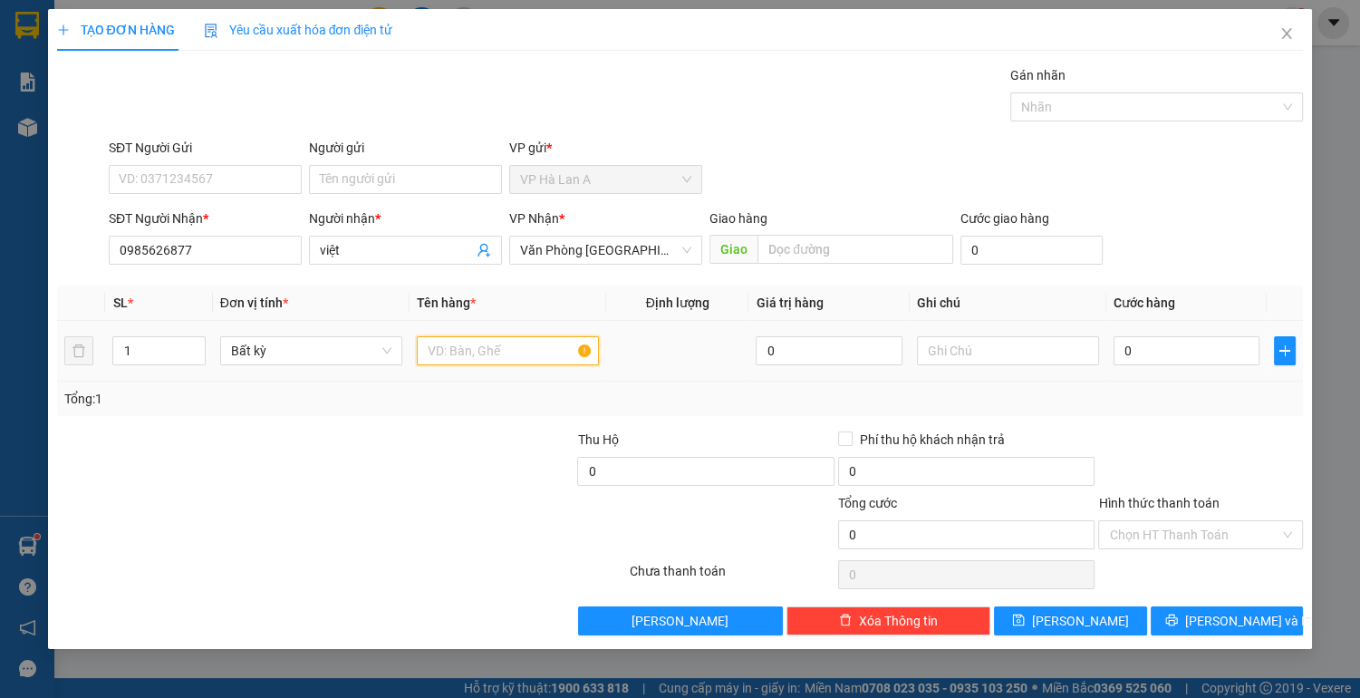
click at [474, 344] on input "text" at bounding box center [508, 350] width 182 height 29
type input "1 thùng"
click at [1215, 359] on input "0" at bounding box center [1187, 350] width 147 height 29
type input "4"
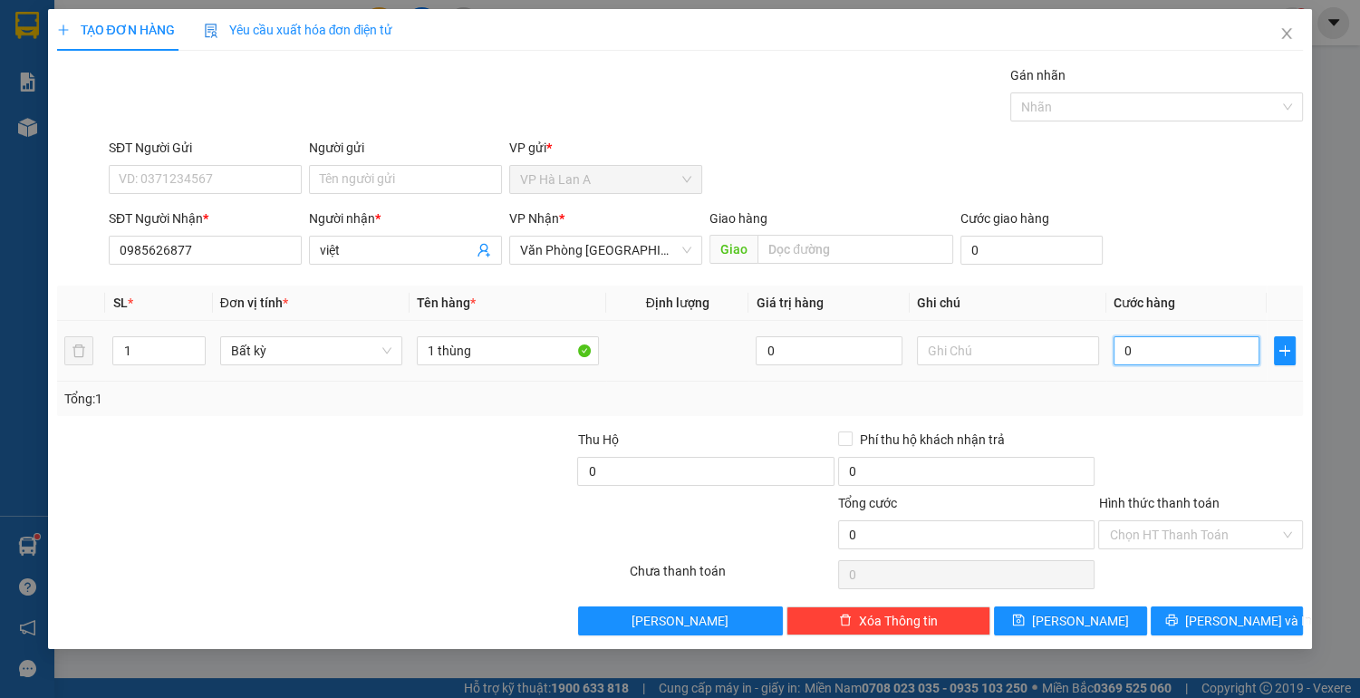
type input "4"
type input "40"
type input "40.000"
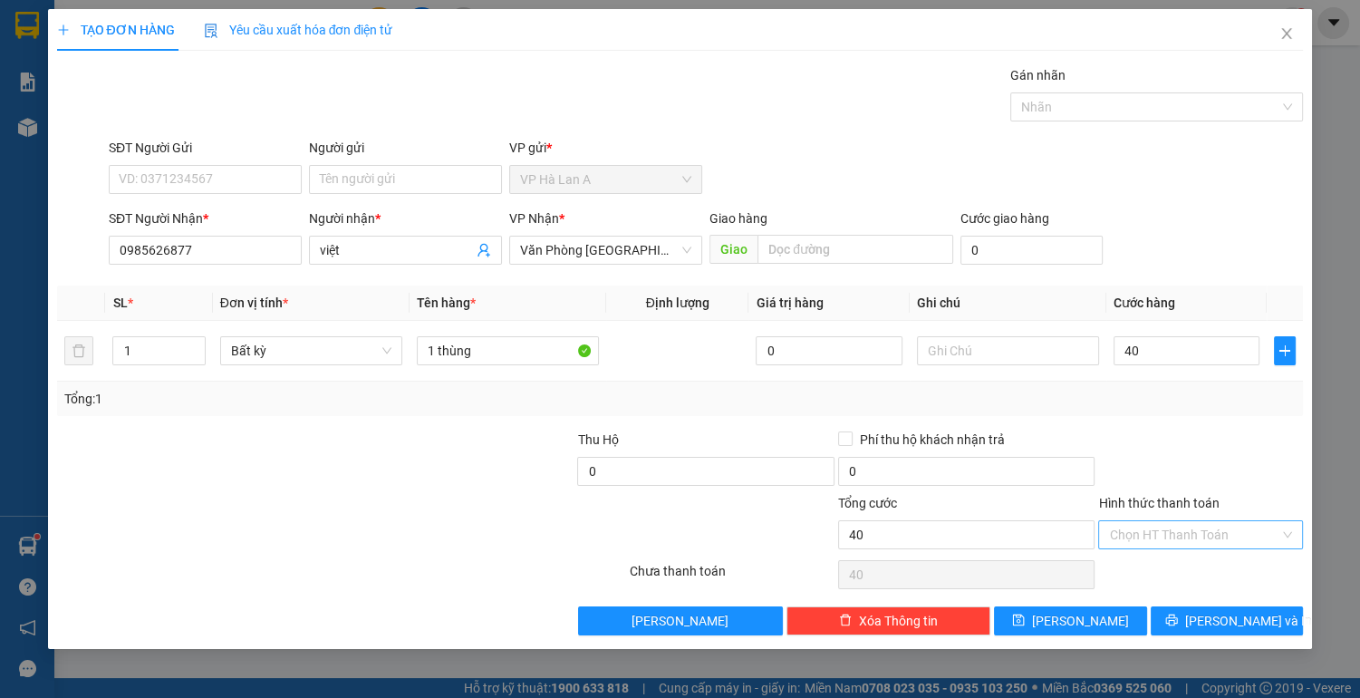
type input "40.000"
click at [1188, 532] on input "Hình thức thanh toán" at bounding box center [1194, 534] width 170 height 27
click at [1174, 577] on div "Tại văn phòng" at bounding box center [1200, 569] width 183 height 20
type input "0"
click at [1075, 620] on span "[PERSON_NAME]" at bounding box center [1080, 621] width 97 height 20
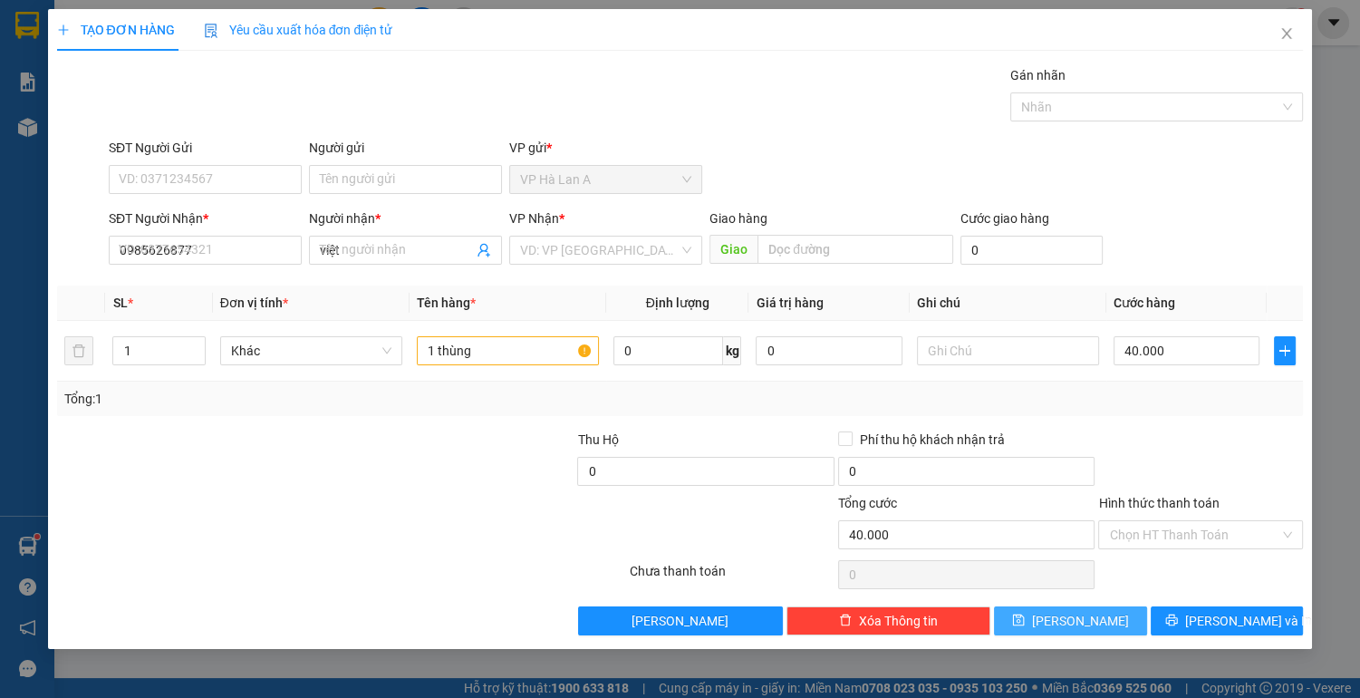
type input "0"
click at [1287, 36] on icon "close" at bounding box center [1287, 33] width 14 height 14
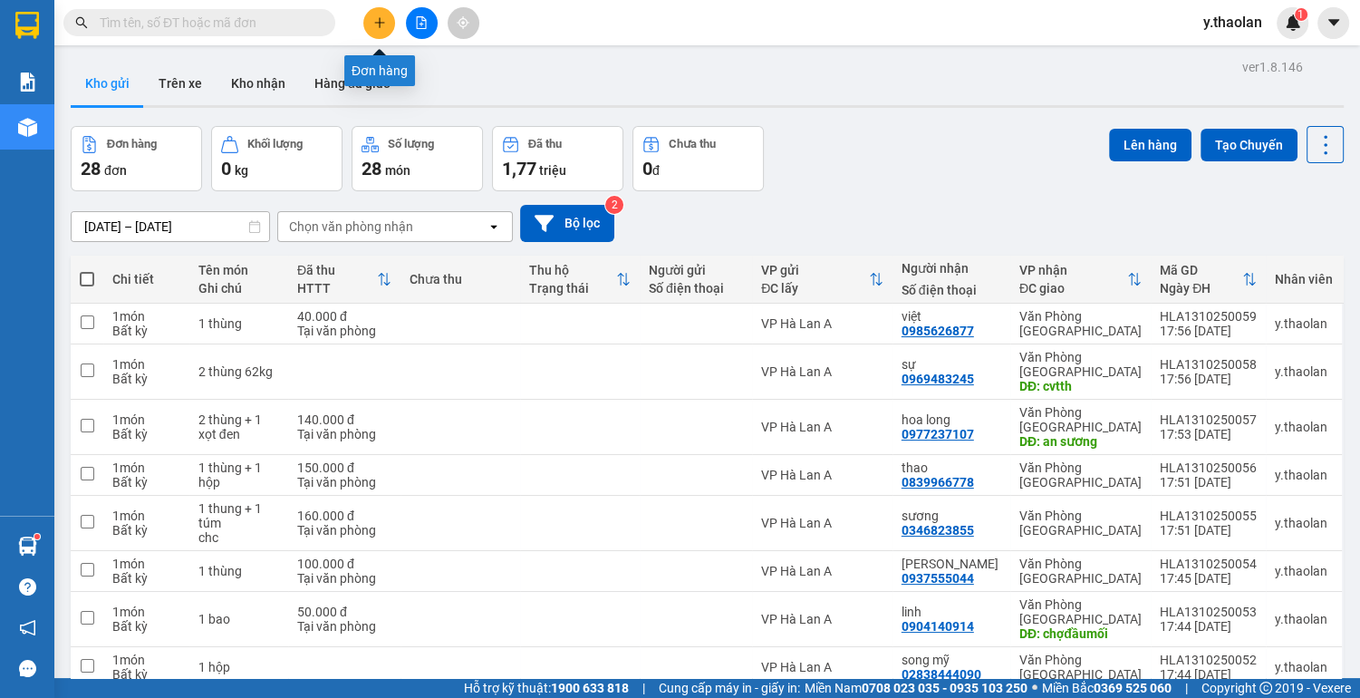
click at [381, 23] on icon "plus" at bounding box center [379, 22] width 13 height 13
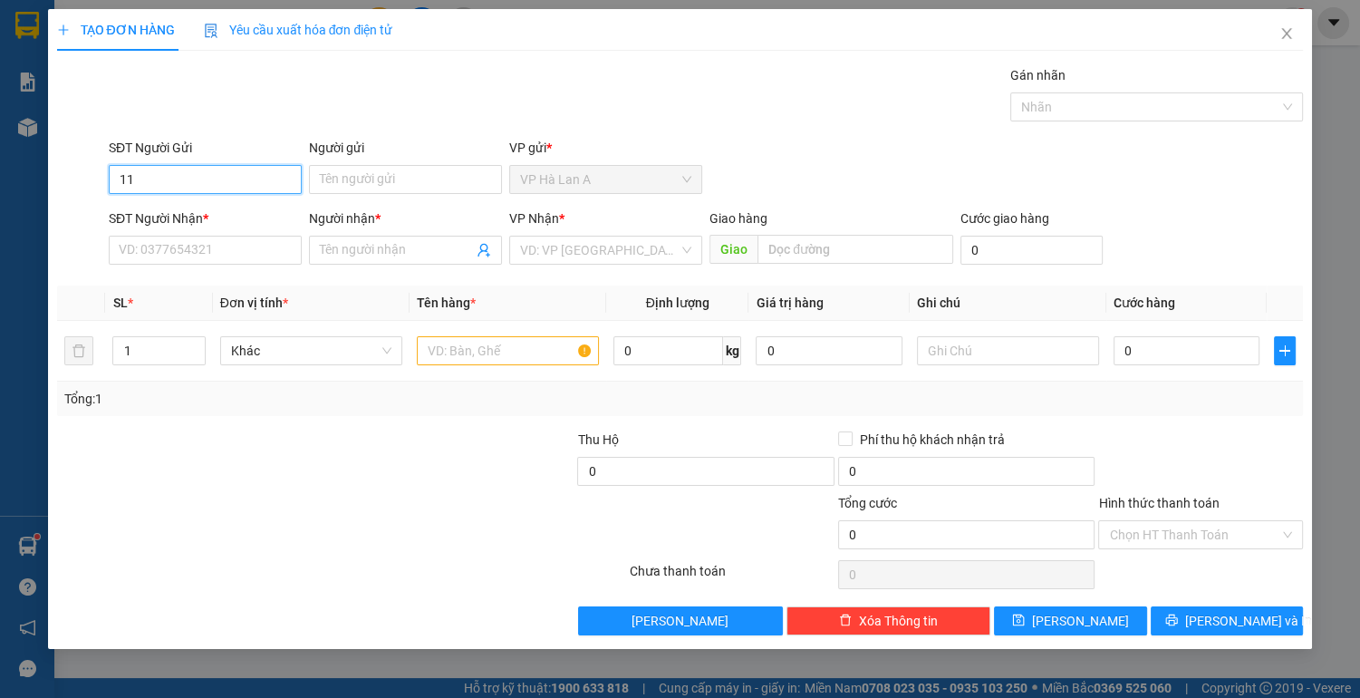
type input "1"
click at [203, 256] on input "SĐT Người Nhận *" at bounding box center [205, 250] width 193 height 29
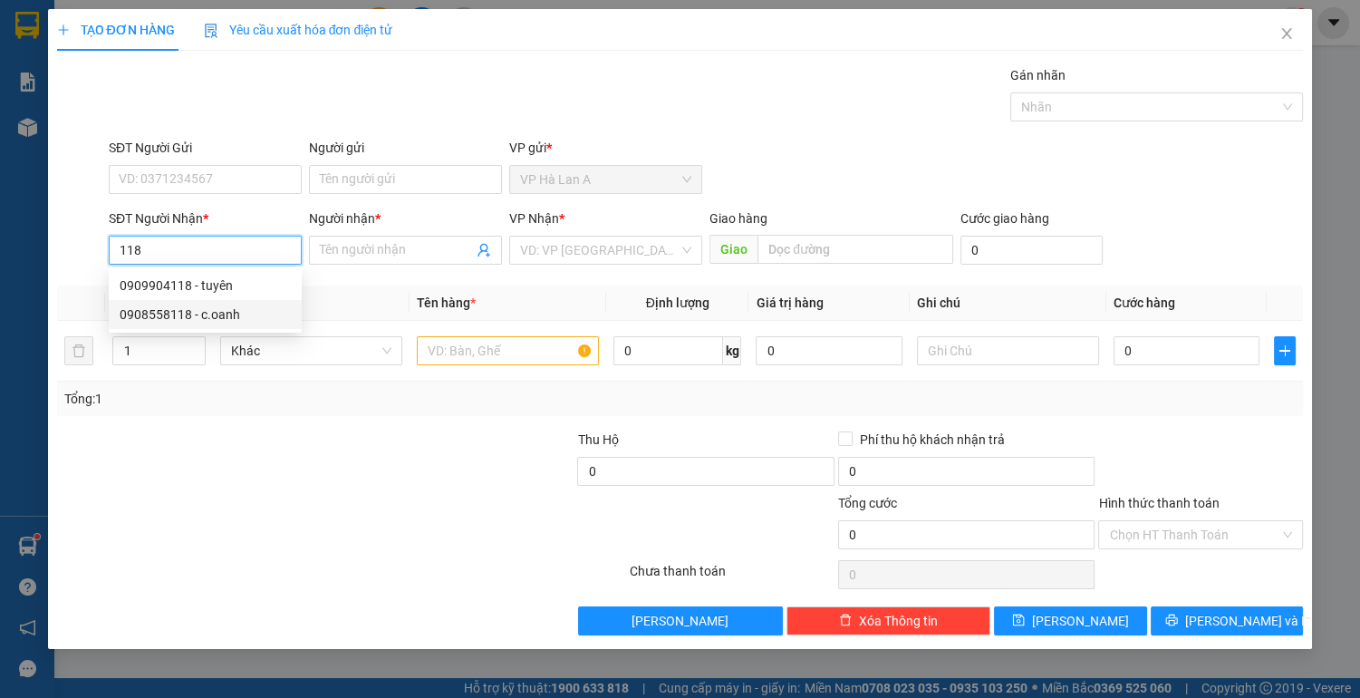
click at [193, 308] on div "0908558118 - c.oanh" at bounding box center [205, 314] width 171 height 20
type input "0908558118"
type input "c.oanh"
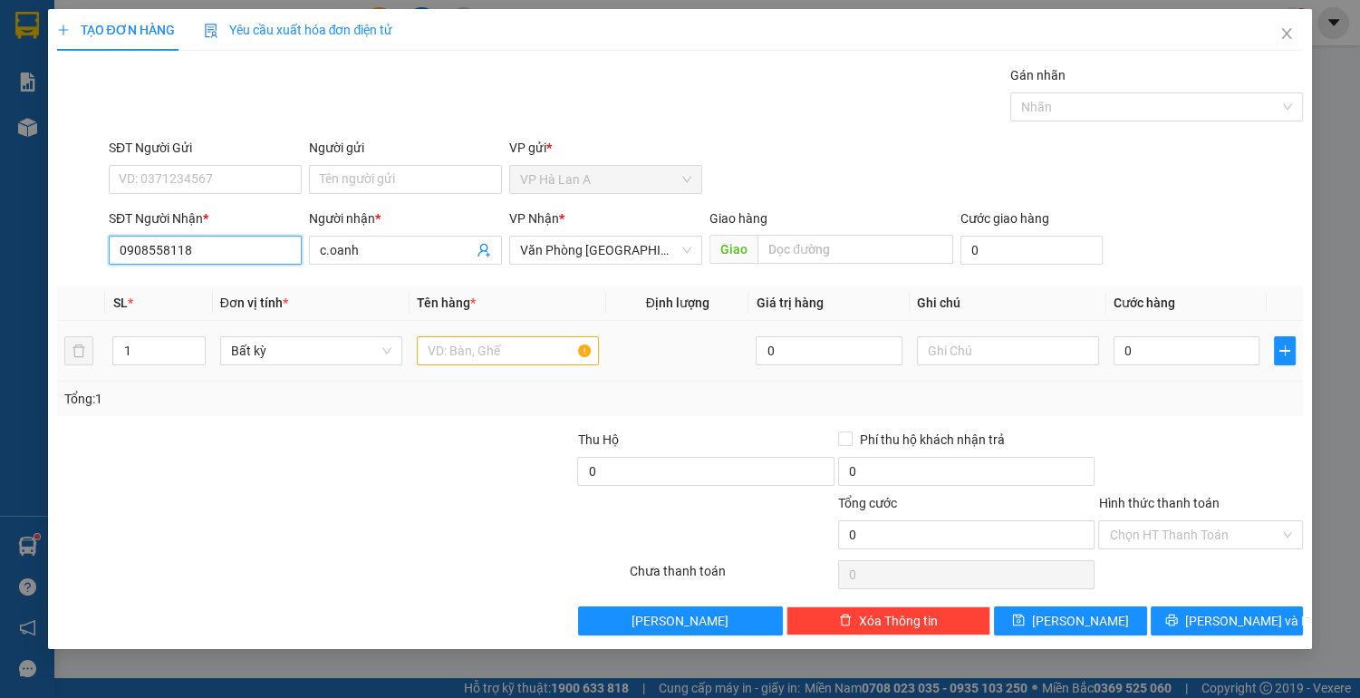
type input "0908558118"
click at [512, 349] on input "text" at bounding box center [508, 350] width 182 height 29
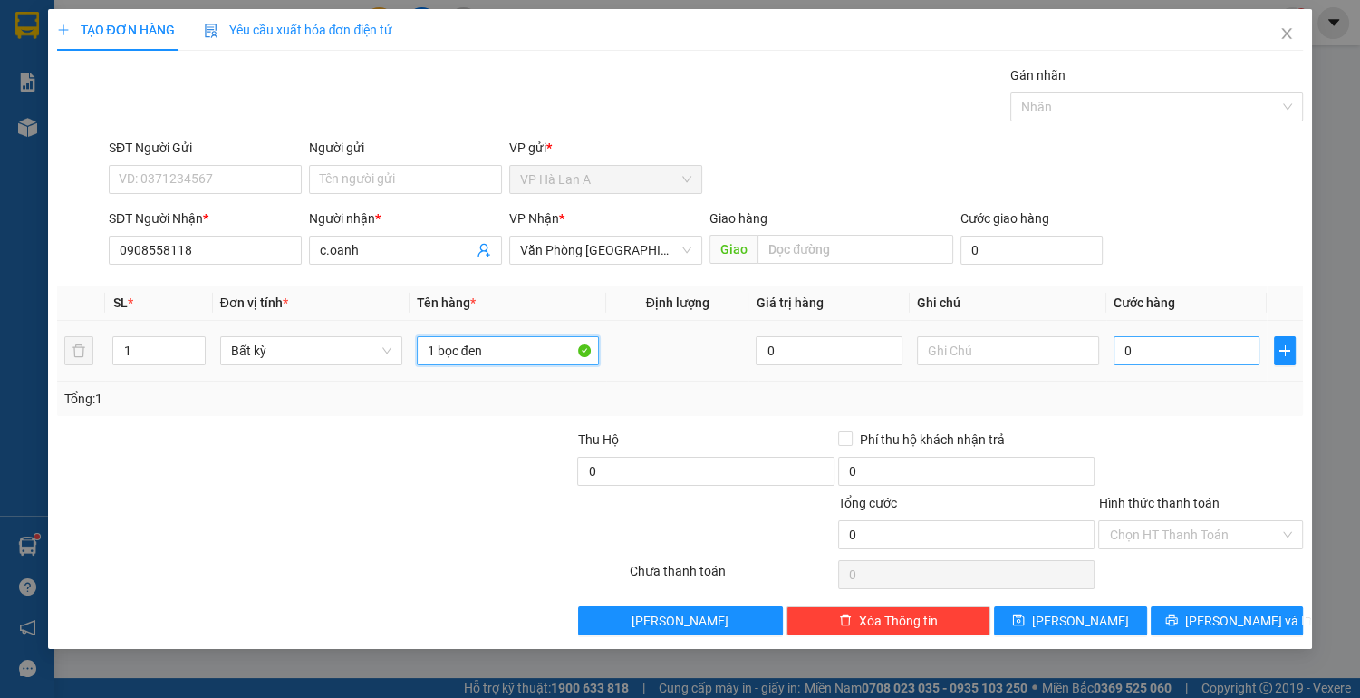
type input "1 bọc đen"
click at [1171, 351] on input "0" at bounding box center [1187, 350] width 147 height 29
type input "3"
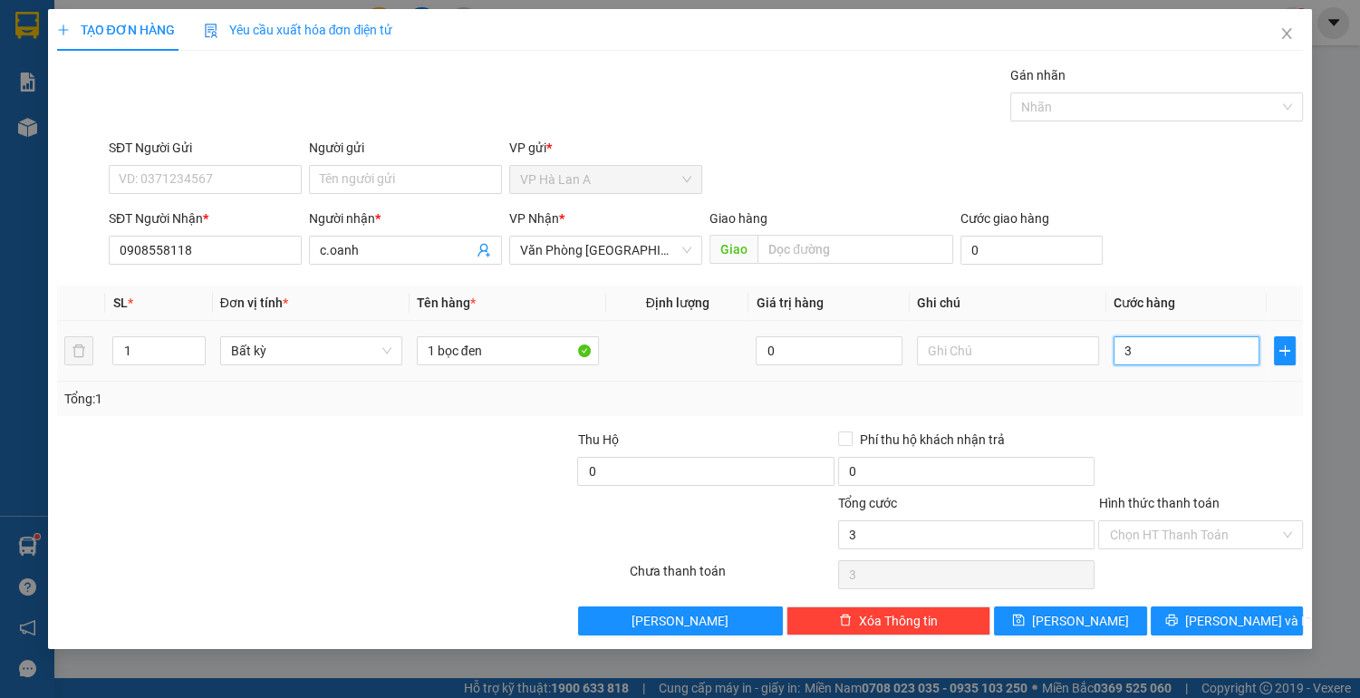
type input "30"
type input "30.000"
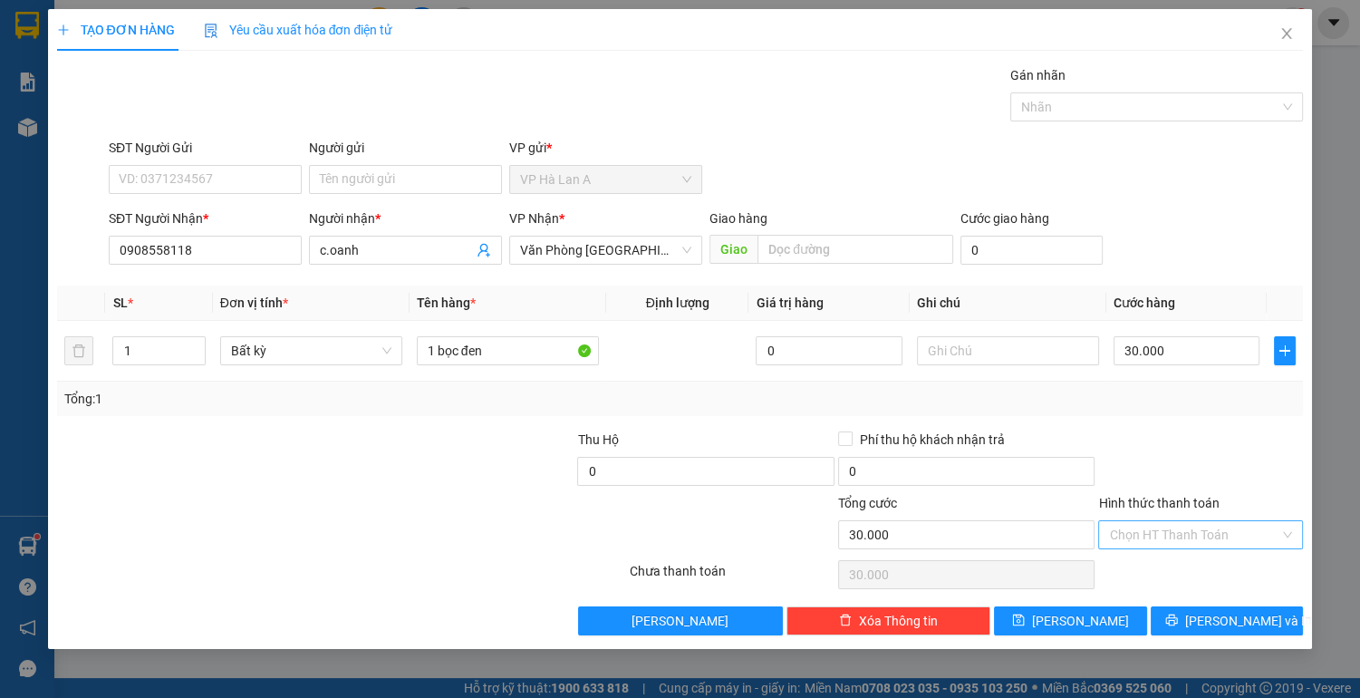
click at [1159, 530] on input "Hình thức thanh toán" at bounding box center [1194, 534] width 170 height 27
click at [1145, 568] on div "Tại văn phòng" at bounding box center [1200, 569] width 183 height 20
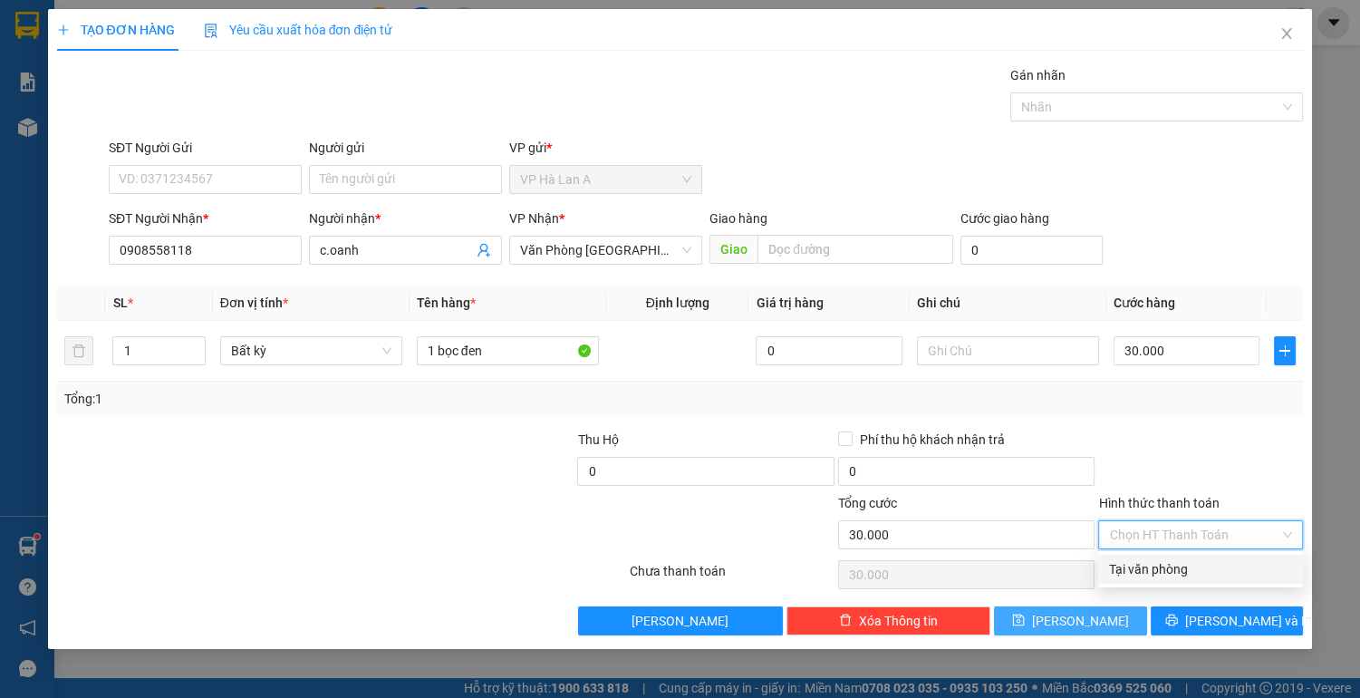
type input "0"
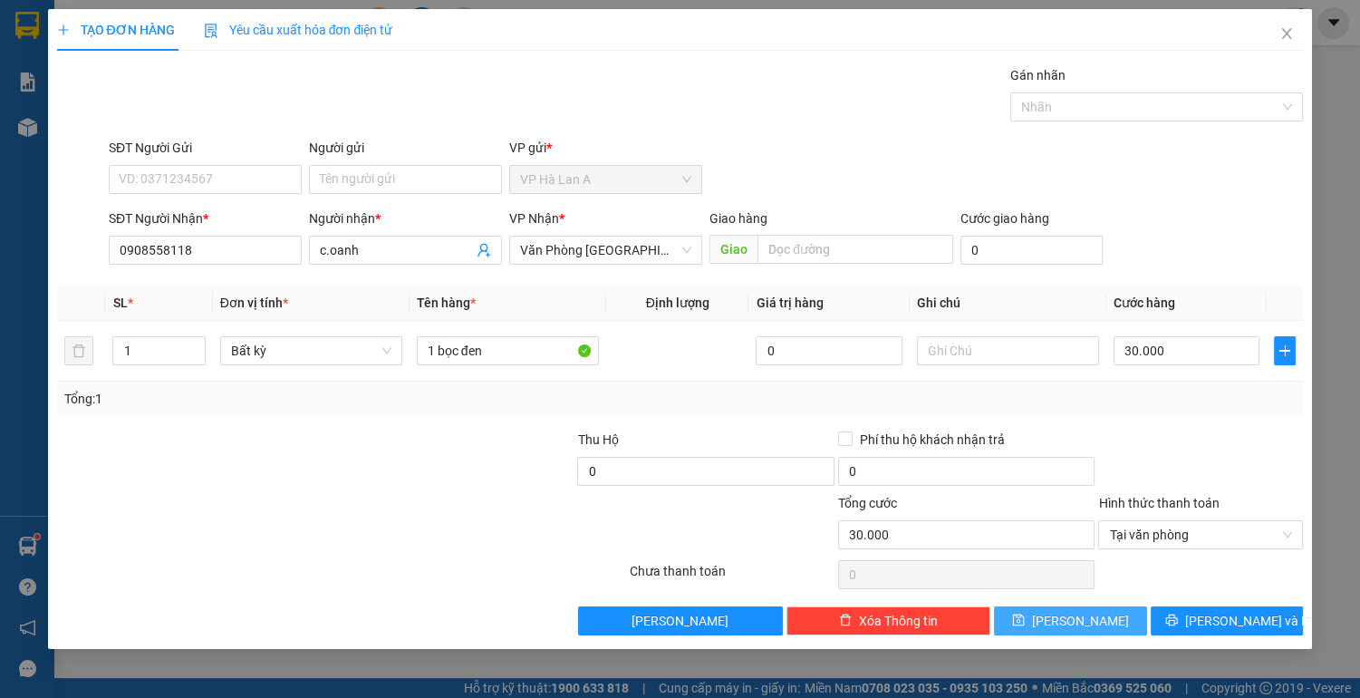
click at [1098, 623] on button "[PERSON_NAME]" at bounding box center [1070, 620] width 152 height 29
type input "0"
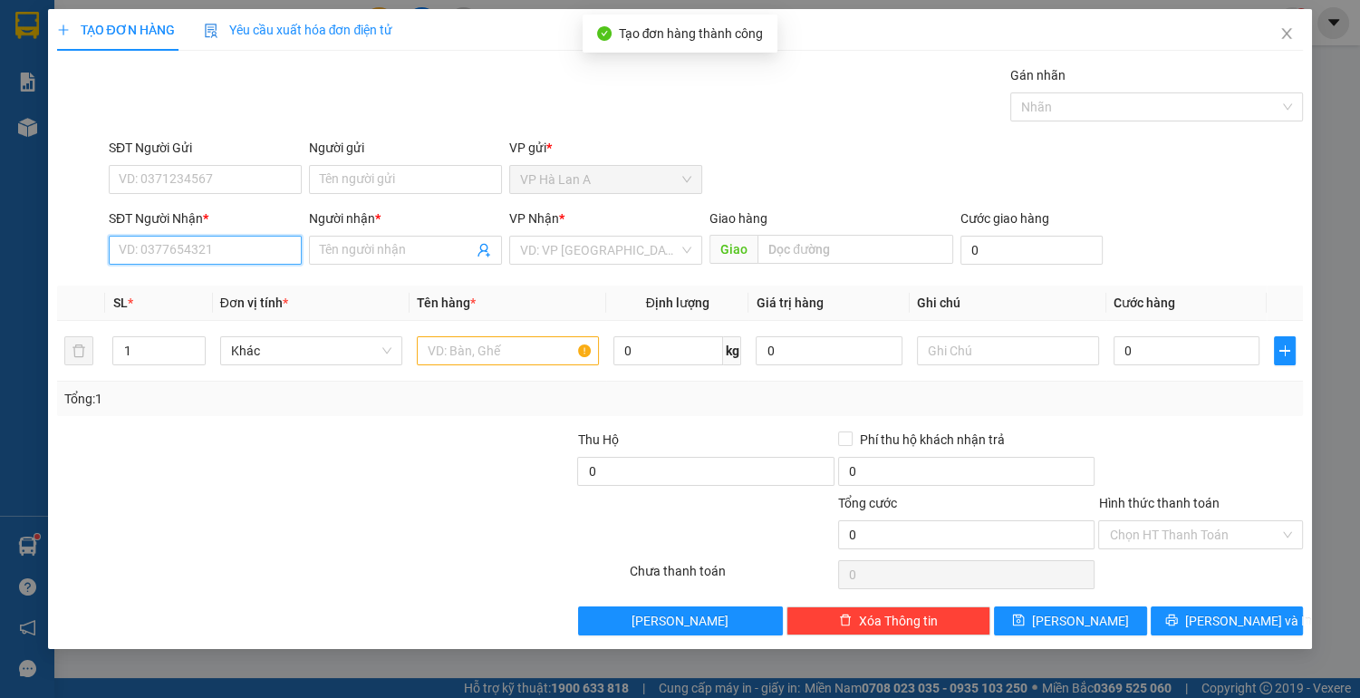
click at [185, 249] on input "SĐT Người Nhận *" at bounding box center [205, 250] width 193 height 29
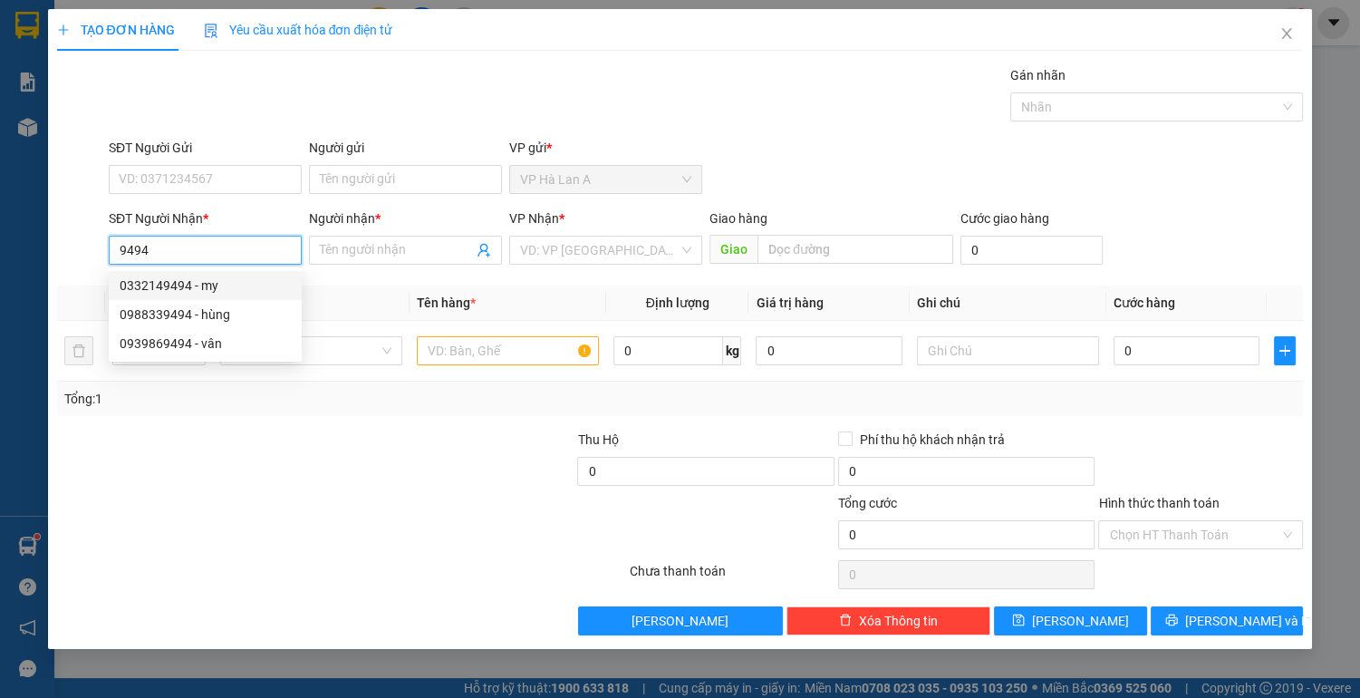
click at [191, 283] on div "0332149494 - my" at bounding box center [205, 285] width 171 height 20
type input "0332149494"
type input "my"
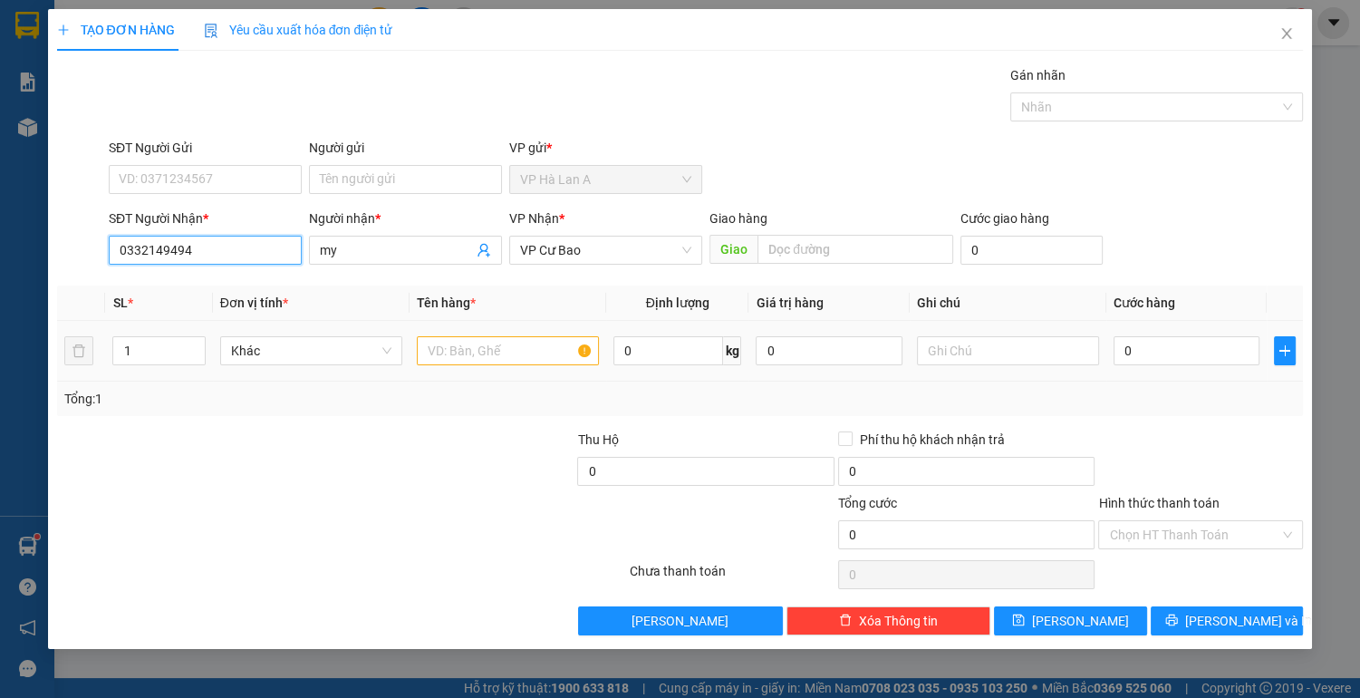
type input "0332149494"
click at [530, 344] on input "text" at bounding box center [508, 350] width 182 height 29
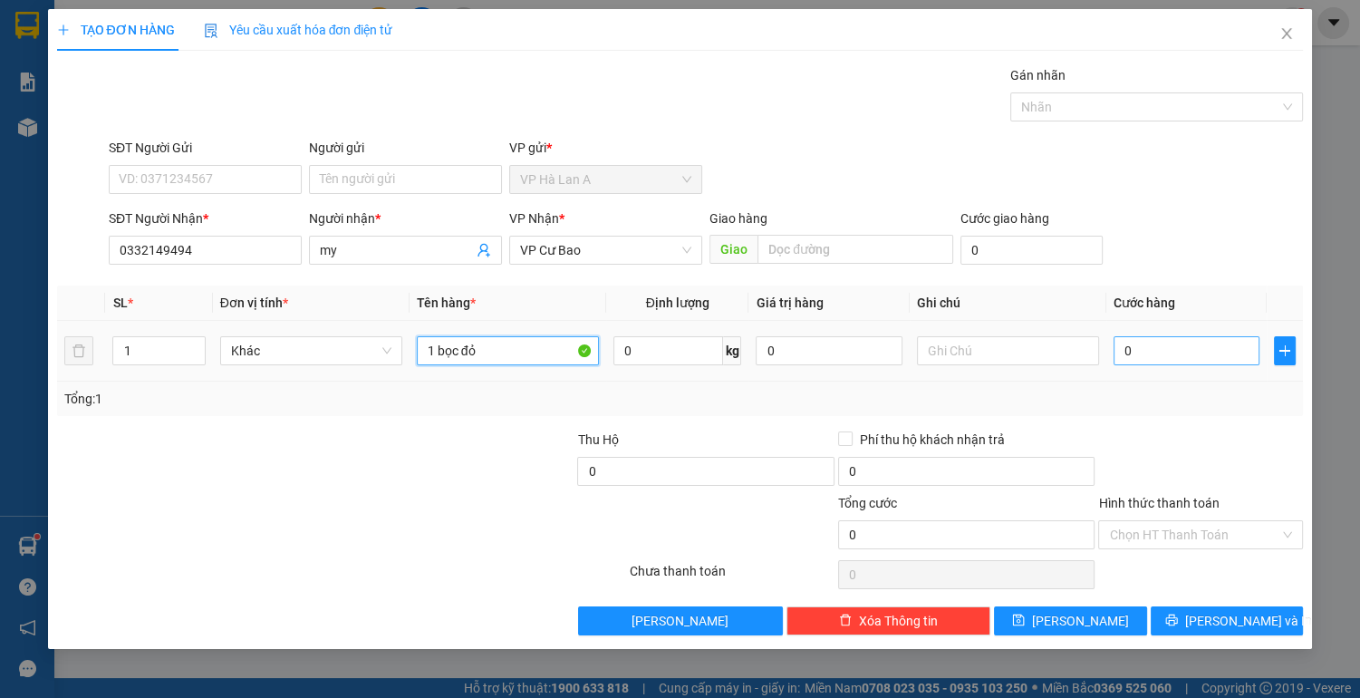
type input "1 bọc đỏ"
click at [1222, 340] on input "0" at bounding box center [1187, 350] width 147 height 29
type input "2"
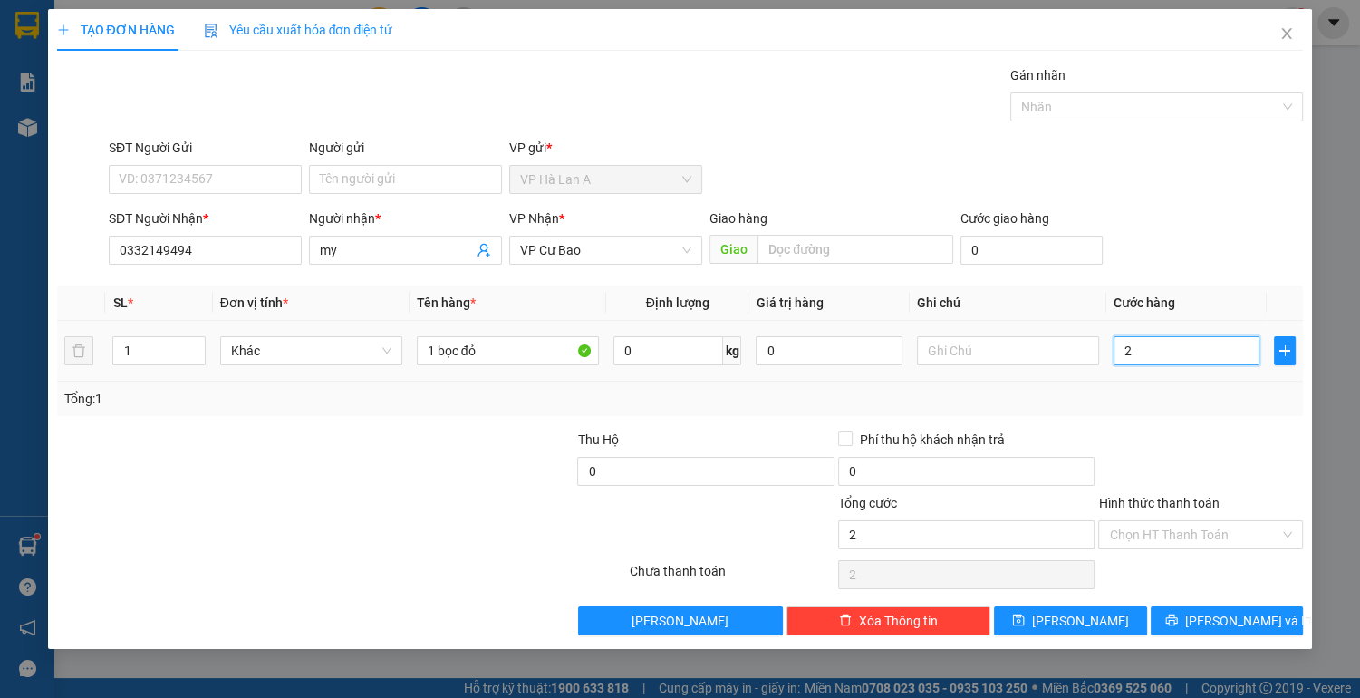
type input "20"
type input "20.000"
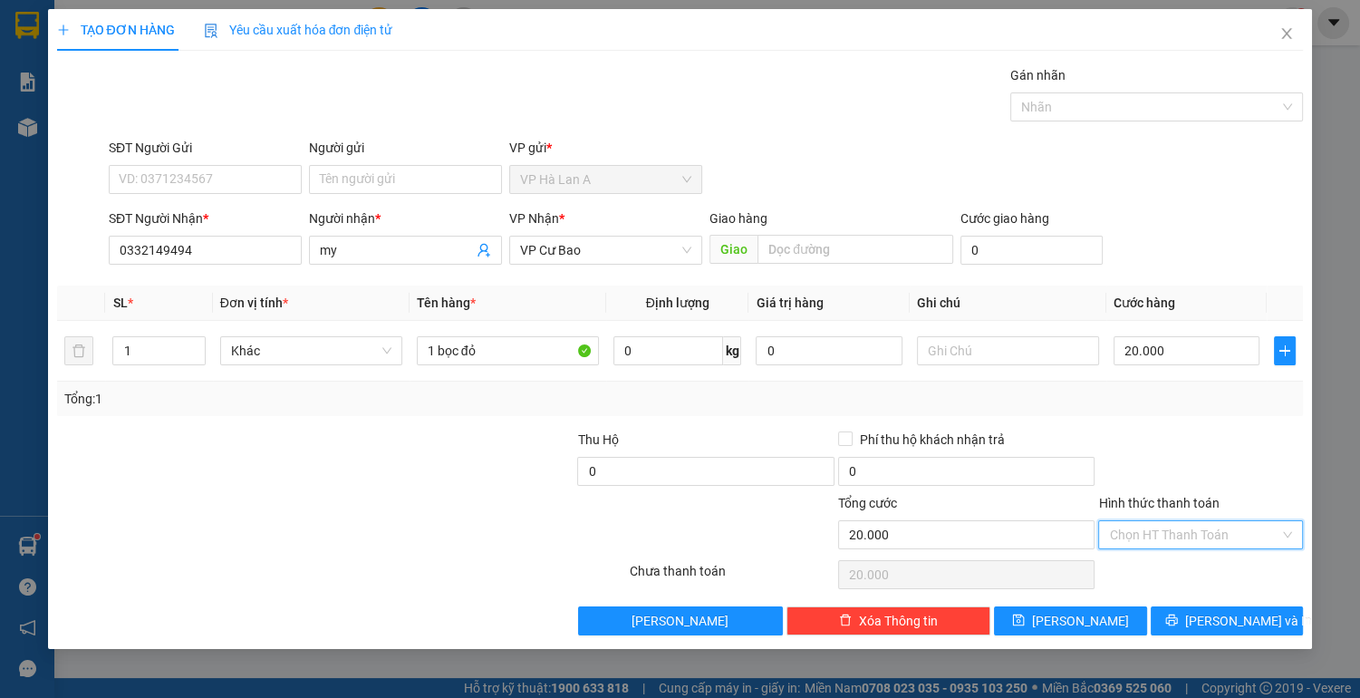
click at [1146, 526] on input "Hình thức thanh toán" at bounding box center [1194, 534] width 170 height 27
click at [1139, 566] on div "Tại văn phòng" at bounding box center [1200, 569] width 183 height 20
type input "0"
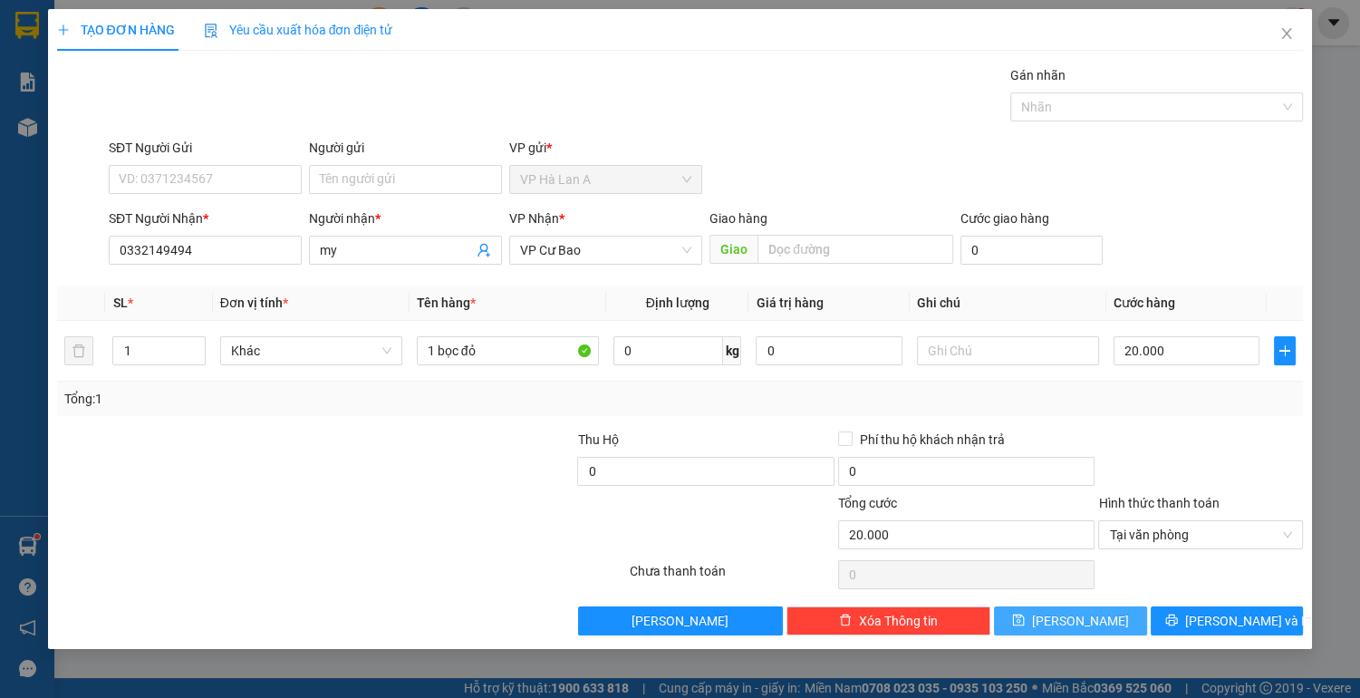
click at [1124, 617] on button "[PERSON_NAME]" at bounding box center [1070, 620] width 152 height 29
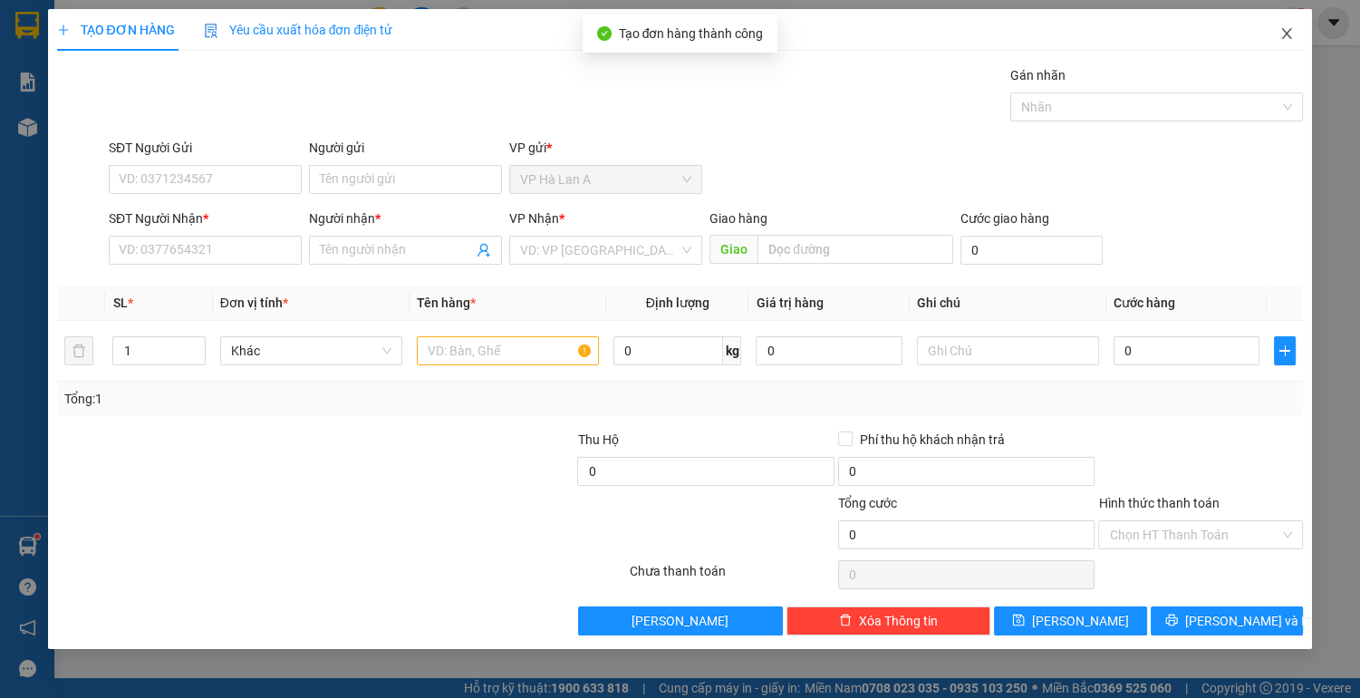
click at [1291, 36] on icon "close" at bounding box center [1287, 33] width 14 height 14
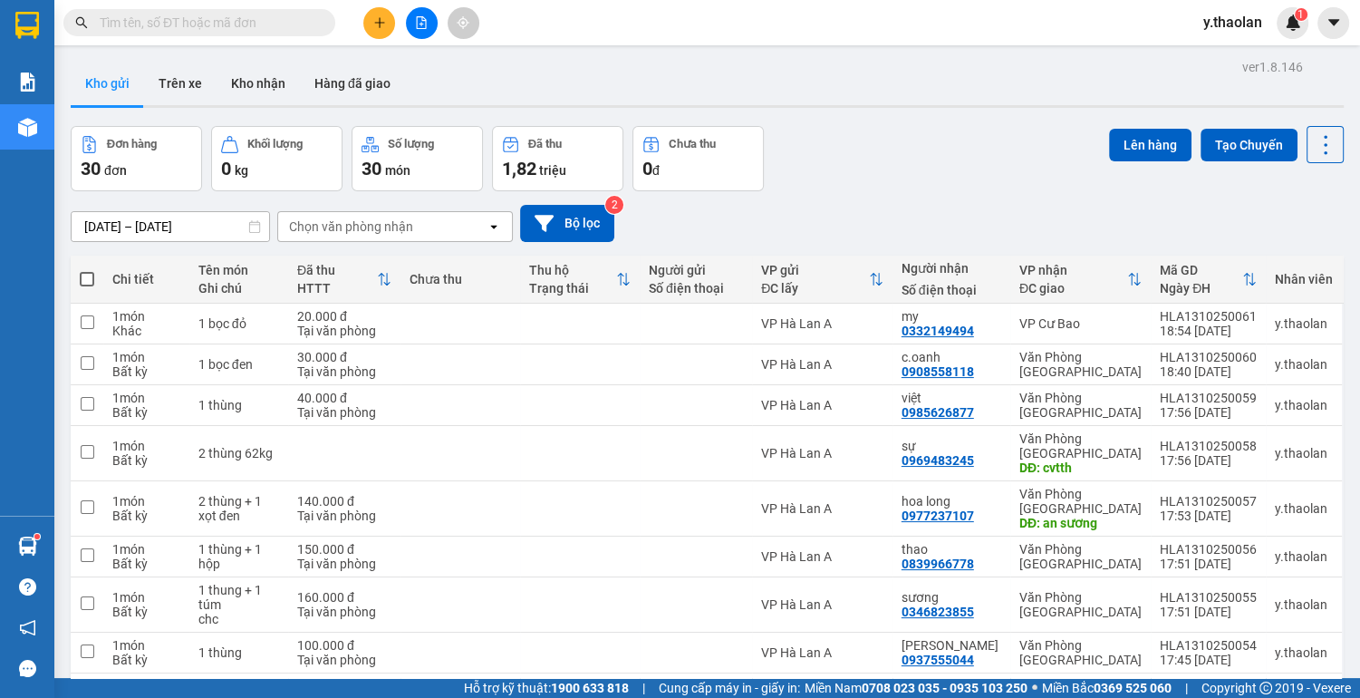
click at [88, 277] on span at bounding box center [87, 279] width 14 height 14
click at [87, 270] on input "checkbox" at bounding box center [87, 270] width 0 height 0
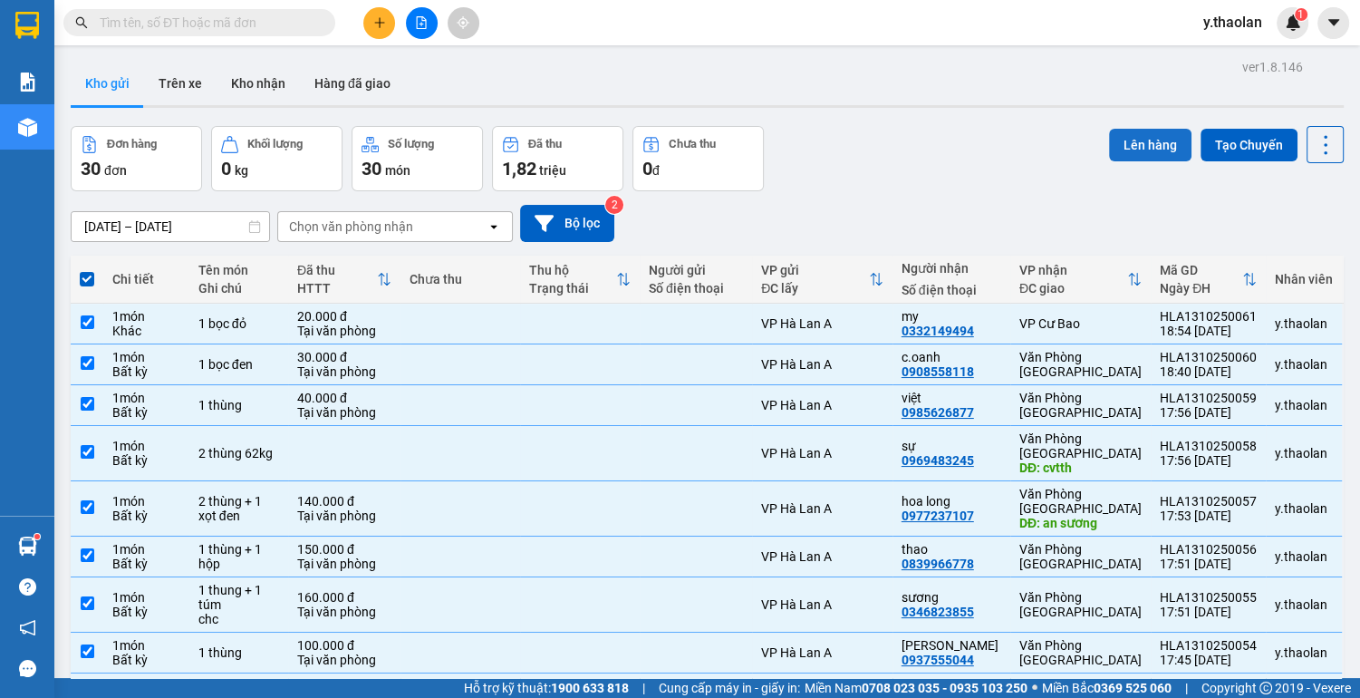
click at [1138, 141] on button "Lên hàng" at bounding box center [1150, 145] width 82 height 33
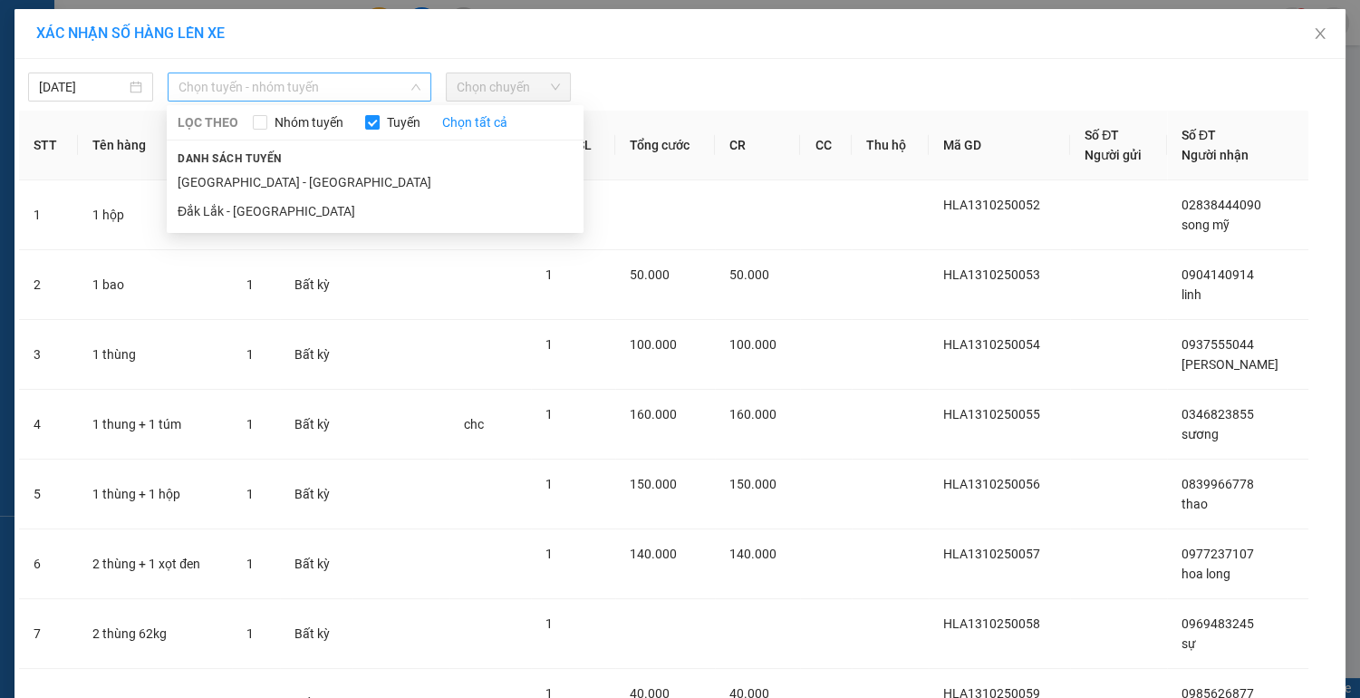
click at [370, 91] on span "Chọn tuyến - nhóm tuyến" at bounding box center [300, 86] width 242 height 27
click at [275, 215] on li "Đắk Lắk - [GEOGRAPHIC_DATA]" at bounding box center [375, 211] width 417 height 29
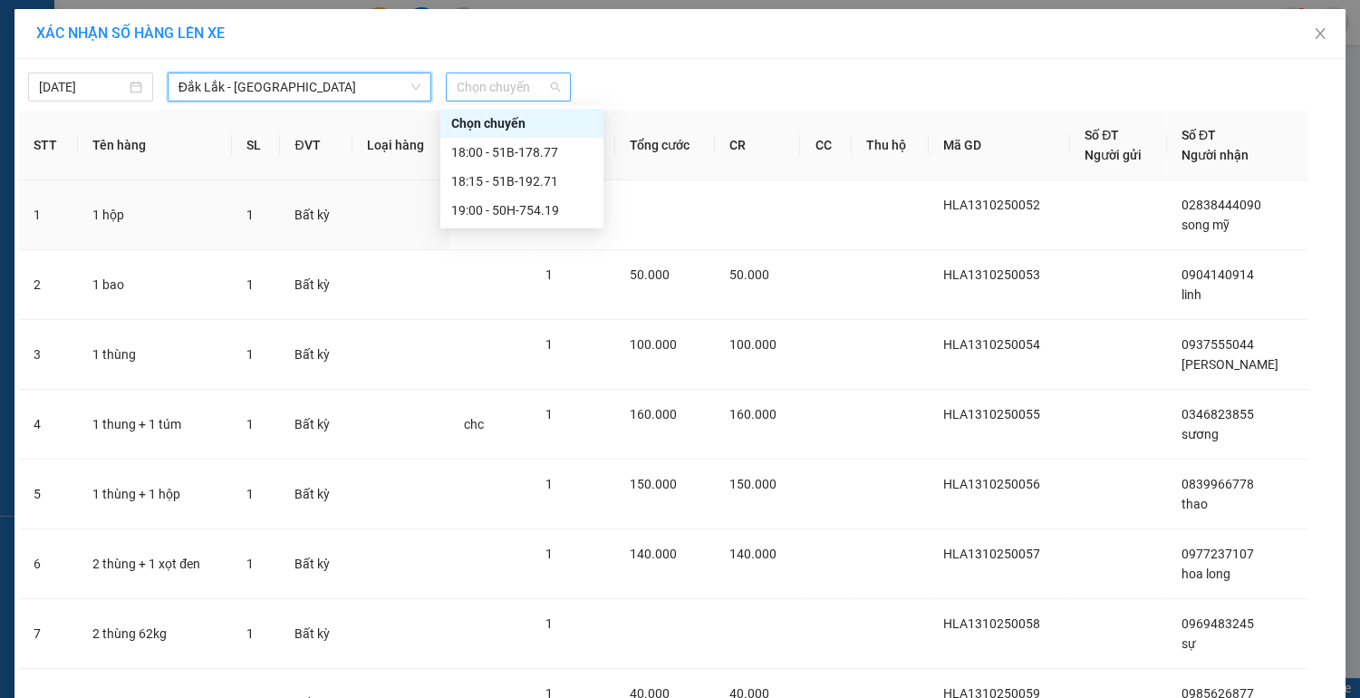
click at [538, 80] on span "Chọn chuyến" at bounding box center [508, 86] width 103 height 27
click at [501, 211] on div "19:00 - 50H-754.19" at bounding box center [521, 210] width 141 height 20
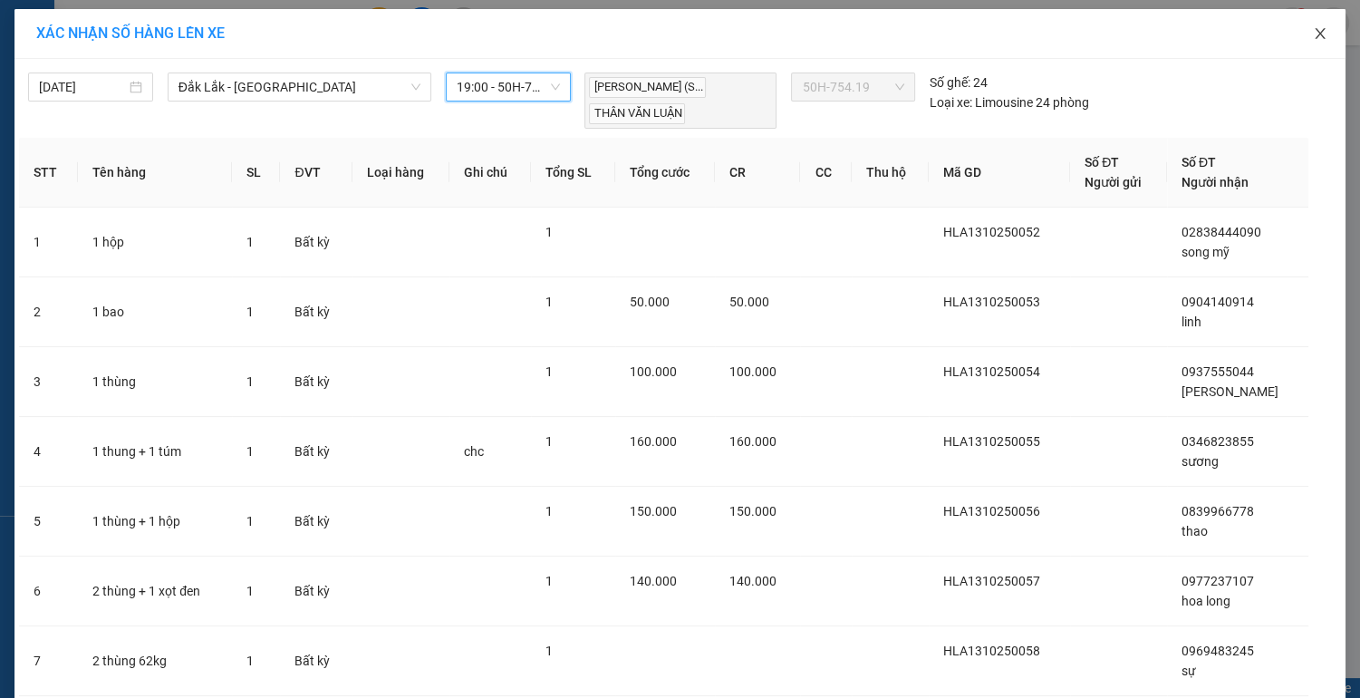
click at [1316, 28] on icon "close" at bounding box center [1320, 33] width 14 height 14
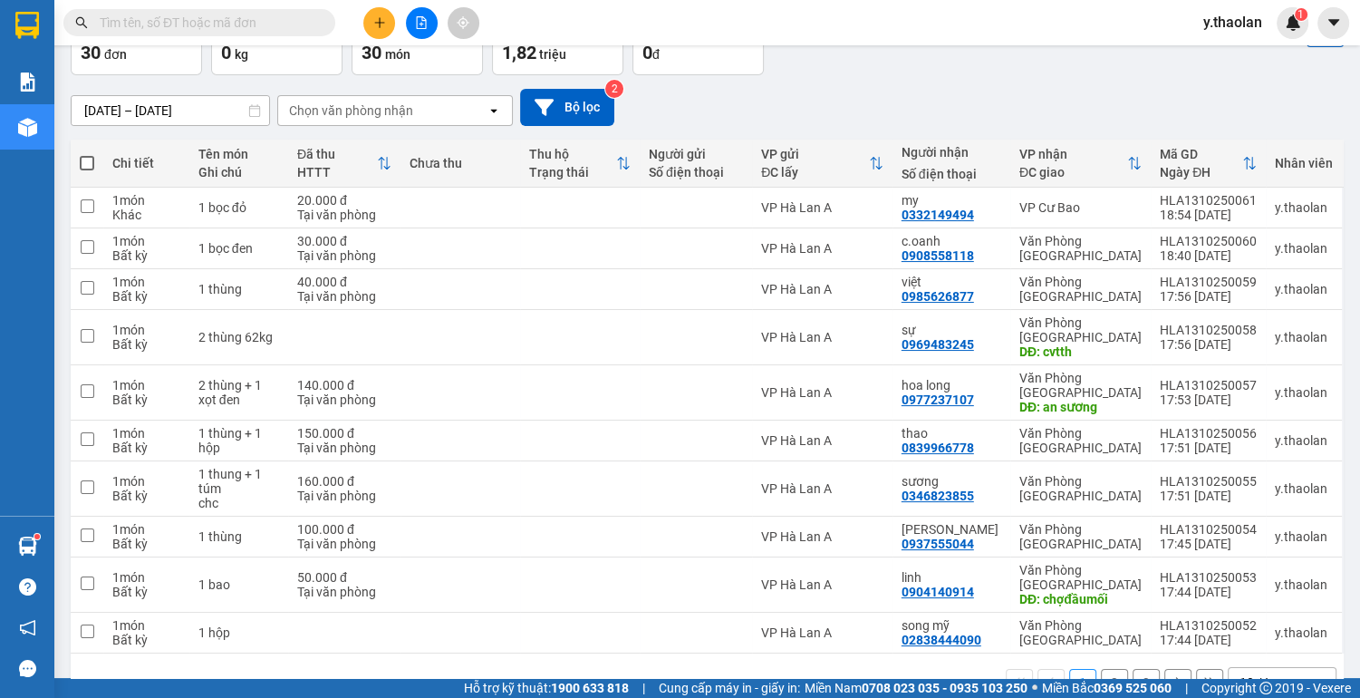
scroll to position [119, 0]
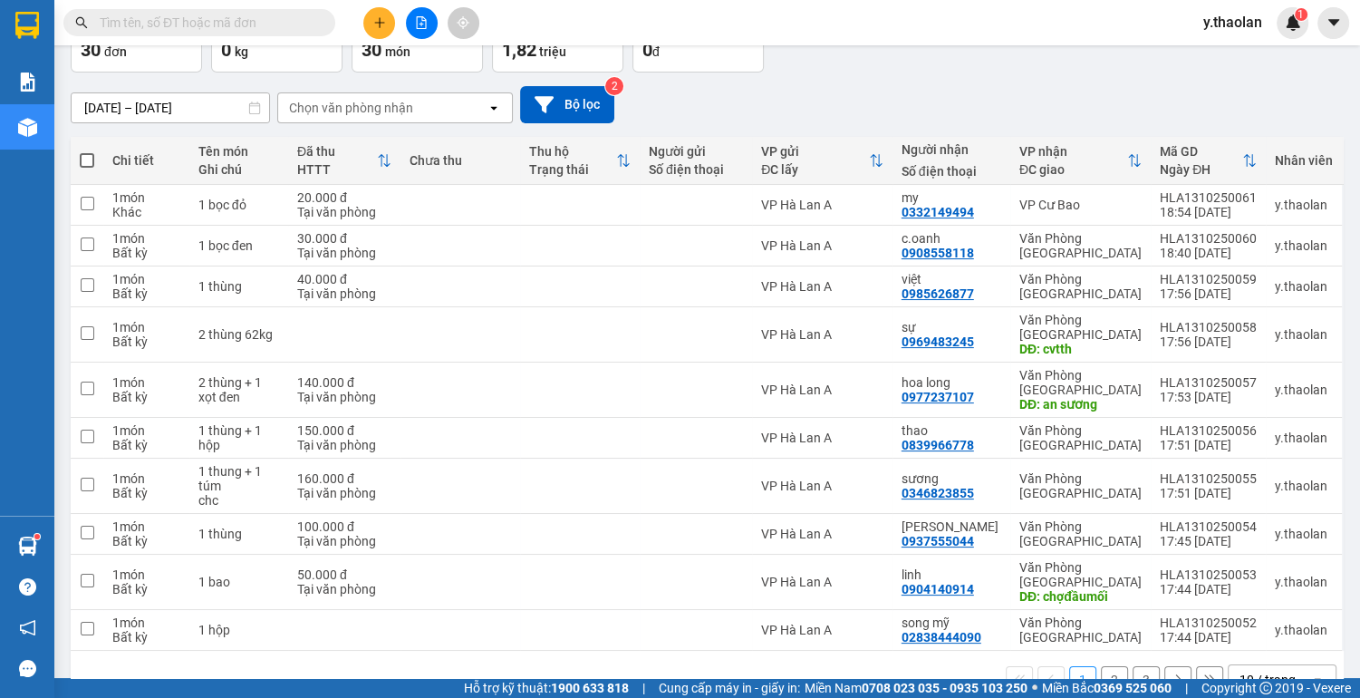
click at [1240, 671] on div "10 / trang" at bounding box center [1268, 680] width 56 height 18
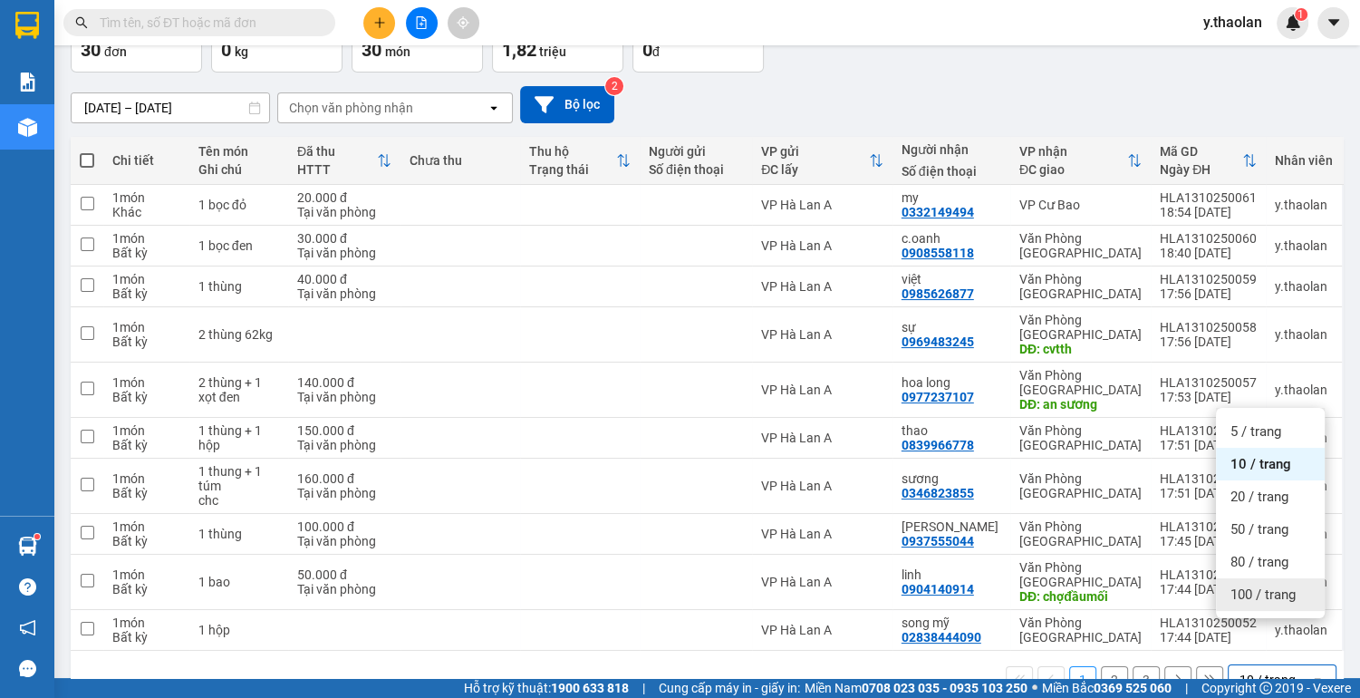
click at [1246, 594] on span "100 / trang" at bounding box center [1263, 594] width 65 height 18
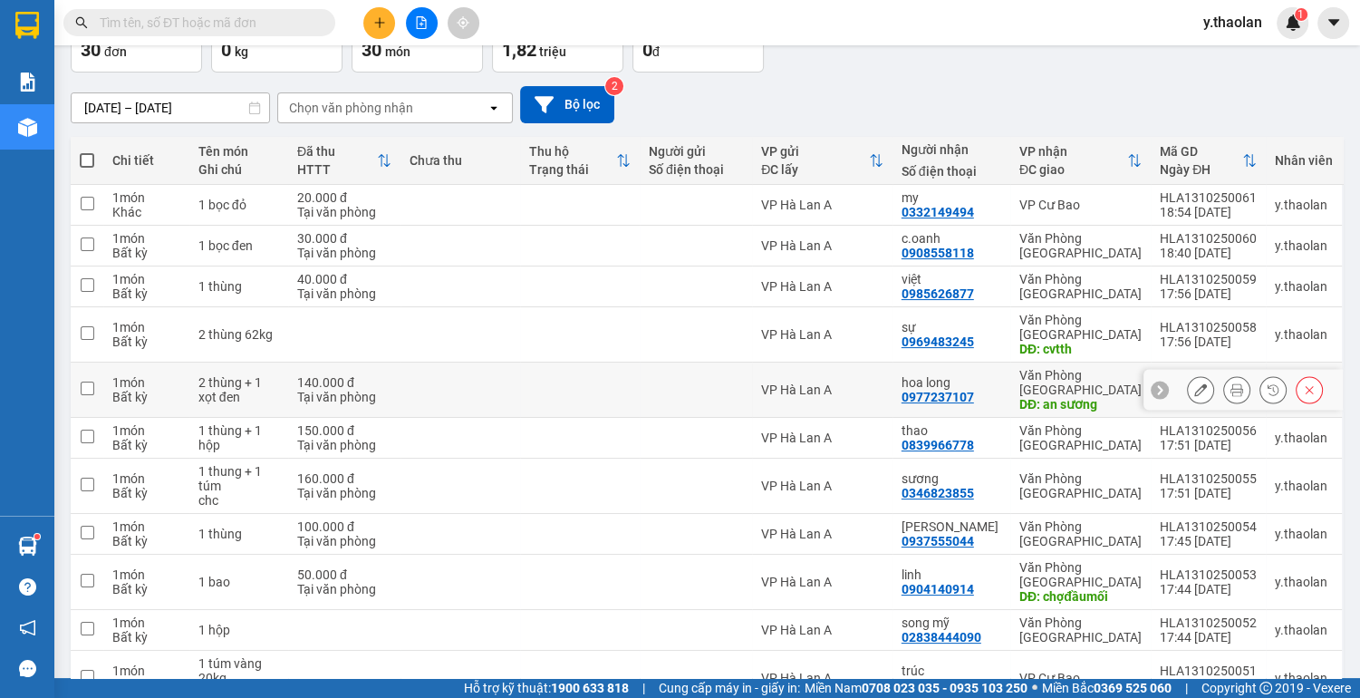
scroll to position [0, 0]
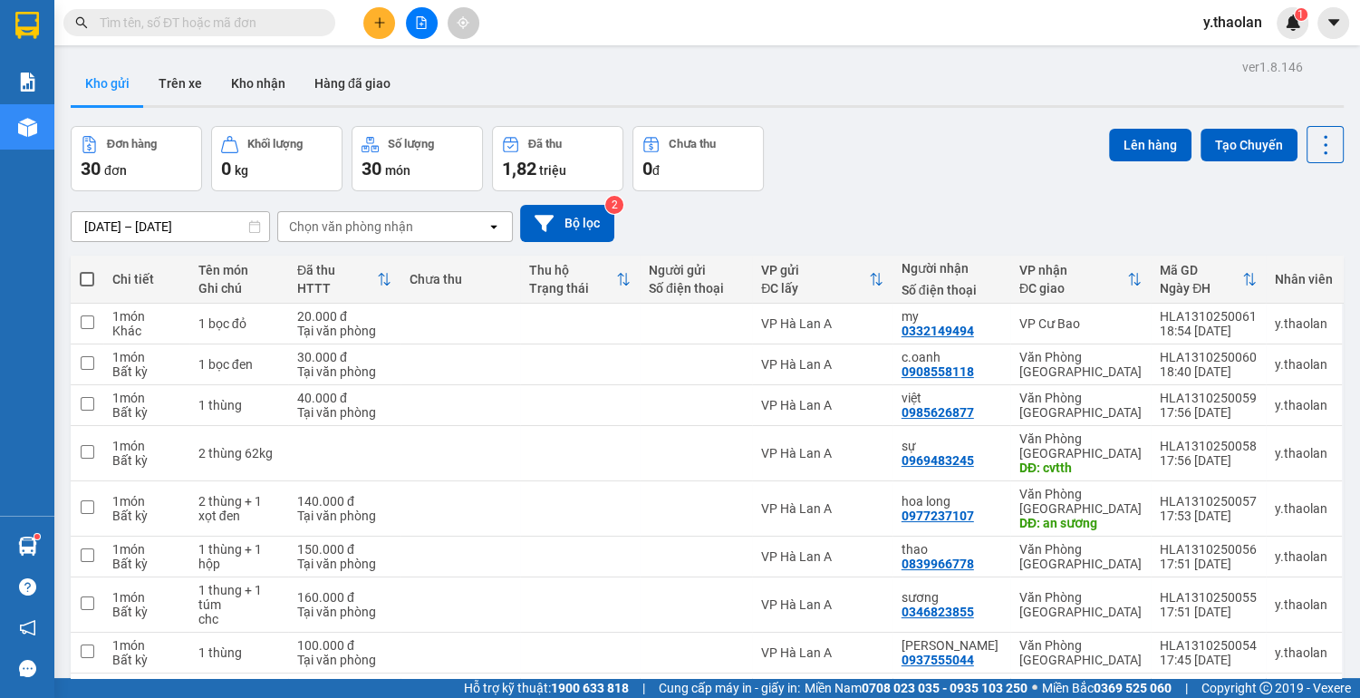
click at [87, 279] on span at bounding box center [87, 279] width 14 height 14
click at [87, 270] on input "checkbox" at bounding box center [87, 270] width 0 height 0
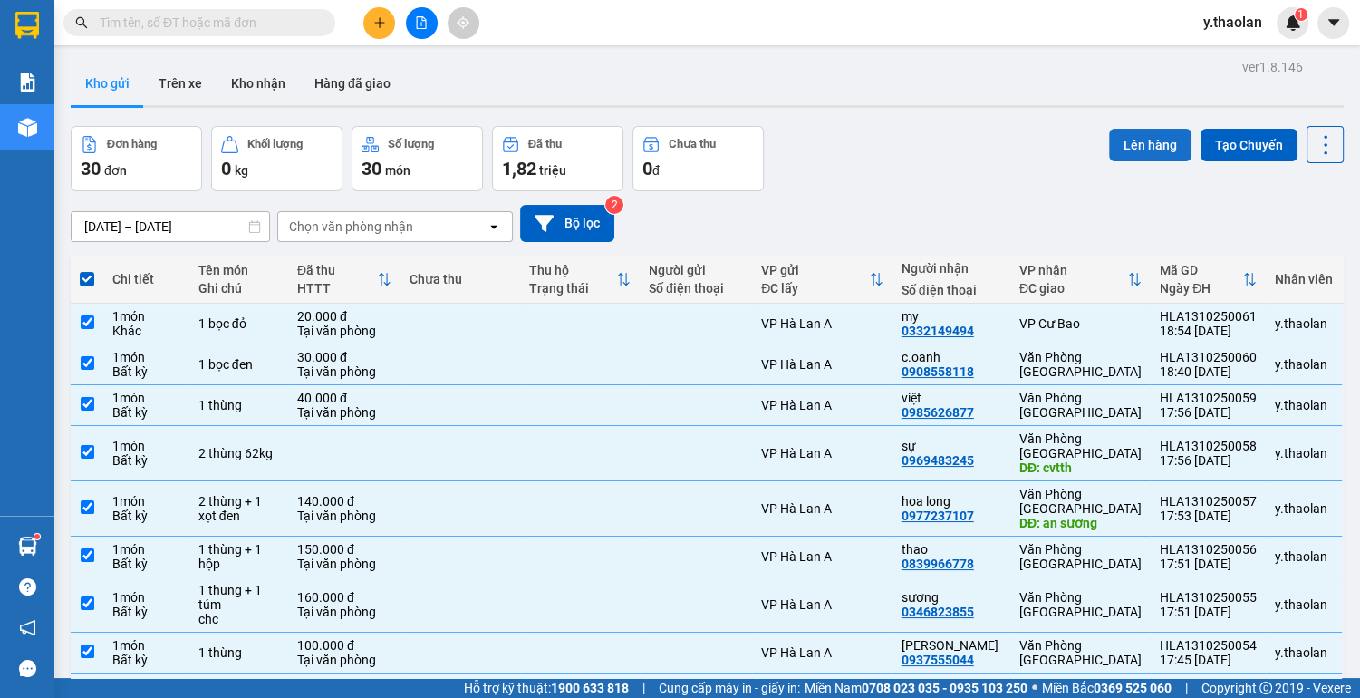
click at [1154, 140] on button "Lên hàng" at bounding box center [1150, 145] width 82 height 33
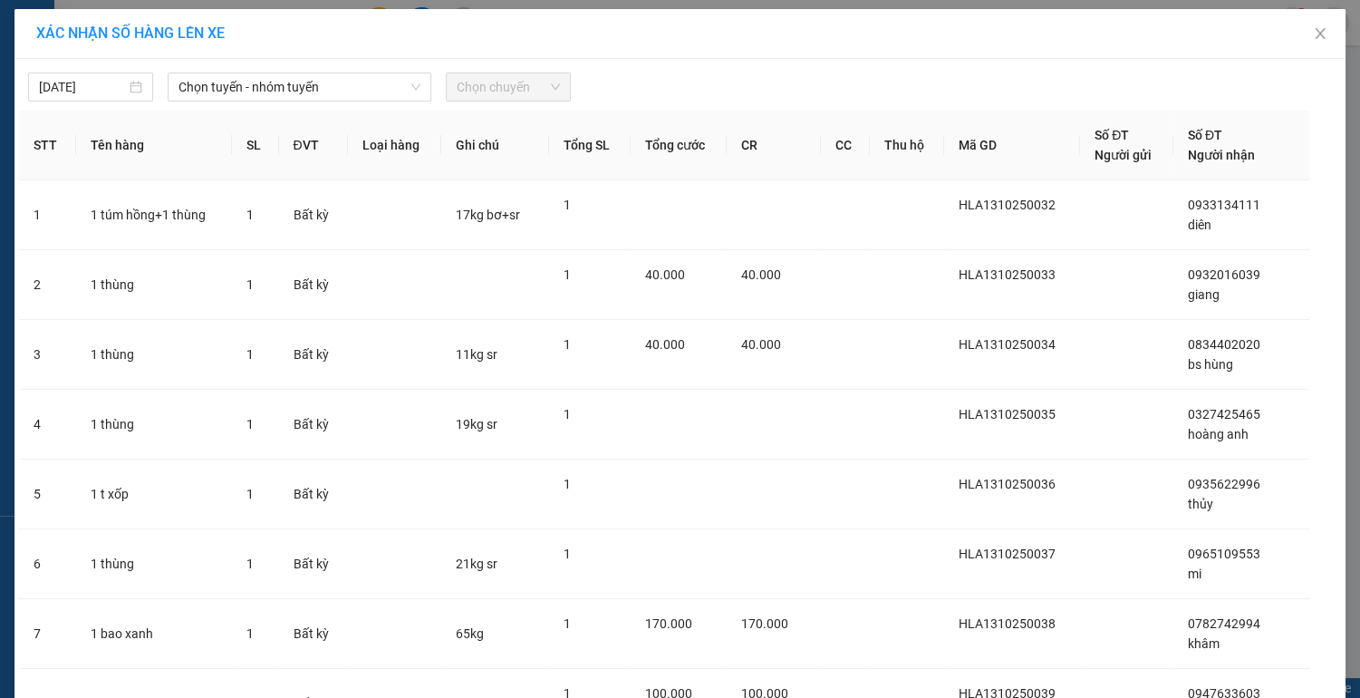
click at [519, 94] on span "Chọn chuyến" at bounding box center [508, 86] width 103 height 27
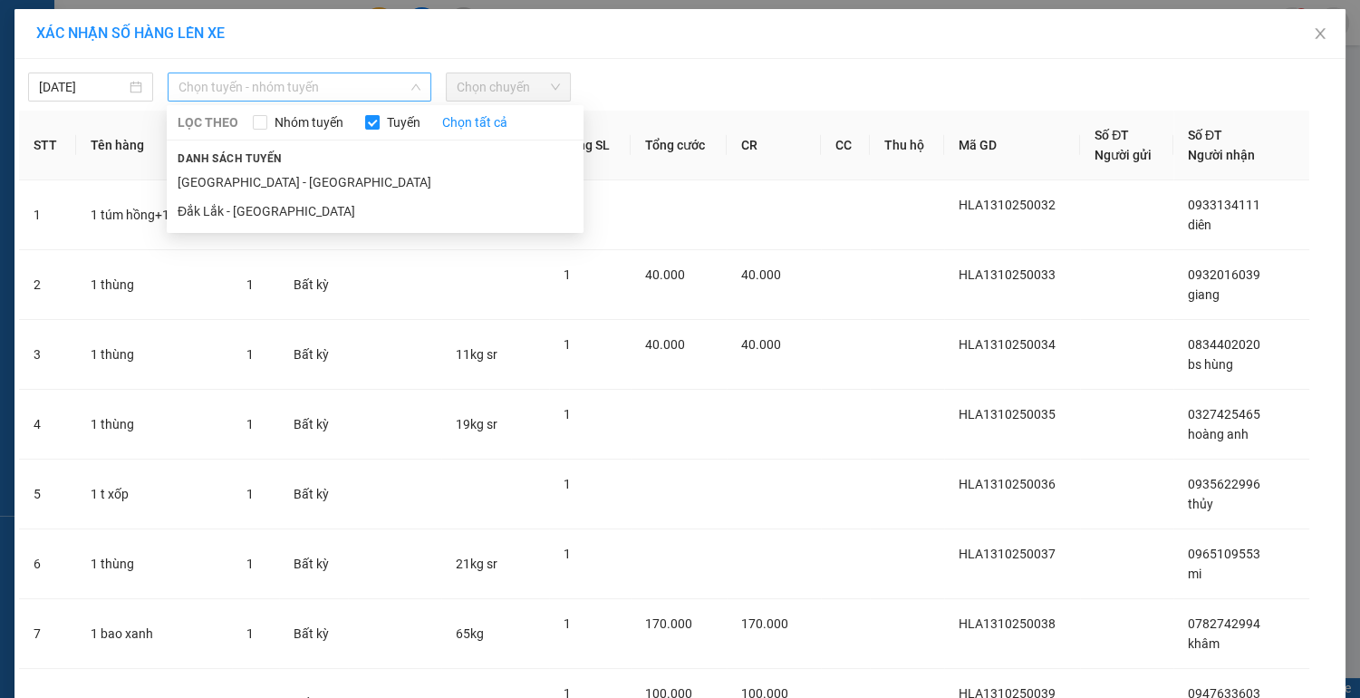
click at [374, 72] on div "Chọn tuyến - nhóm tuyến" at bounding box center [300, 86] width 264 height 29
click at [279, 217] on li "Đắk Lắk - [GEOGRAPHIC_DATA]" at bounding box center [375, 211] width 417 height 29
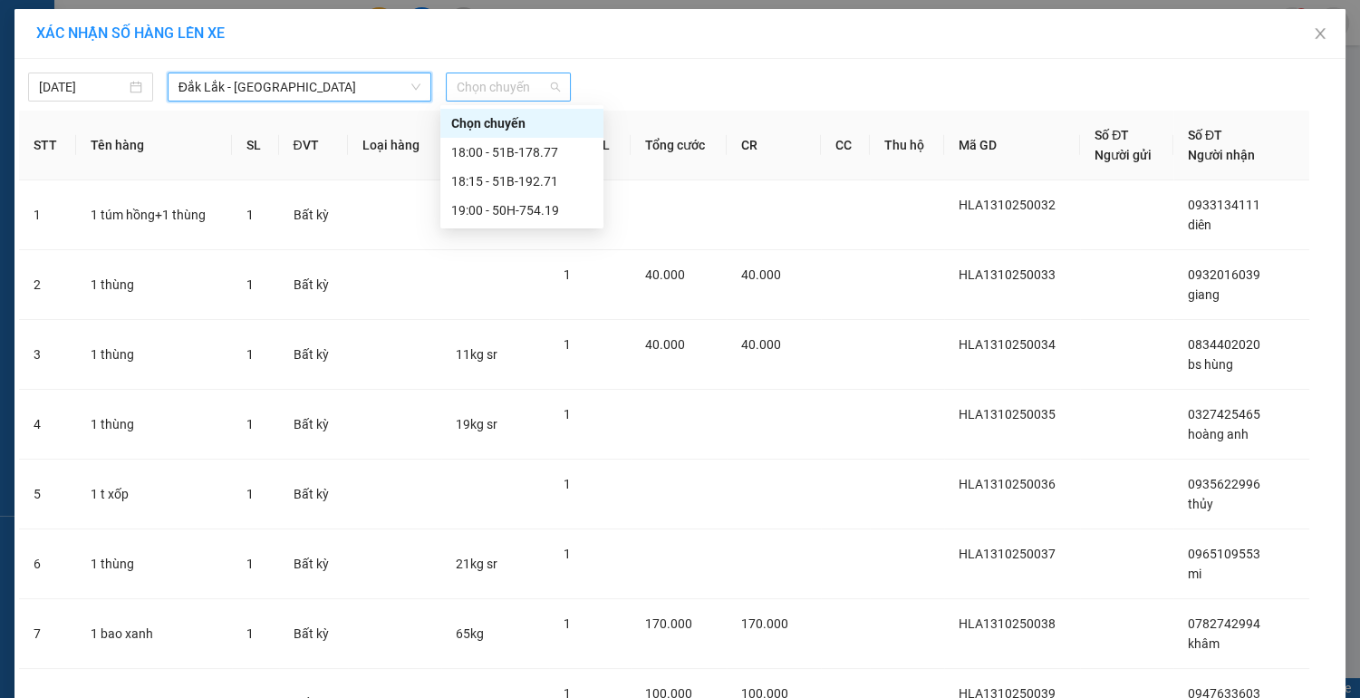
click at [515, 93] on span "Chọn chuyến" at bounding box center [508, 86] width 103 height 27
click at [547, 214] on div "19:00 - 50H-754.19" at bounding box center [521, 210] width 141 height 20
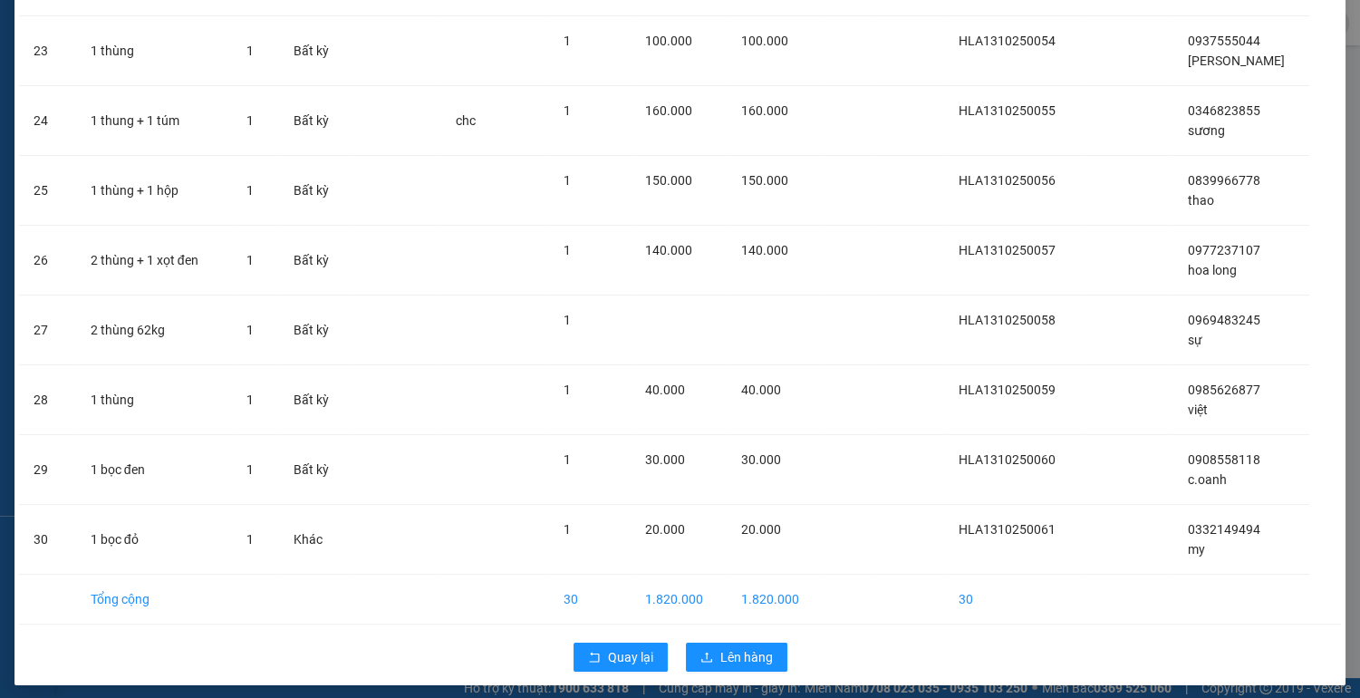
scroll to position [1727, 0]
click at [722, 650] on span "Lên hàng" at bounding box center [746, 656] width 53 height 20
